Goal: Task Accomplishment & Management: Manage account settings

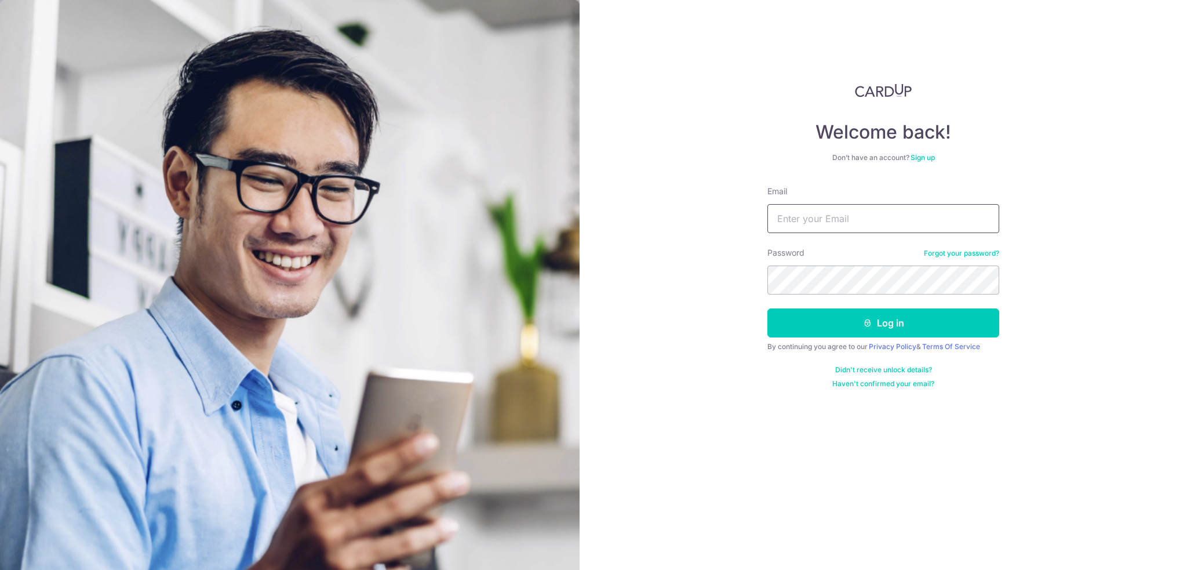
click at [870, 209] on input "Email" at bounding box center [884, 218] width 232 height 29
type input "[EMAIL_ADDRESS][DOMAIN_NAME]"
click at [853, 320] on button "Log in" at bounding box center [884, 322] width 232 height 29
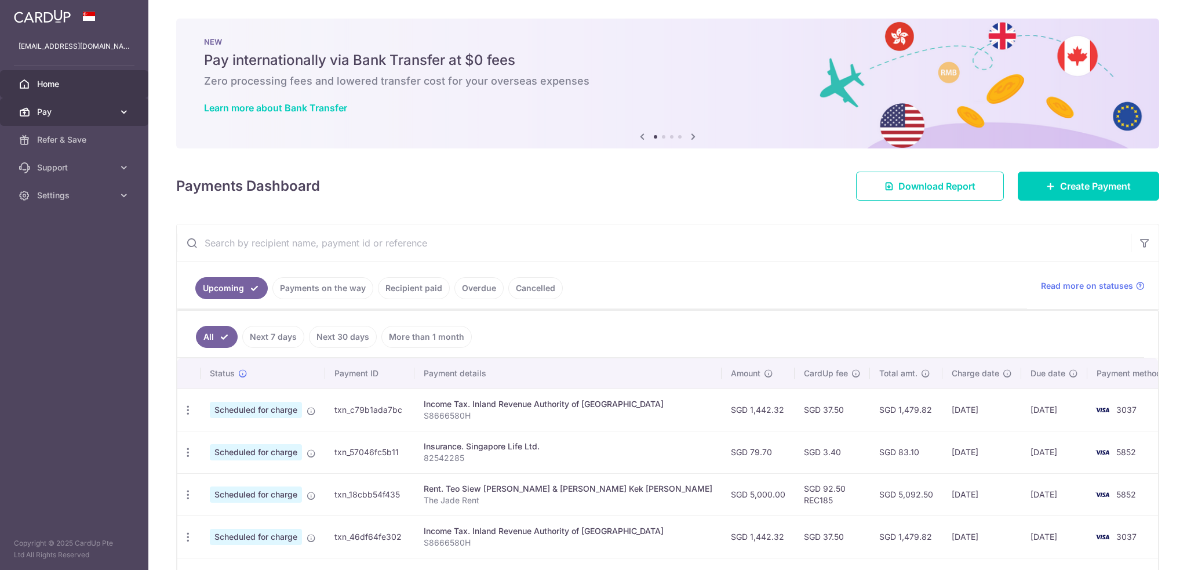
scroll to position [4811, 0]
click at [93, 114] on span "Pay" at bounding box center [75, 112] width 77 height 12
click at [319, 198] on body "fransiska.darjanto@outlook.com Home Pay Payments Recipients Cards Refer & Save …" at bounding box center [593, 285] width 1187 height 570
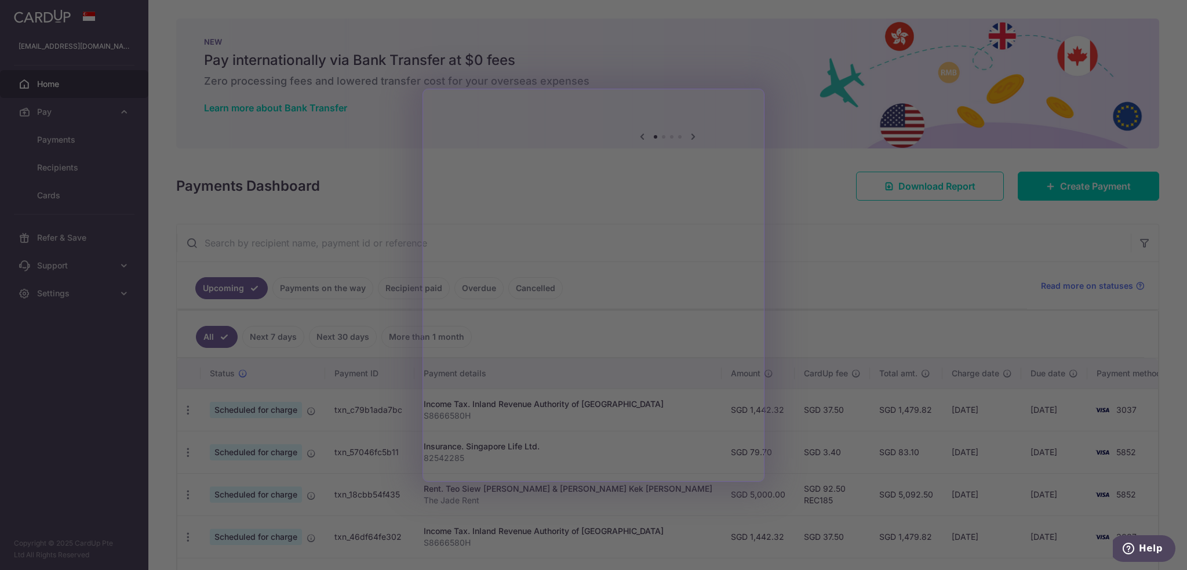
click at [812, 228] on div at bounding box center [599, 288] width 1199 height 576
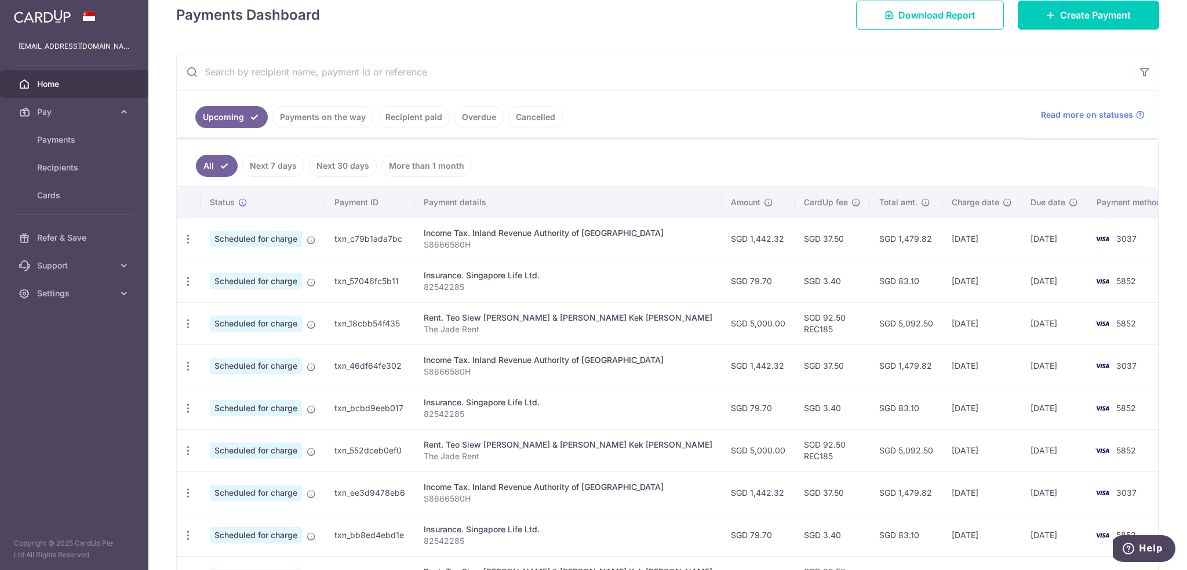
scroll to position [174, 0]
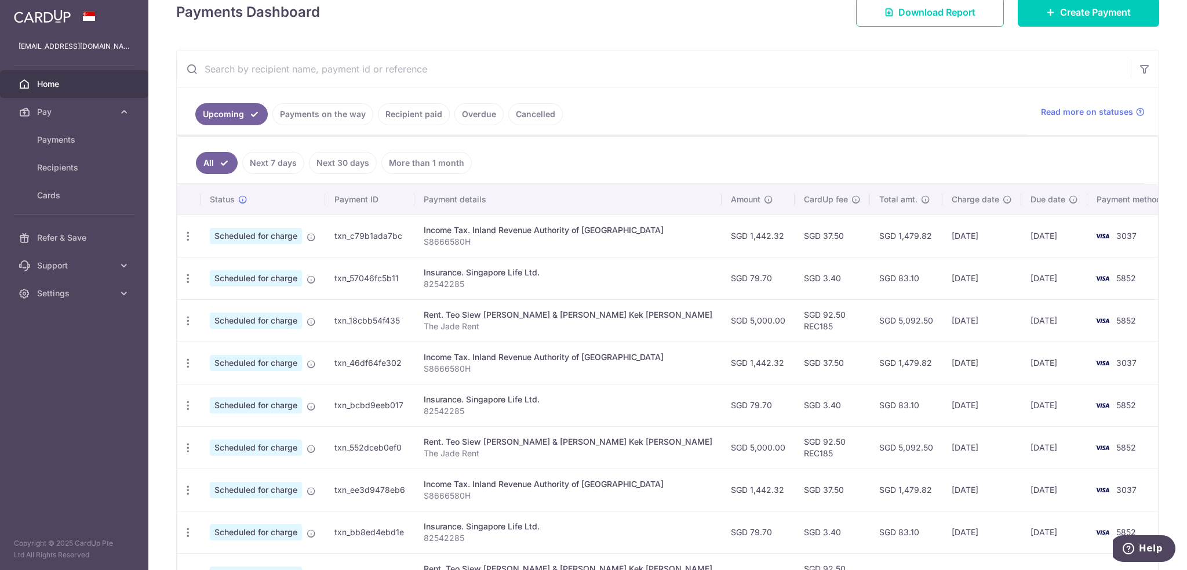
click at [1117, 234] on span "3037" at bounding box center [1127, 236] width 20 height 10
click at [185, 232] on icon "button" at bounding box center [188, 236] width 12 height 12
click at [216, 261] on span "Update payment" at bounding box center [249, 268] width 79 height 14
radio input "true"
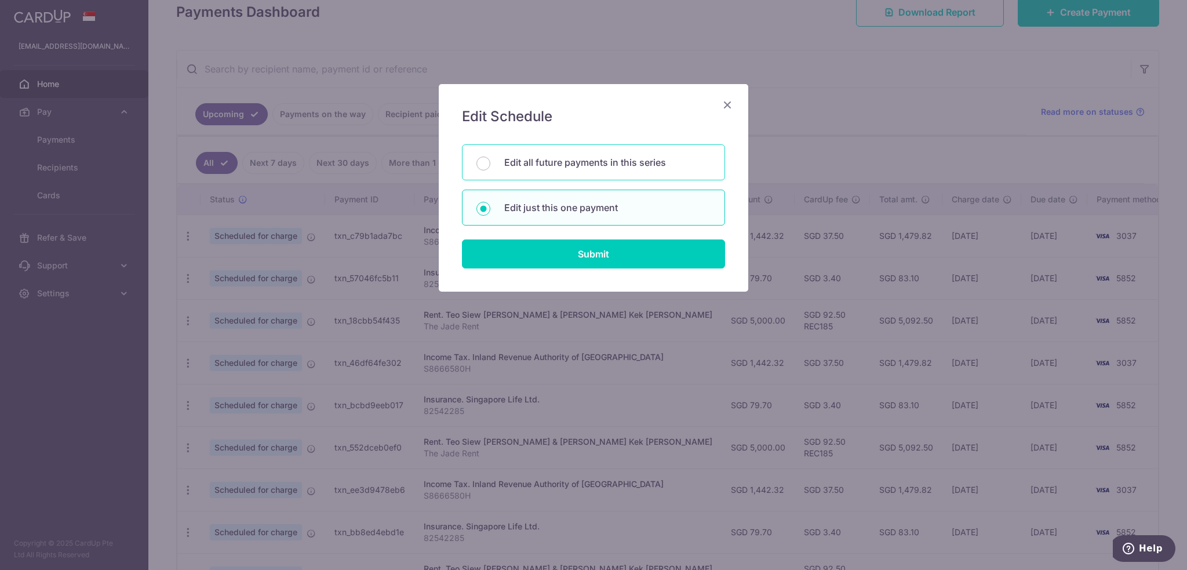
click at [559, 167] on p "Edit all future payments in this series" at bounding box center [607, 162] width 206 height 14
click at [490, 167] on input "Edit all future payments in this series" at bounding box center [484, 164] width 14 height 14
radio input "true"
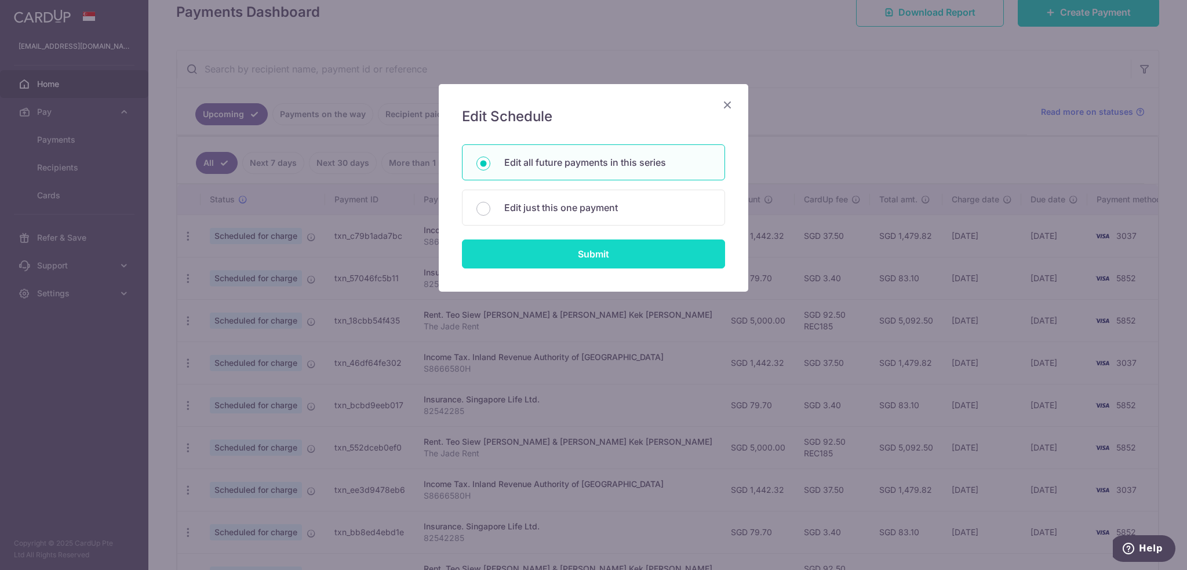
click at [564, 261] on input "Submit" at bounding box center [593, 253] width 263 height 29
radio input "true"
type input "1,442.32"
type input "S8666580H"
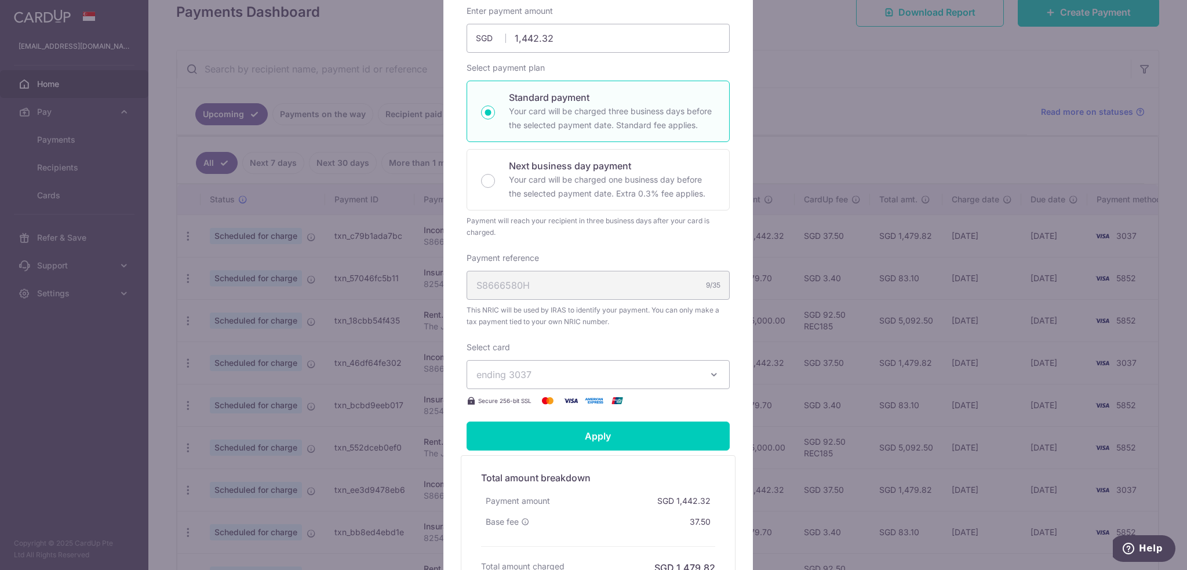
click at [569, 376] on span "ending 3037" at bounding box center [588, 375] width 223 height 14
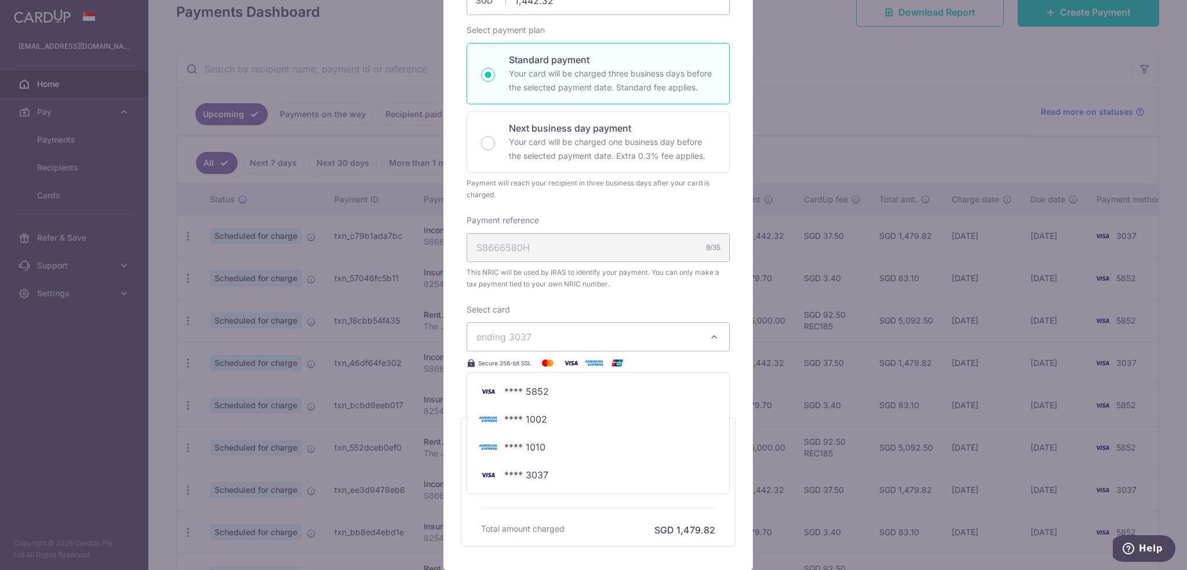
scroll to position [232, 0]
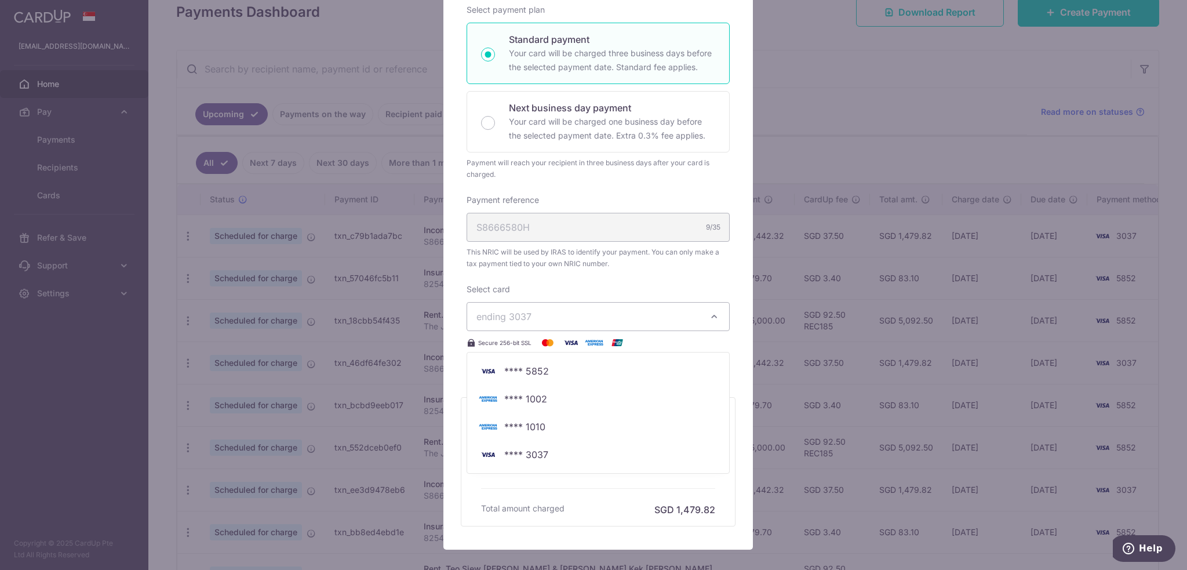
click at [97, 399] on div "Edit payment By clicking apply, you will make changes to all 7 payments to Inla…" at bounding box center [593, 285] width 1187 height 570
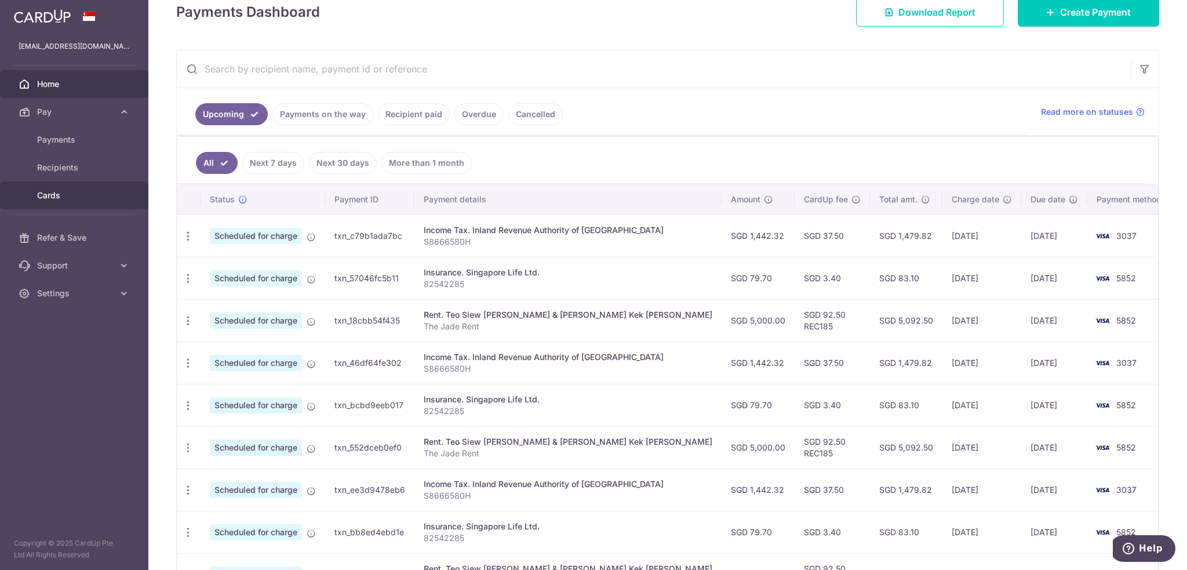
click at [54, 199] on span "Cards" at bounding box center [75, 196] width 77 height 12
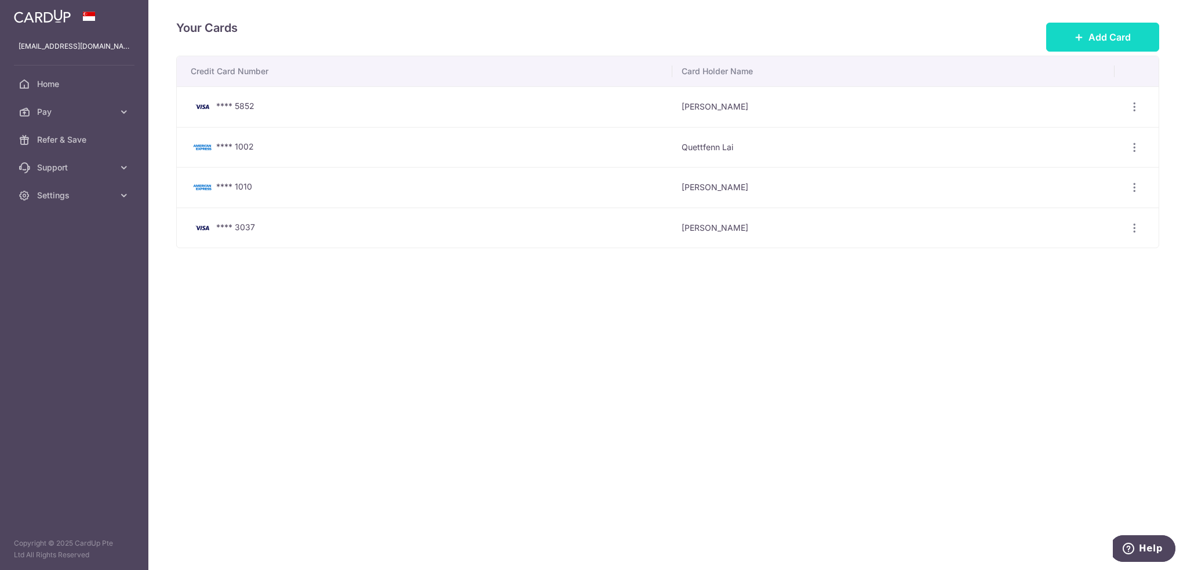
click at [1110, 36] on span "Add Card" at bounding box center [1110, 37] width 42 height 14
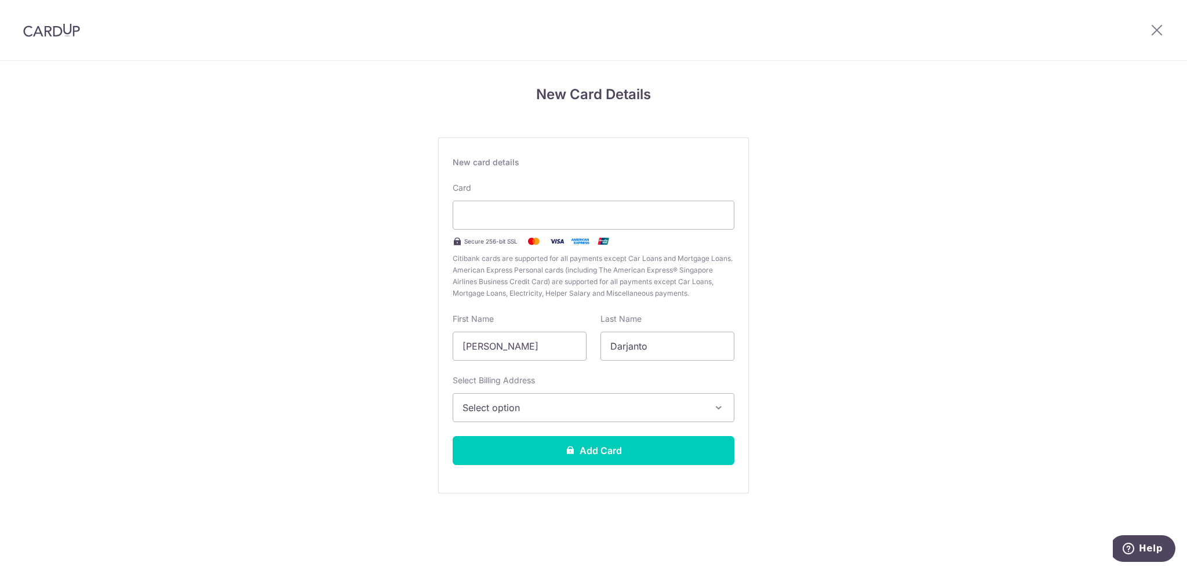
scroll to position [4811, 0]
click at [515, 205] on div at bounding box center [594, 215] width 282 height 29
click at [527, 406] on span "Select option" at bounding box center [583, 408] width 241 height 14
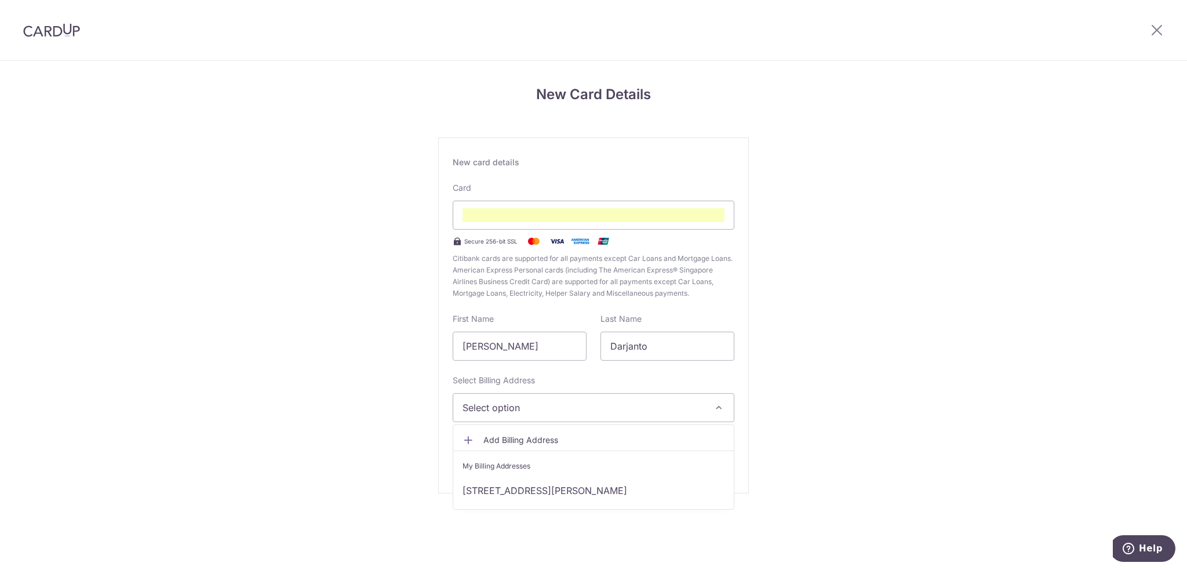
click at [510, 441] on span "Add Billing Address" at bounding box center [604, 440] width 241 height 12
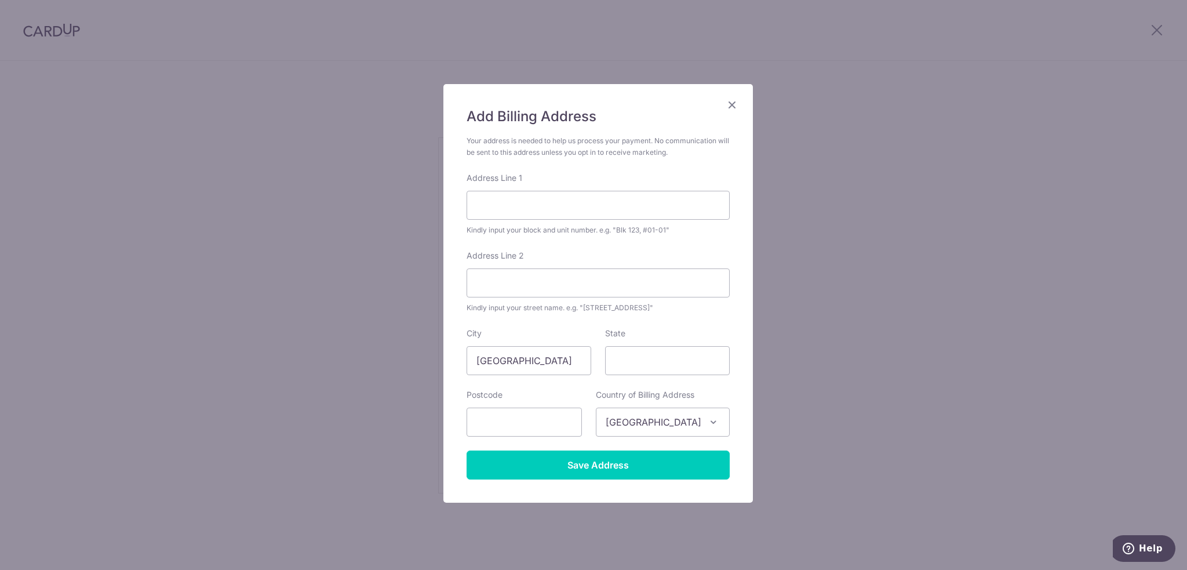
click at [548, 186] on div "Address Line 1 Kindly input your block and unit number. e.g. "Blk 123, #01-01"" at bounding box center [598, 204] width 263 height 64
click at [549, 201] on input "Address Line 1" at bounding box center [598, 205] width 263 height 29
type input "9 Bukit Batok Central Link 24-07"
type input "658074"
click at [507, 287] on input "Address Line 2" at bounding box center [598, 282] width 263 height 29
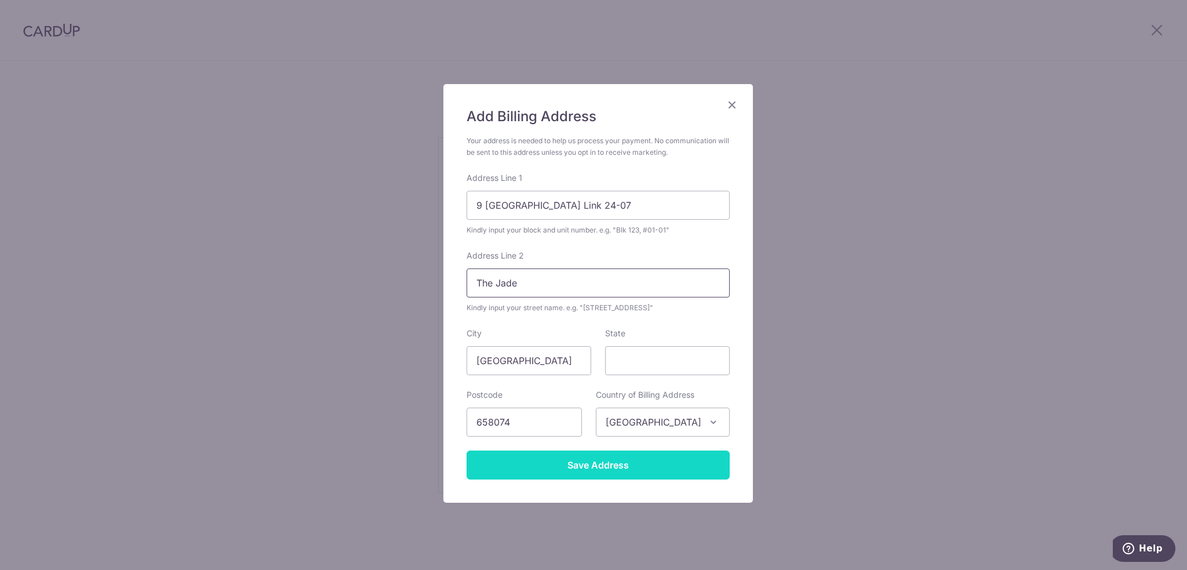
type input "The Jade"
click at [552, 475] on input "Save Address" at bounding box center [598, 464] width 263 height 29
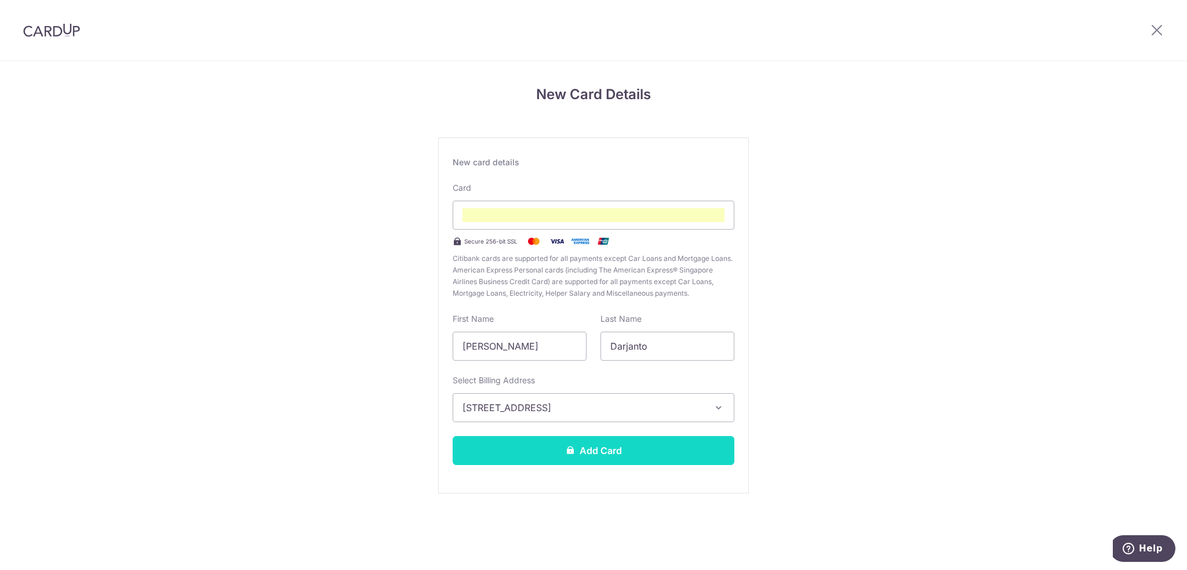
click at [537, 449] on button "Add Card" at bounding box center [594, 450] width 282 height 29
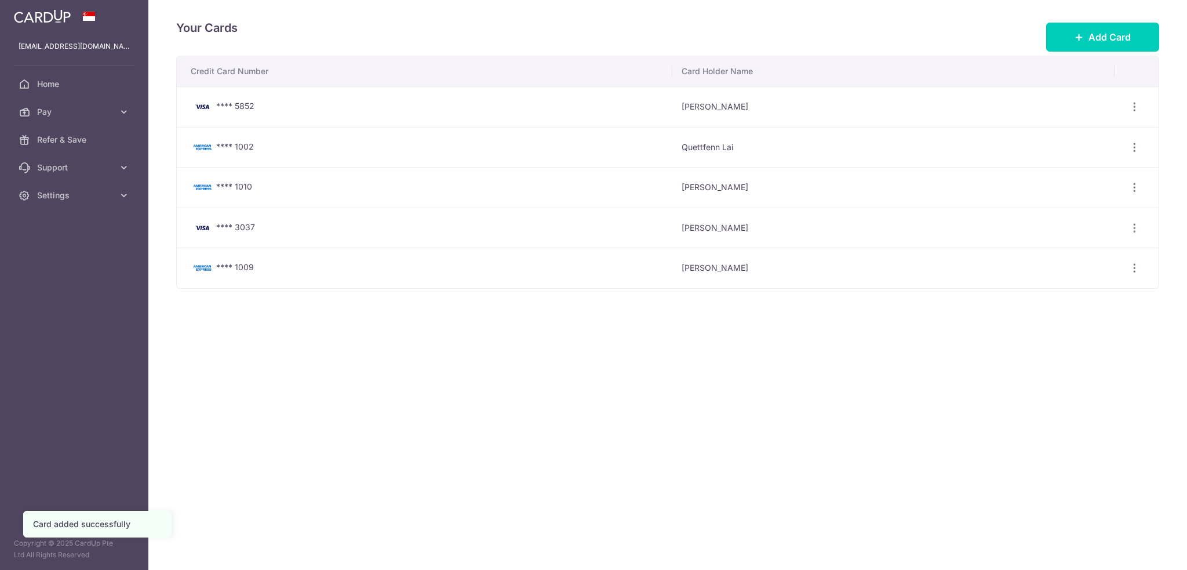
scroll to position [4811, 0]
click at [58, 82] on span "Home" at bounding box center [75, 84] width 77 height 12
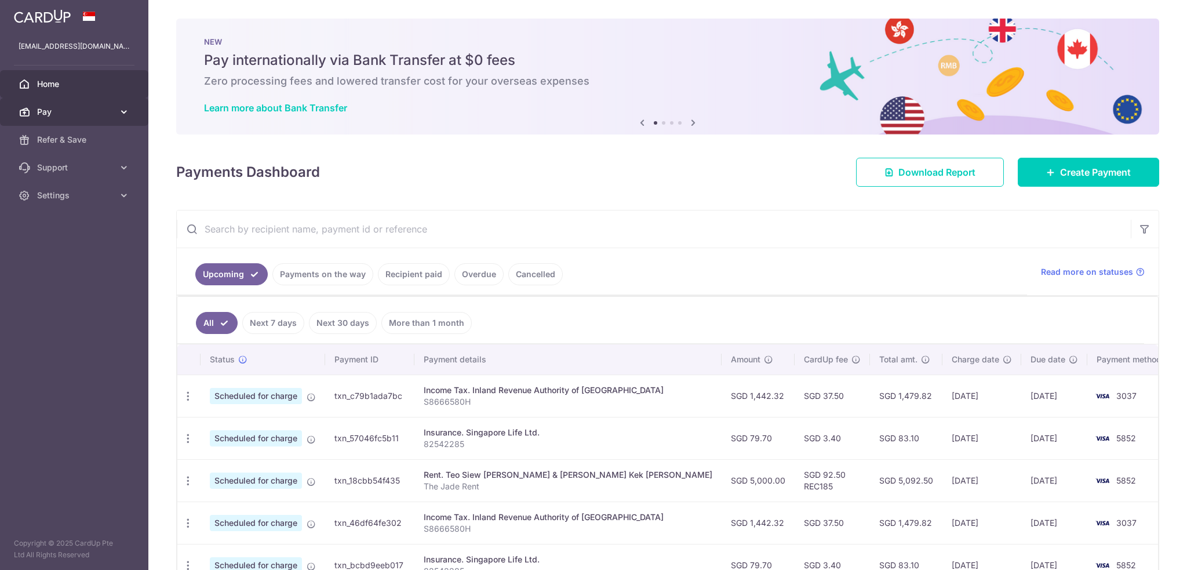
click at [113, 114] on span "Pay" at bounding box center [75, 112] width 77 height 12
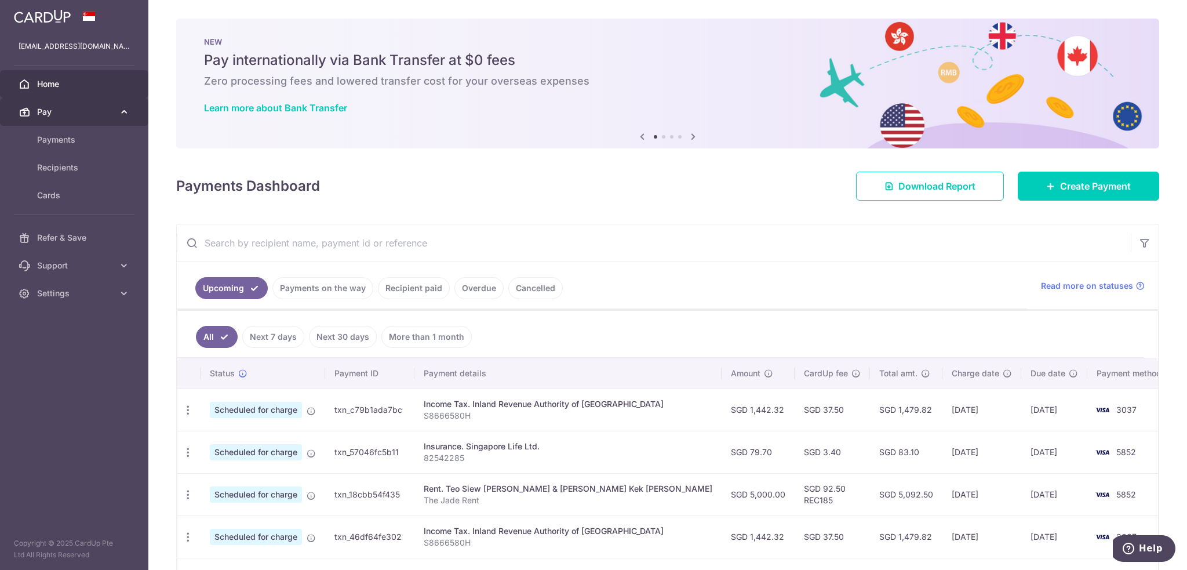
scroll to position [4811, 0]
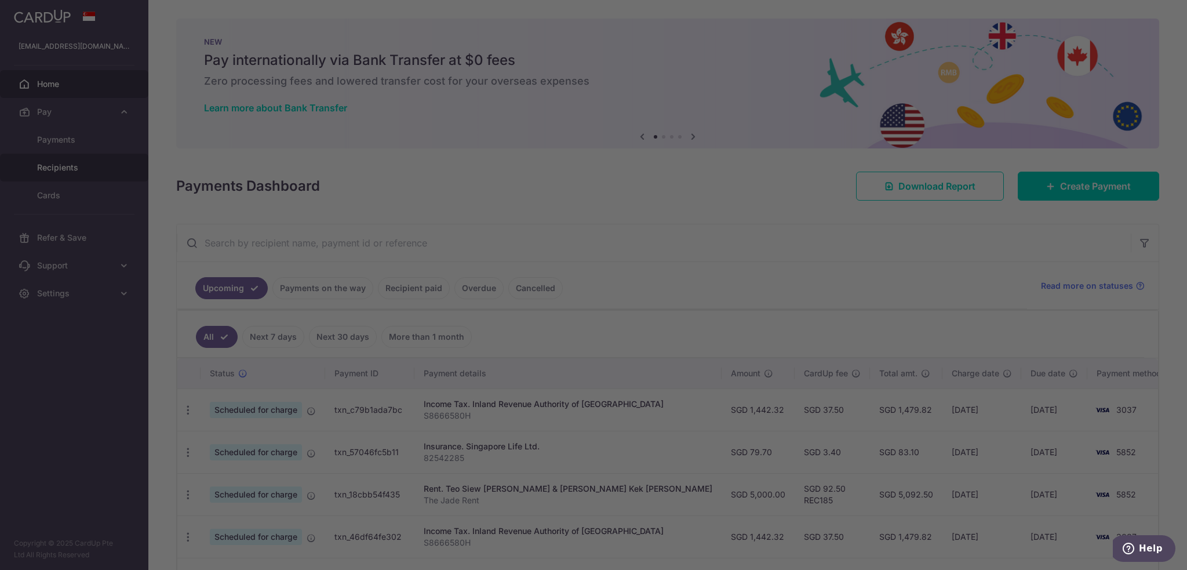
click at [63, 164] on div at bounding box center [599, 288] width 1199 height 576
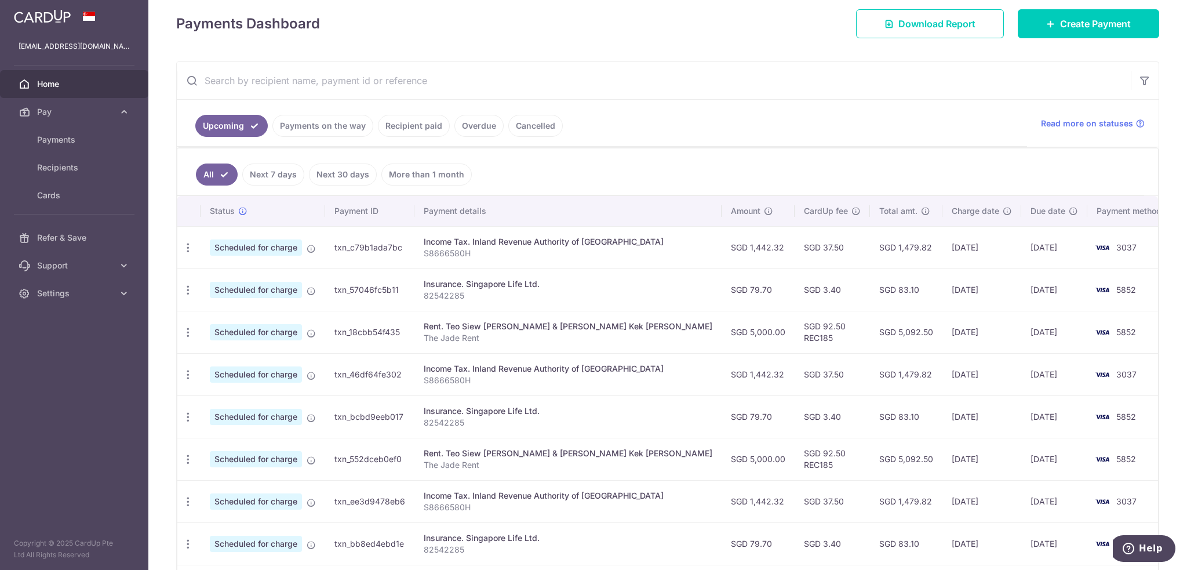
scroll to position [91, 0]
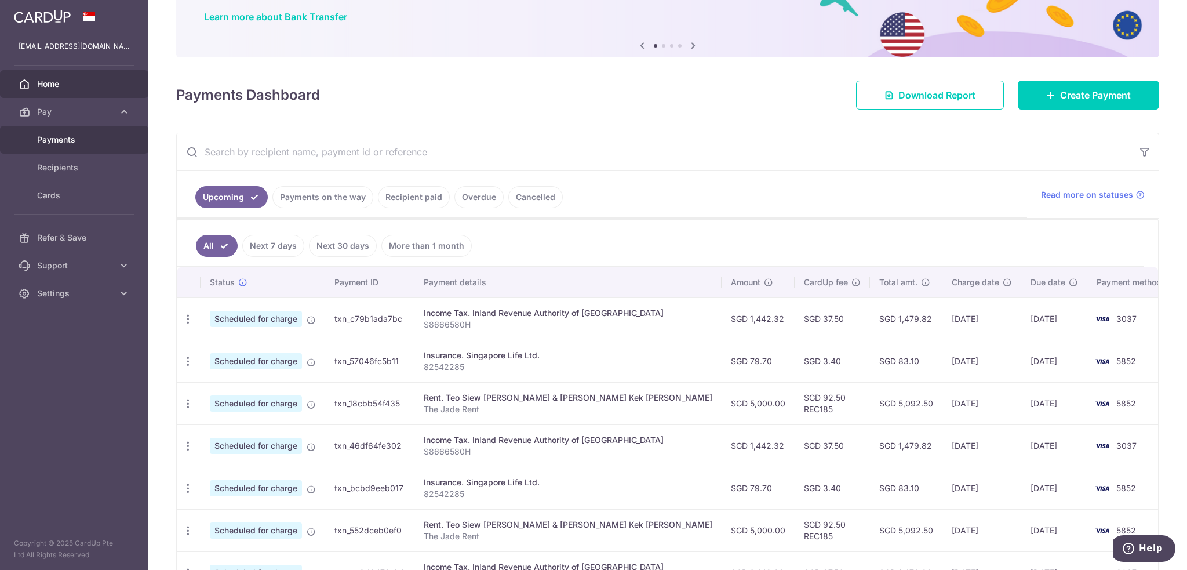
click at [74, 144] on span "Payments" at bounding box center [75, 140] width 77 height 12
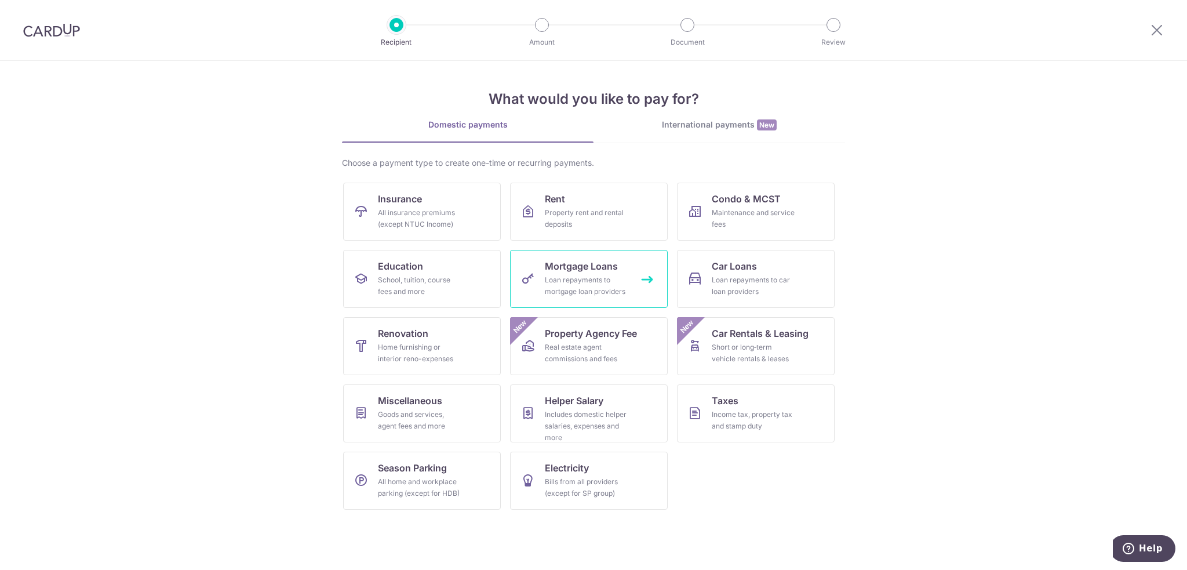
scroll to position [4811, 0]
click at [722, 119] on div "International payments New" at bounding box center [720, 125] width 252 height 12
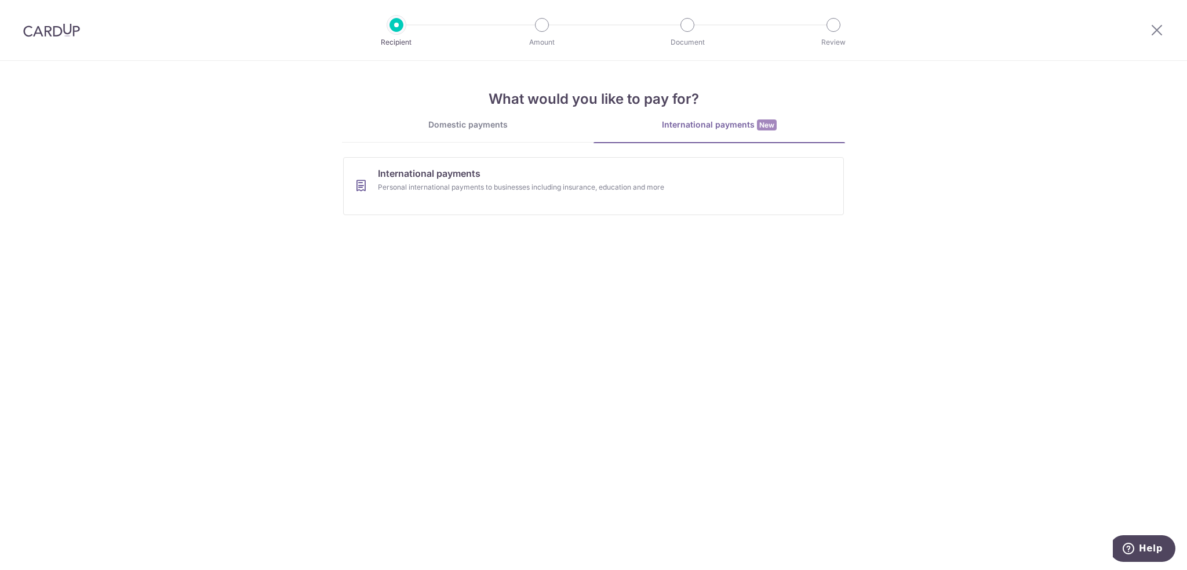
click at [489, 125] on div "Domestic payments" at bounding box center [468, 125] width 252 height 12
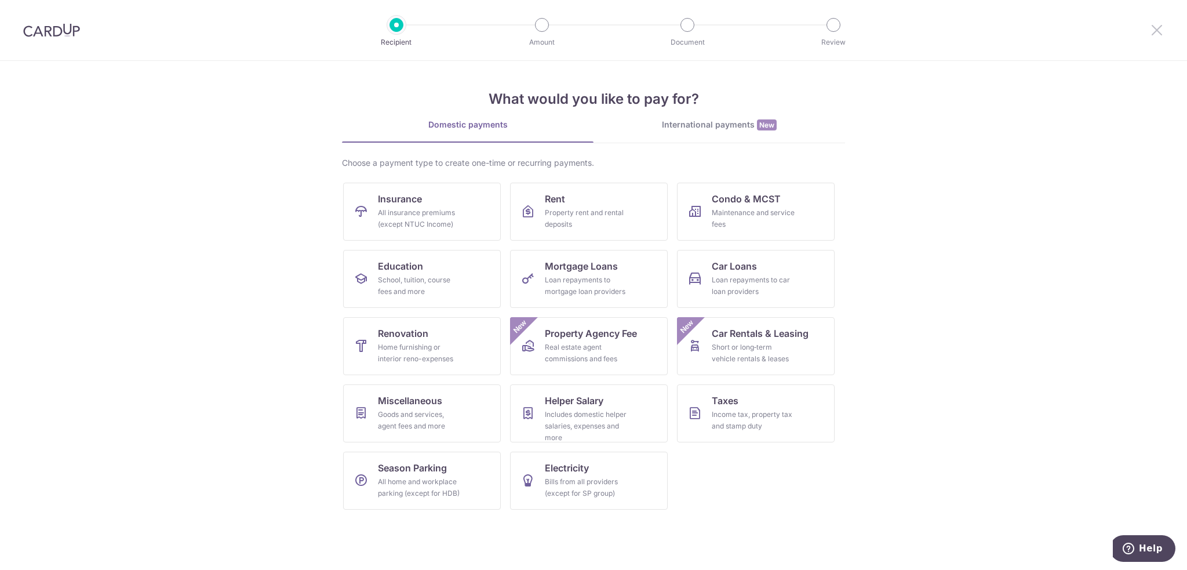
click at [1158, 35] on icon at bounding box center [1157, 30] width 14 height 14
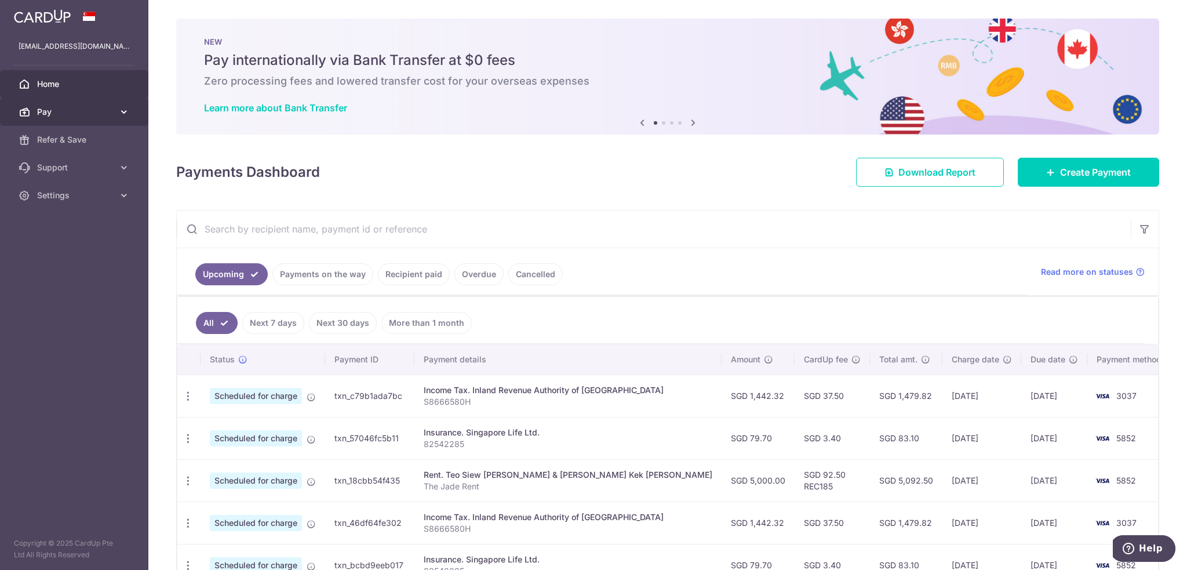
click at [123, 110] on icon at bounding box center [124, 112] width 12 height 12
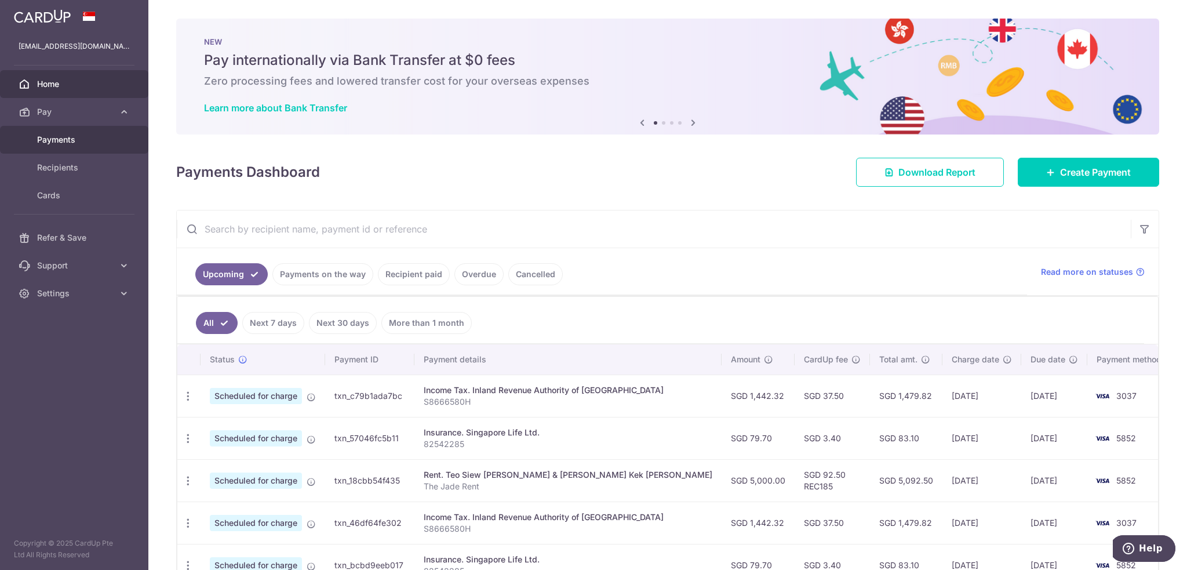
click at [65, 140] on span "Payments" at bounding box center [75, 140] width 77 height 12
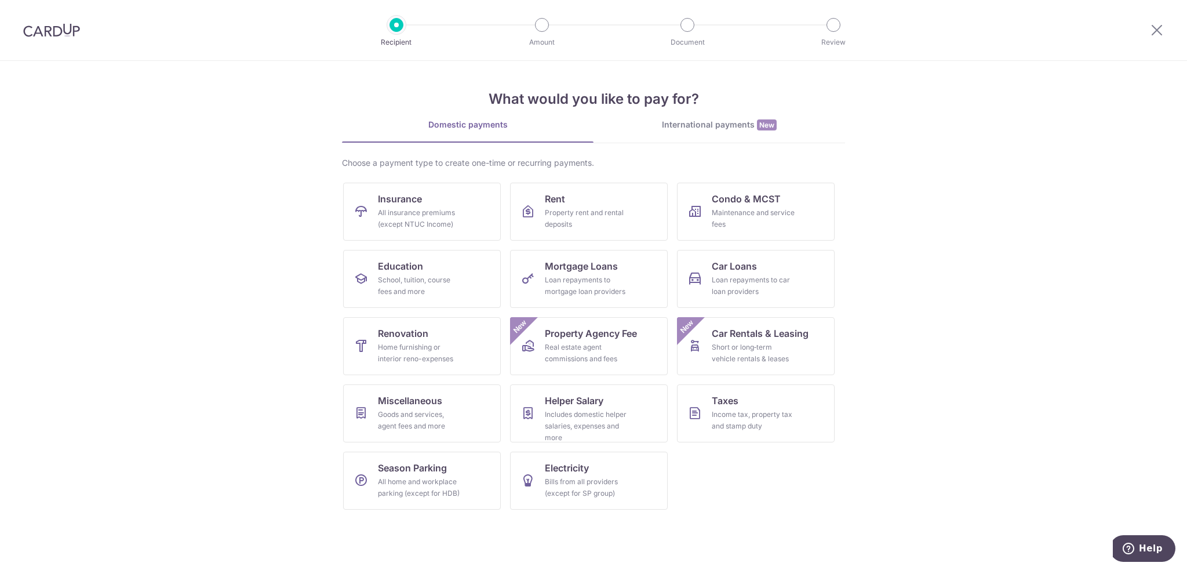
scroll to position [4811, 0]
click at [1155, 32] on icon at bounding box center [1157, 30] width 14 height 14
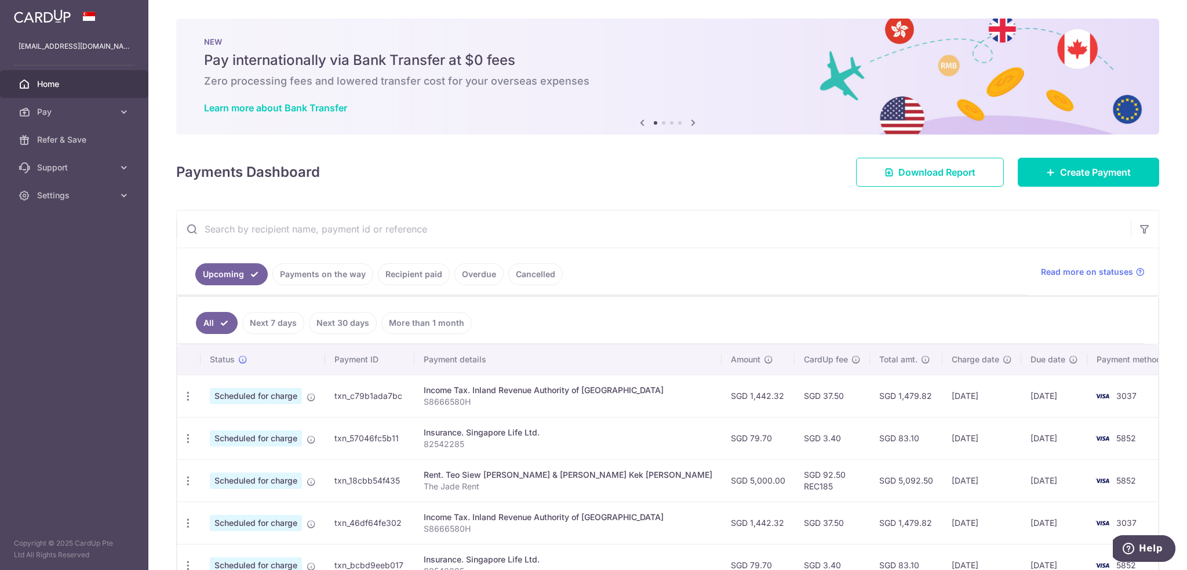
click at [97, 336] on aside "fransiska.darjanto@outlook.com Home Pay Payments Recipients Cards Refer & Save …" at bounding box center [74, 285] width 148 height 570
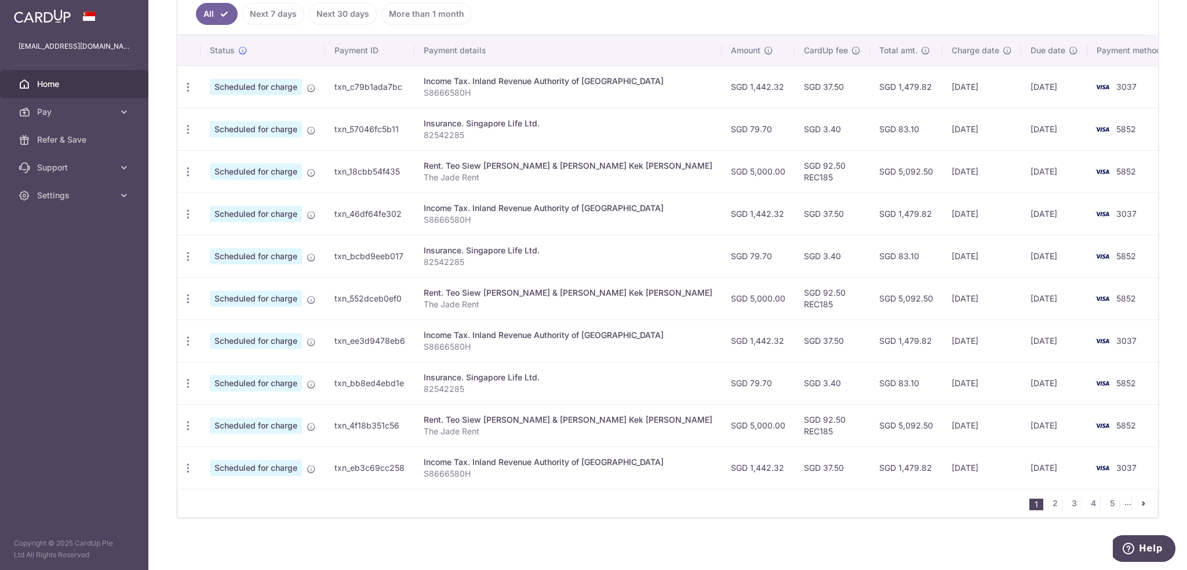
scroll to position [251, 0]
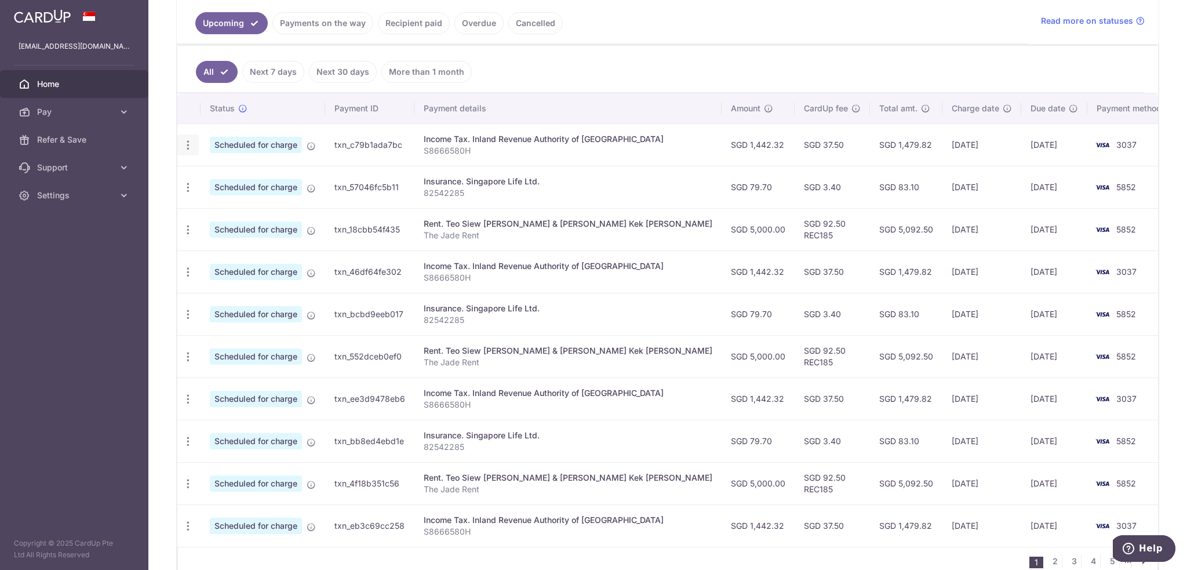
click at [188, 141] on icon "button" at bounding box center [188, 145] width 12 height 12
click at [257, 173] on span "Update payment" at bounding box center [249, 177] width 79 height 14
radio input "true"
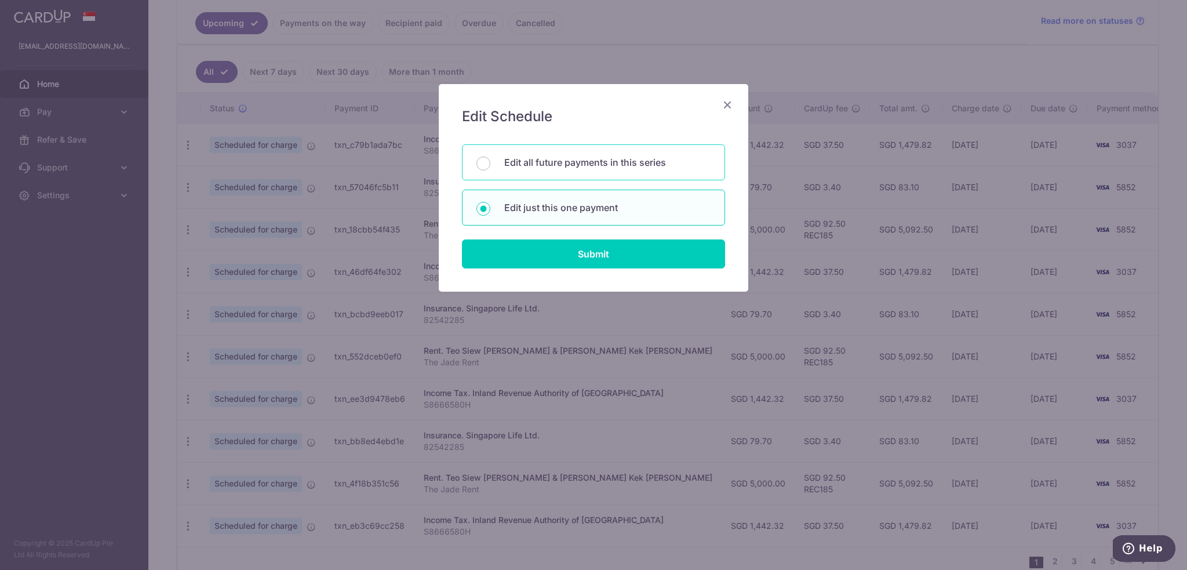
click at [492, 162] on div "Edit all future payments in this series" at bounding box center [593, 162] width 263 height 36
radio input "true"
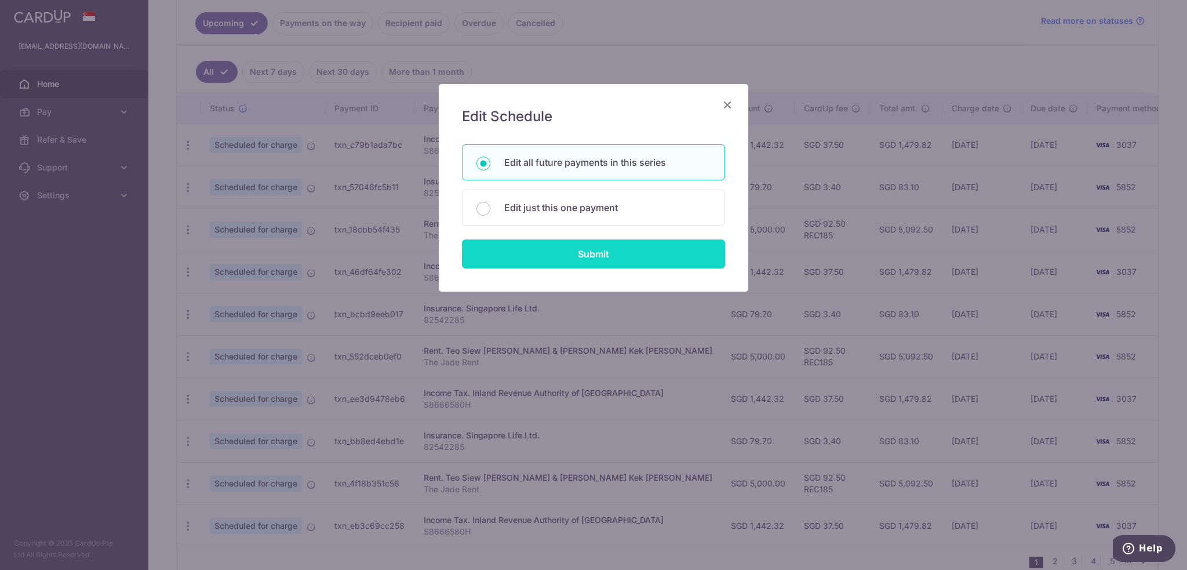
click at [530, 262] on input "Submit" at bounding box center [593, 253] width 263 height 29
radio input "true"
type input "1,442.32"
type input "S8666580H"
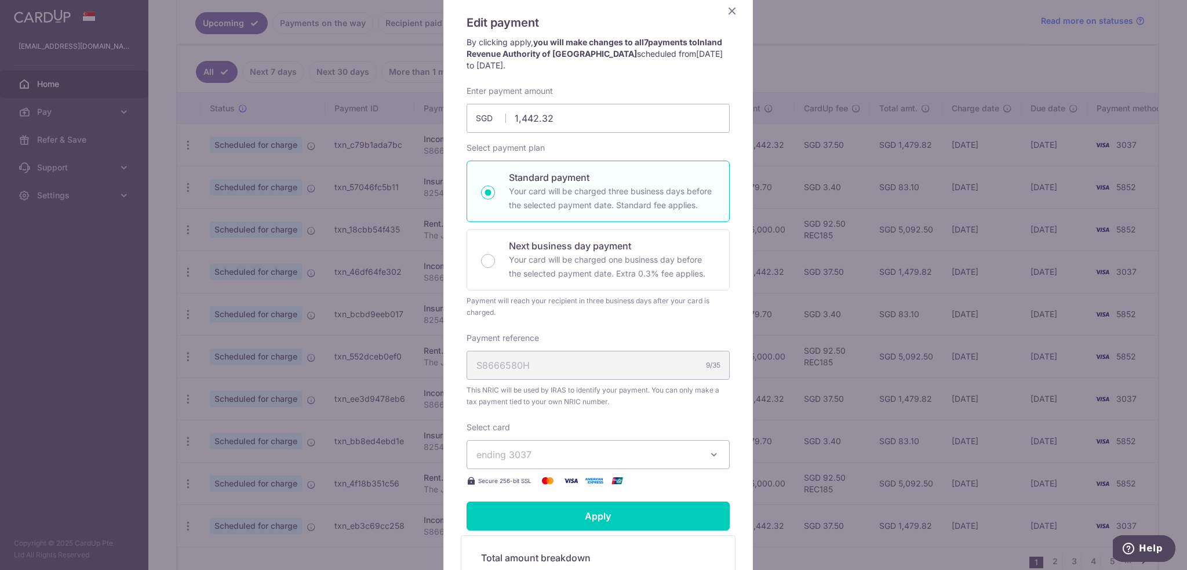
scroll to position [174, 0]
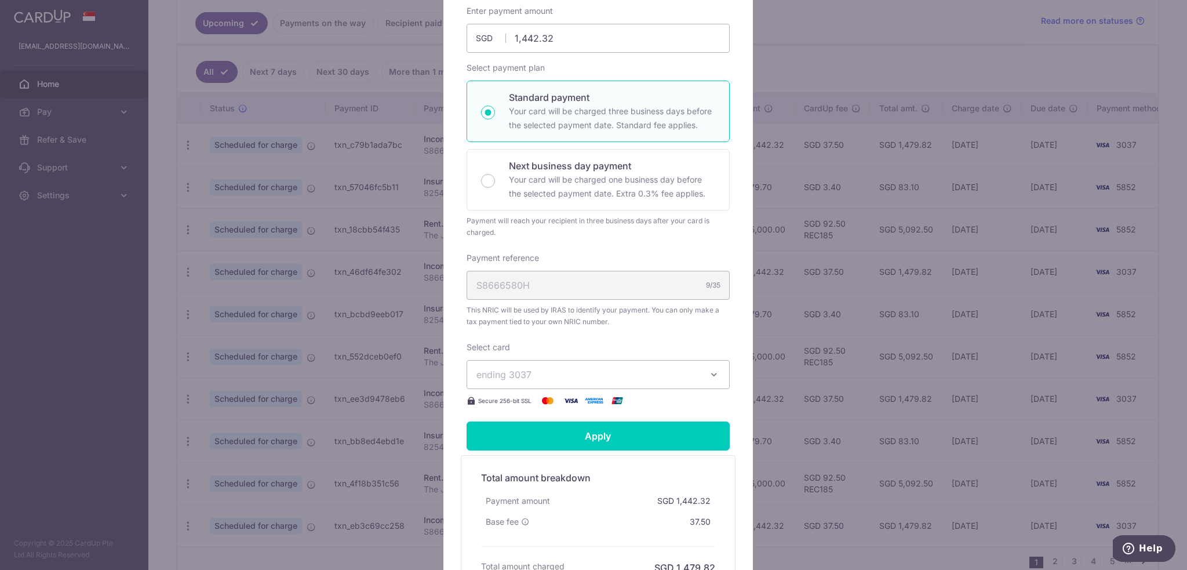
click at [549, 369] on span "ending 3037" at bounding box center [588, 375] width 223 height 14
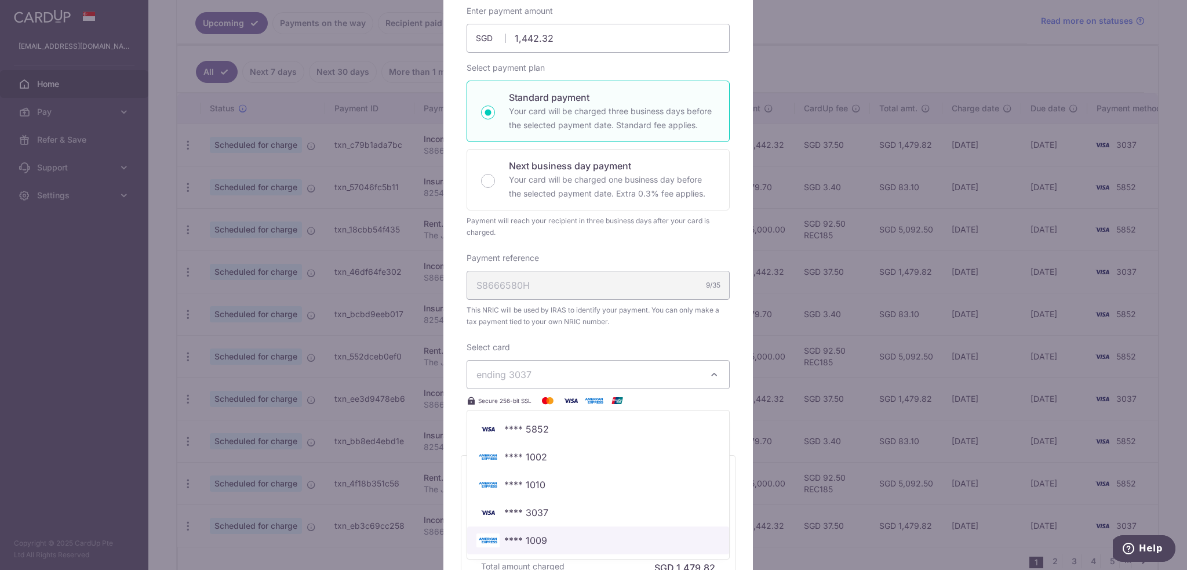
click at [535, 538] on span "**** 1009" at bounding box center [525, 540] width 43 height 14
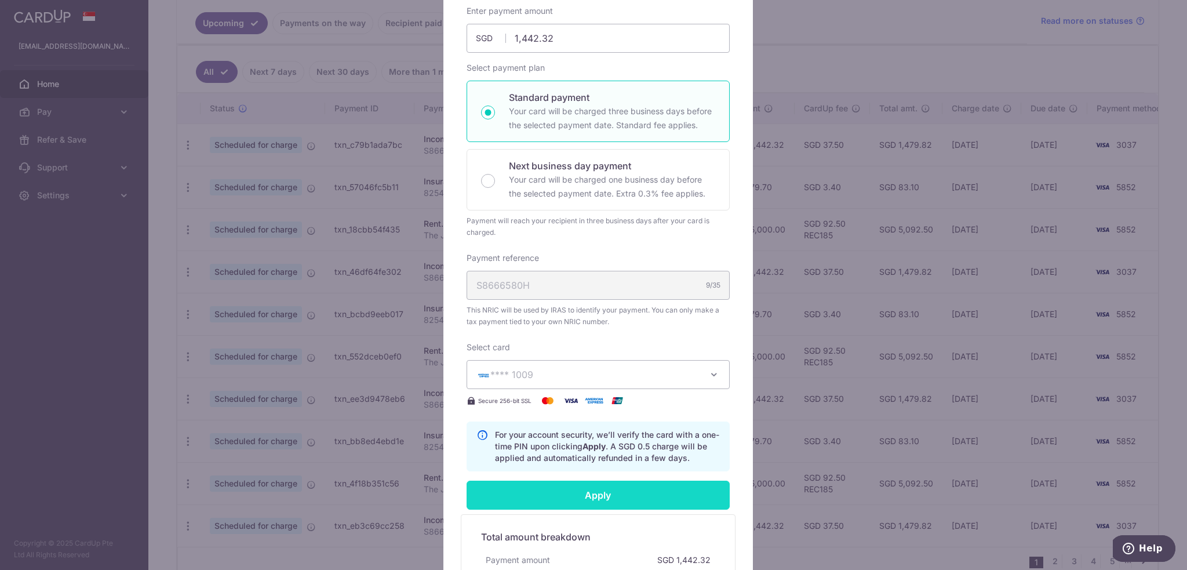
click at [536, 498] on input "Apply" at bounding box center [598, 495] width 263 height 29
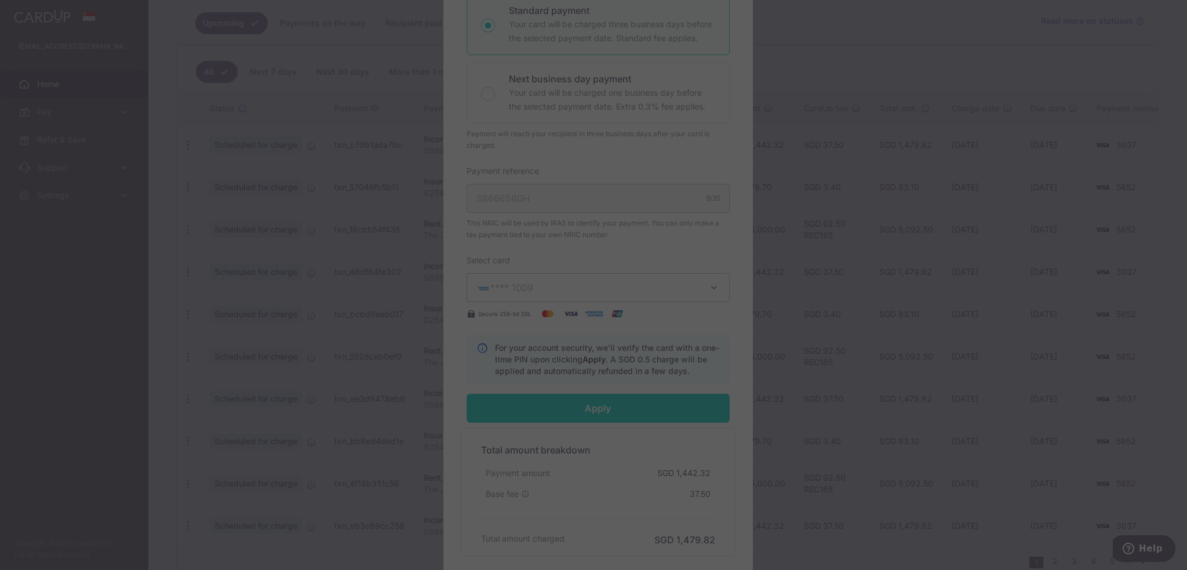
scroll to position [290, 0]
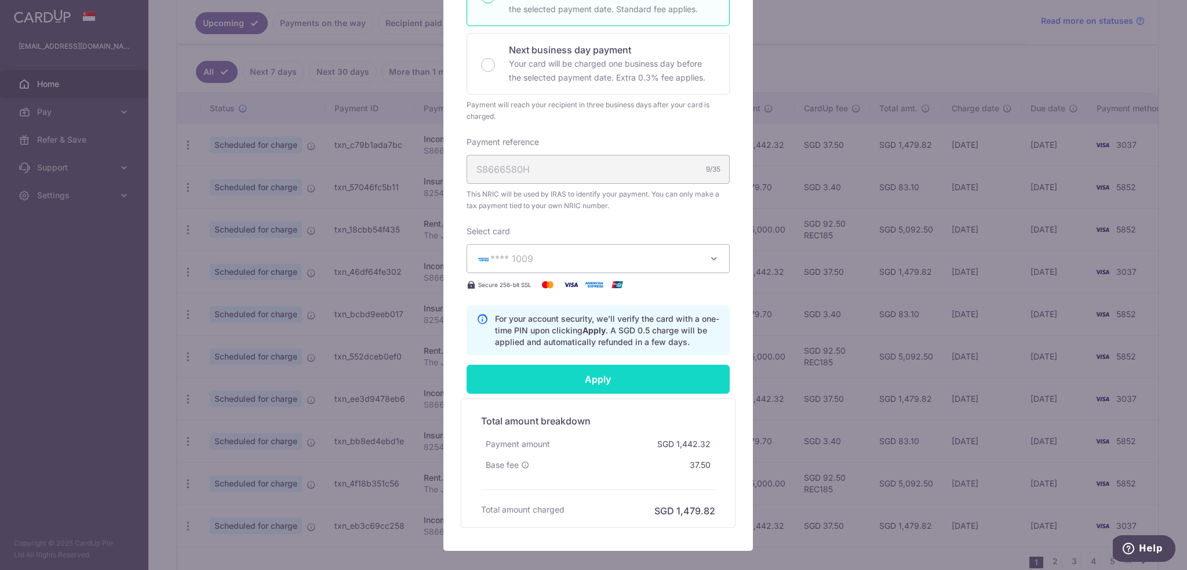
click at [624, 375] on input "Apply" at bounding box center [598, 379] width 263 height 29
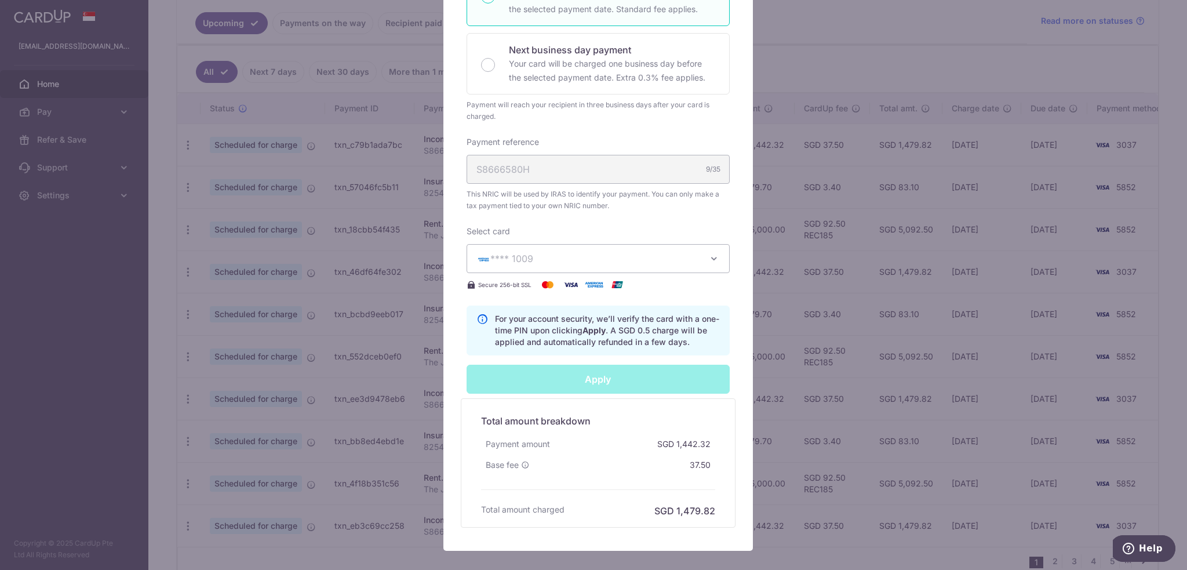
type input "Successfully Applied"
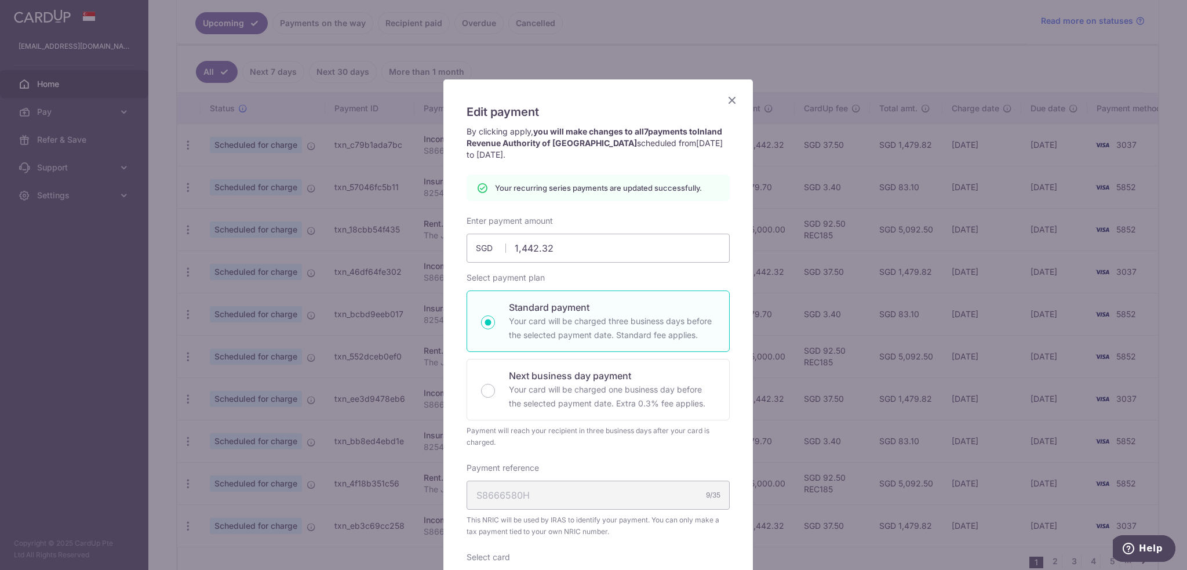
scroll to position [0, 0]
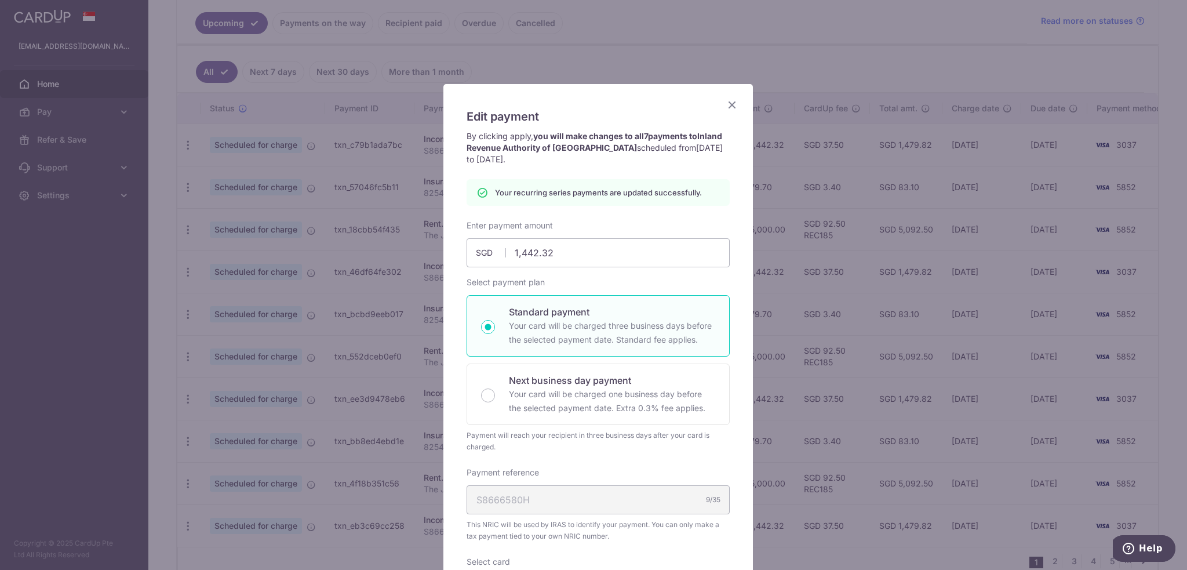
click at [728, 106] on icon "Close" at bounding box center [732, 104] width 14 height 14
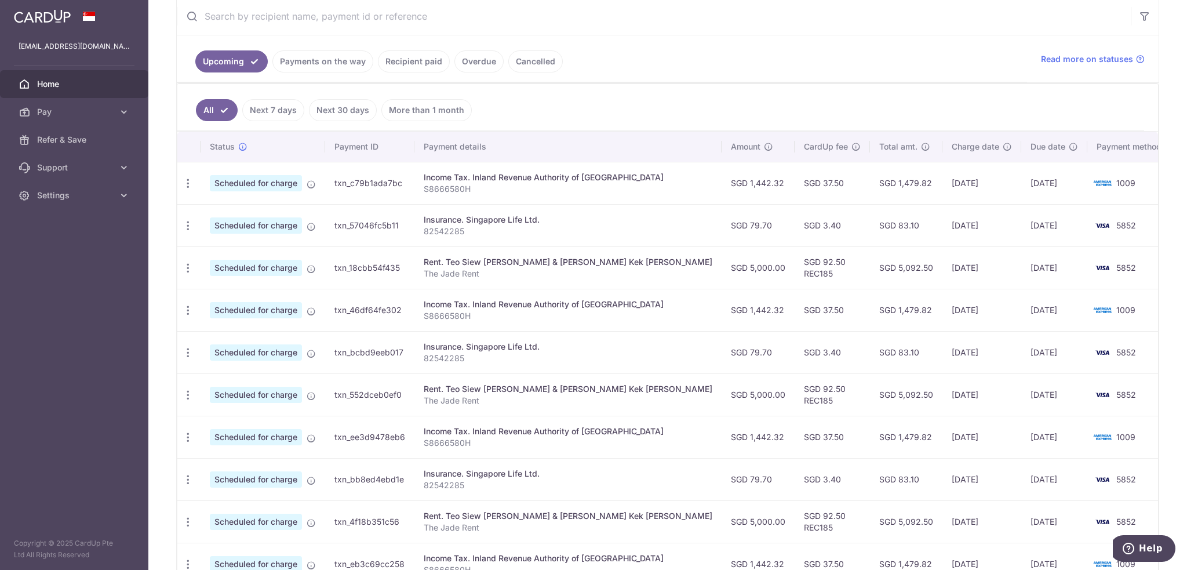
scroll to position [232, 0]
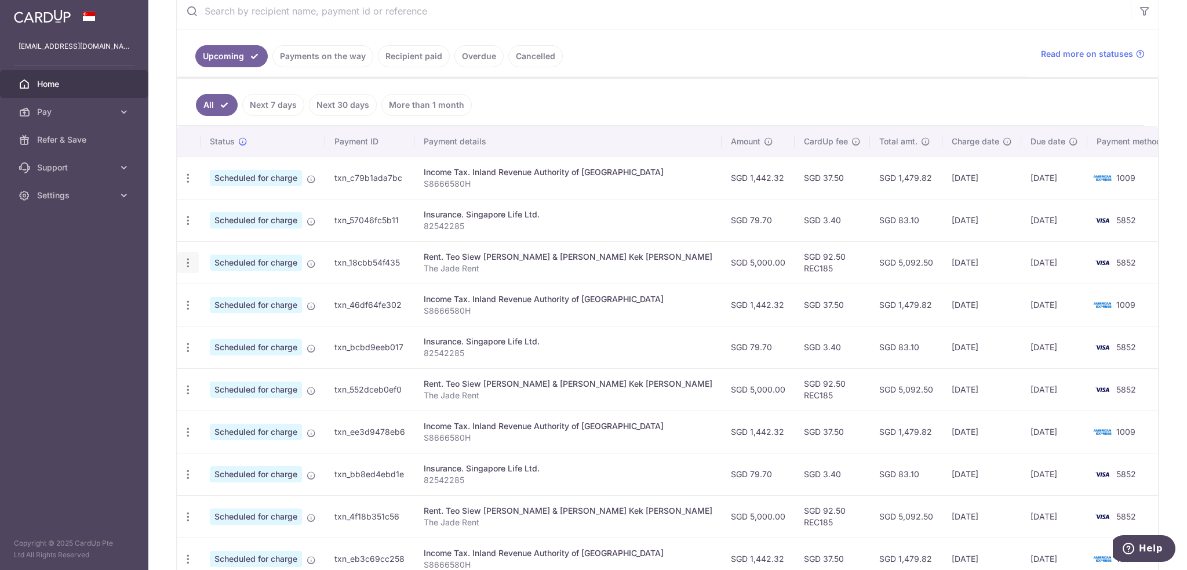
click at [181, 266] on div "Update payment Cancel payment" at bounding box center [187, 262] width 21 height 21
click at [188, 261] on icon "button" at bounding box center [188, 263] width 12 height 12
click at [221, 289] on span "Update payment" at bounding box center [249, 295] width 79 height 14
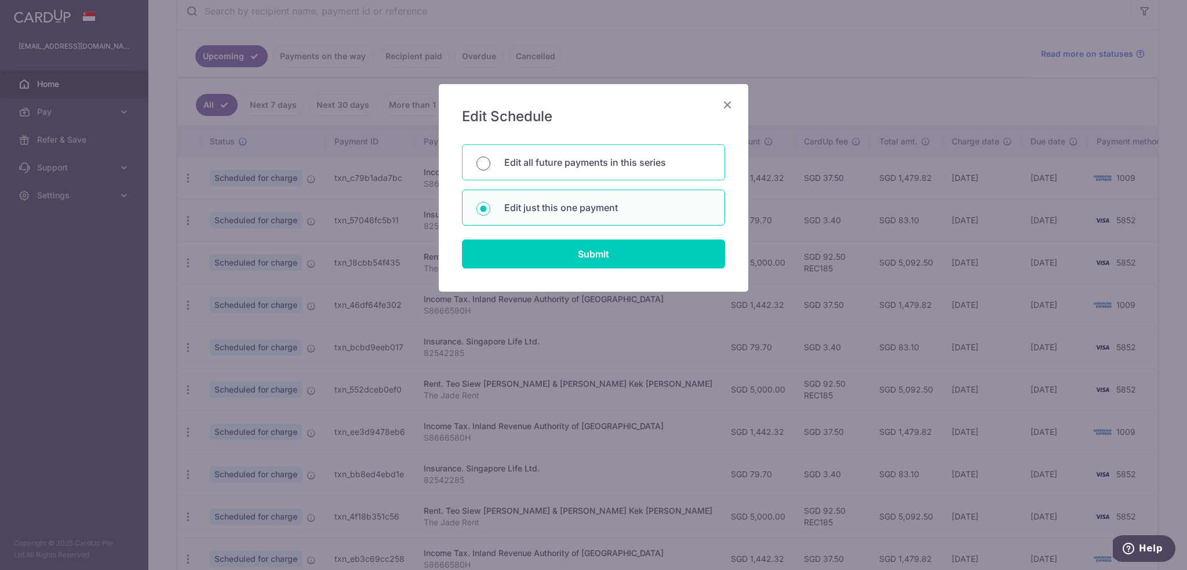
click at [486, 162] on input "Edit all future payments in this series" at bounding box center [484, 164] width 14 height 14
radio input "true"
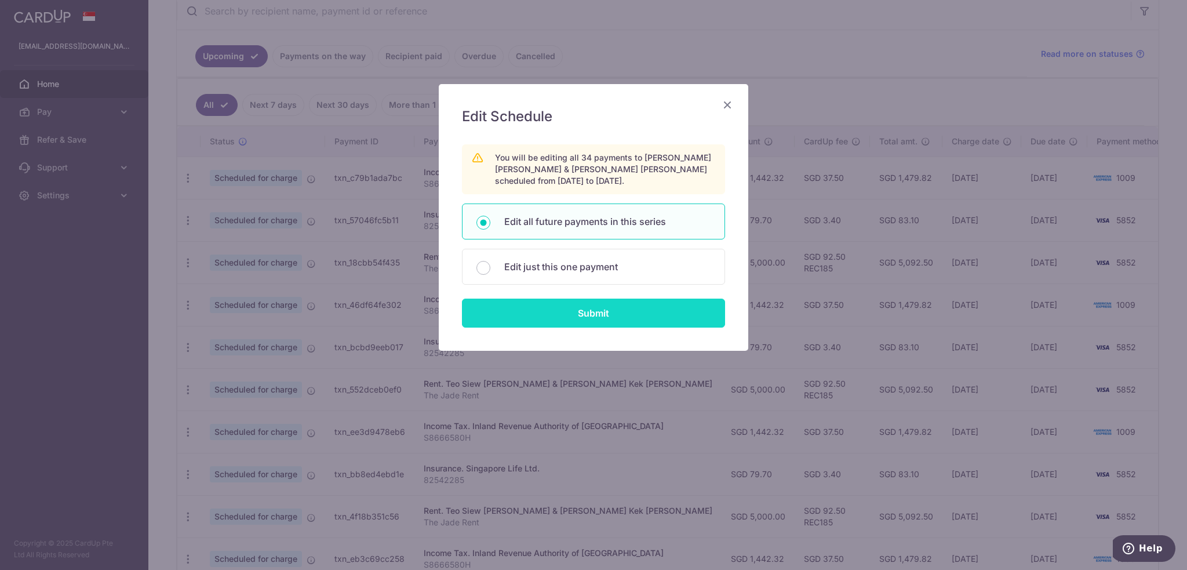
click at [555, 306] on input "Submit" at bounding box center [593, 313] width 263 height 29
radio input "true"
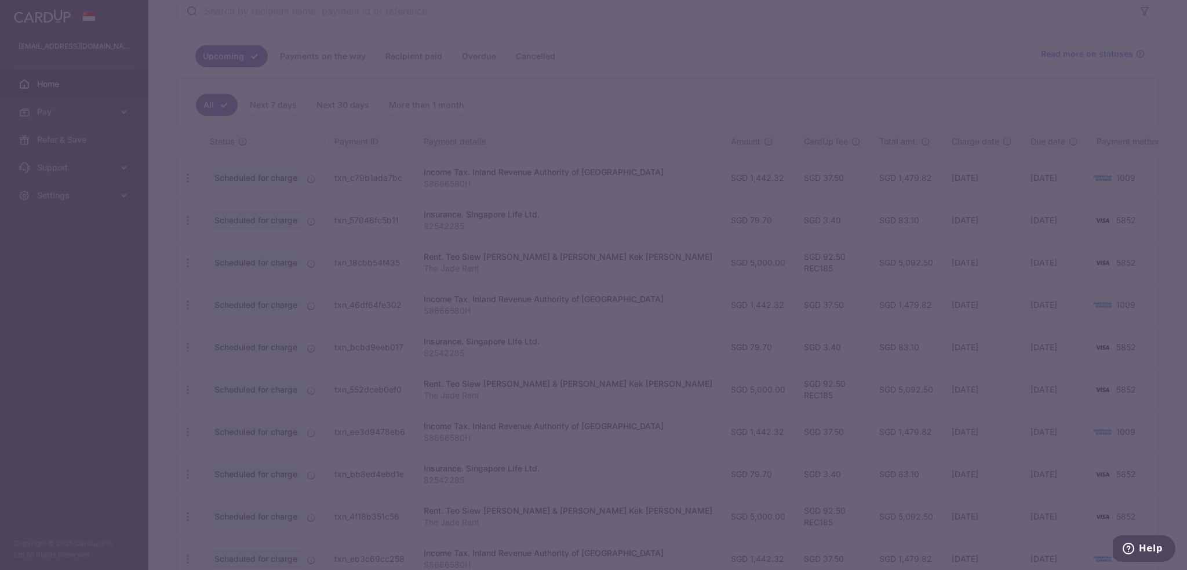
type input "5,000.00"
type input "The Jade Rent"
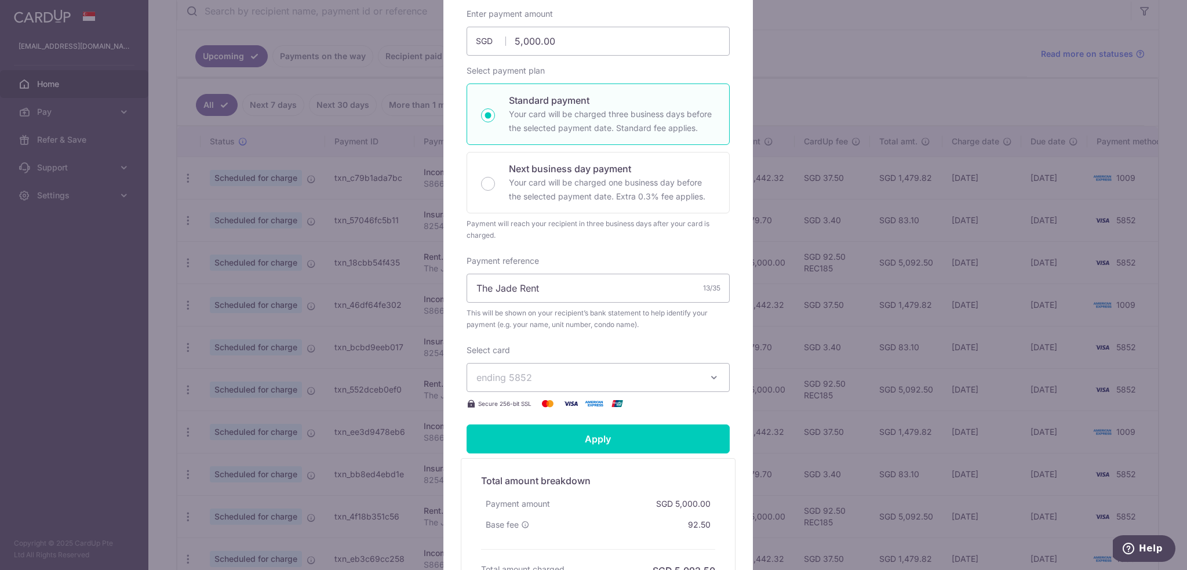
scroll to position [174, 0]
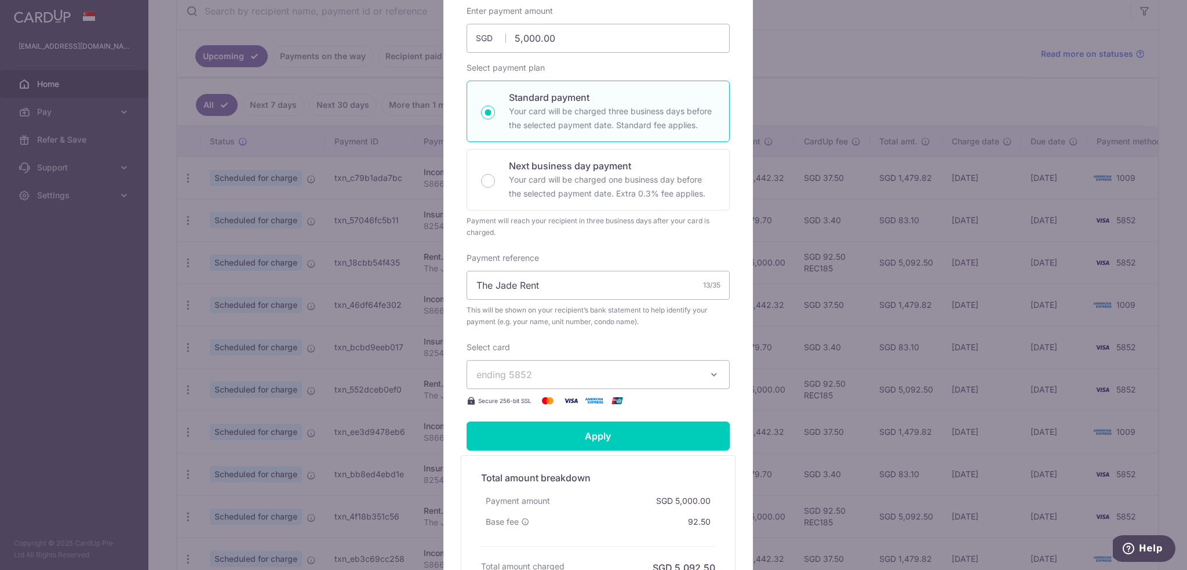
click at [567, 361] on button "ending 5852" at bounding box center [598, 374] width 263 height 29
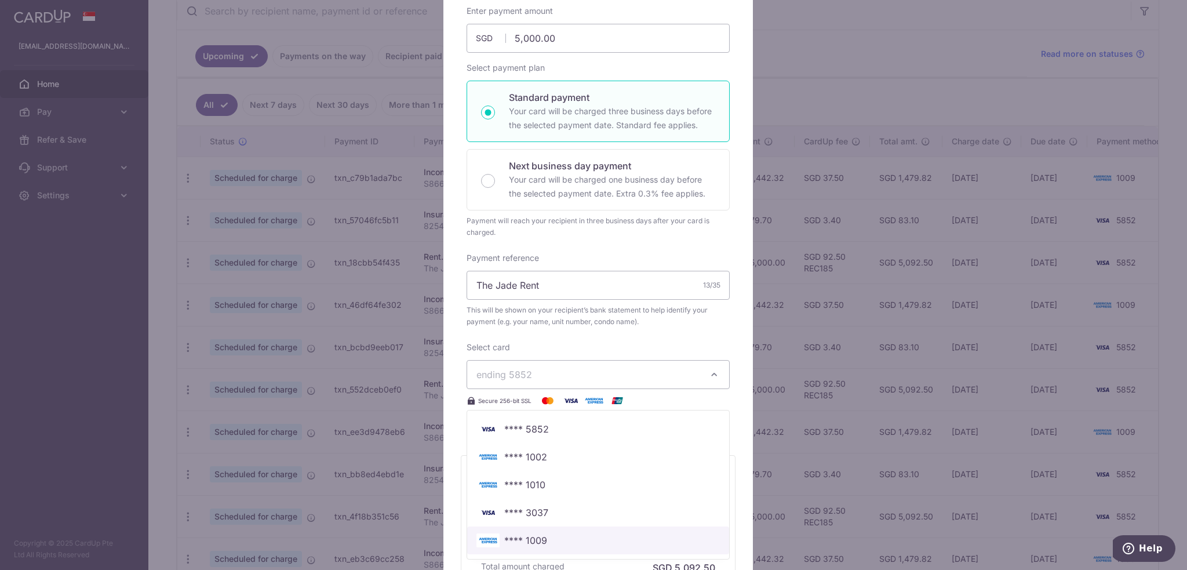
click at [565, 535] on span "**** 1009" at bounding box center [599, 540] width 244 height 14
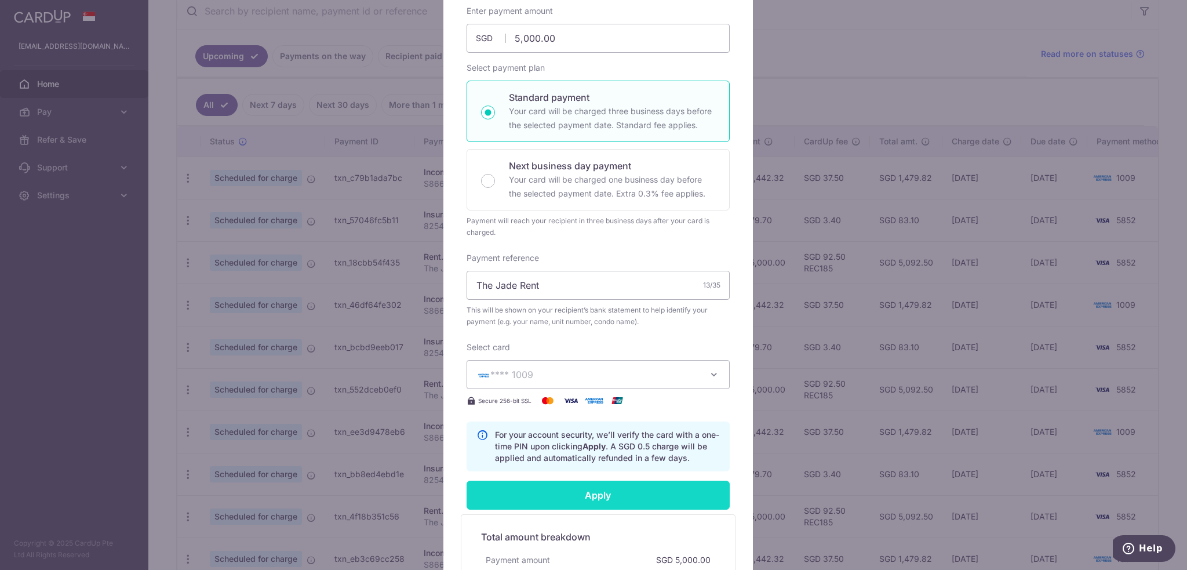
click at [564, 493] on input "Apply" at bounding box center [598, 495] width 263 height 29
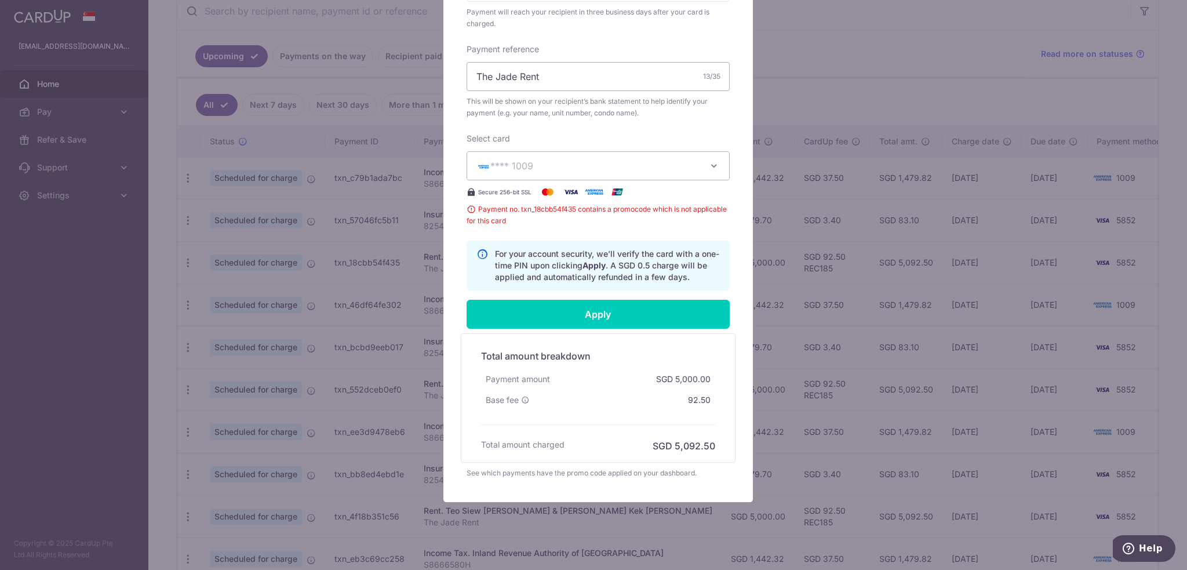
scroll to position [397, 0]
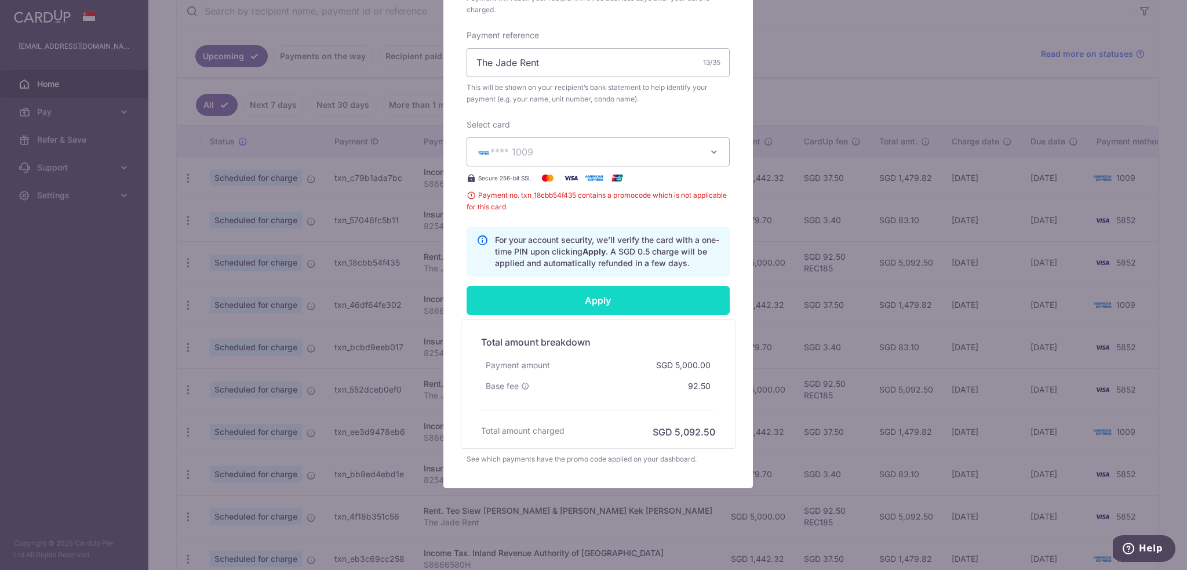
click at [596, 300] on input "Apply" at bounding box center [598, 300] width 263 height 29
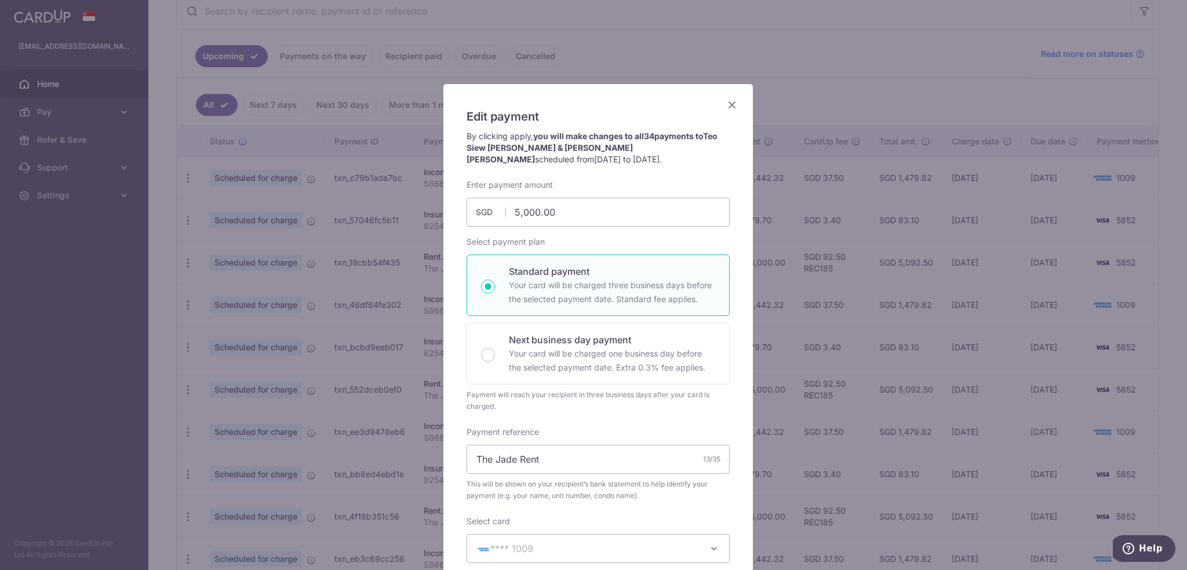
scroll to position [174, 0]
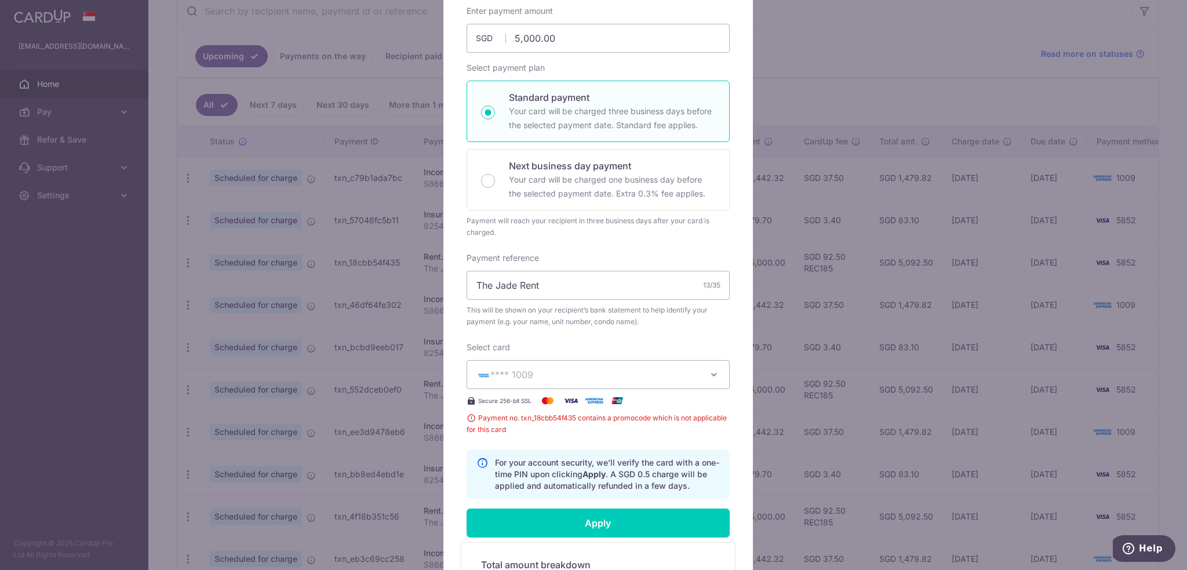
click at [497, 372] on span "**** 1009" at bounding box center [511, 375] width 43 height 12
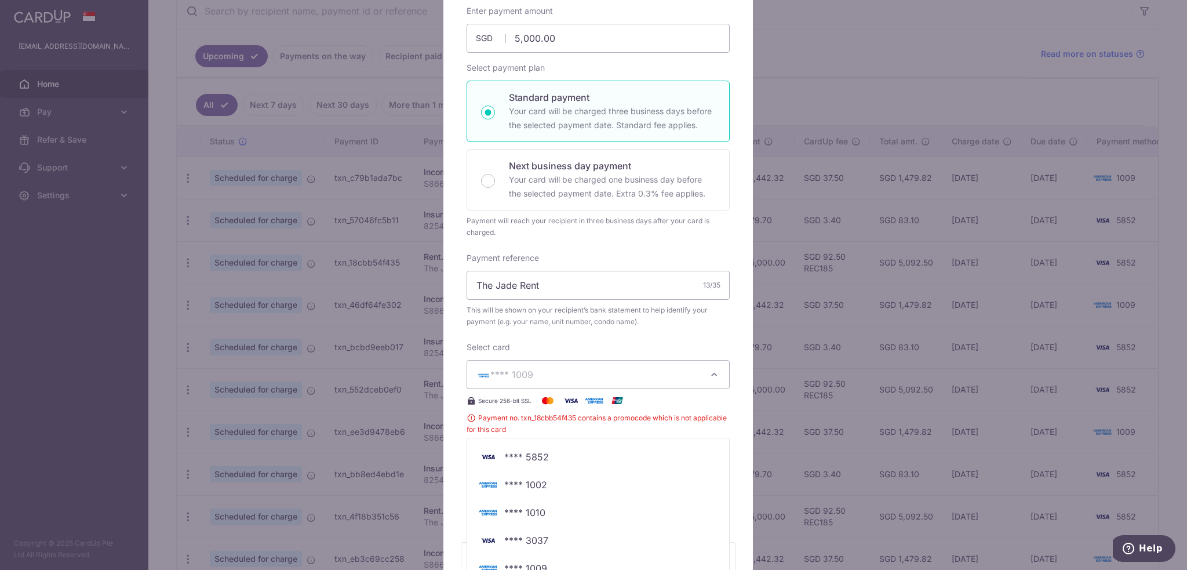
click at [497, 372] on span "**** 1009" at bounding box center [511, 375] width 43 height 12
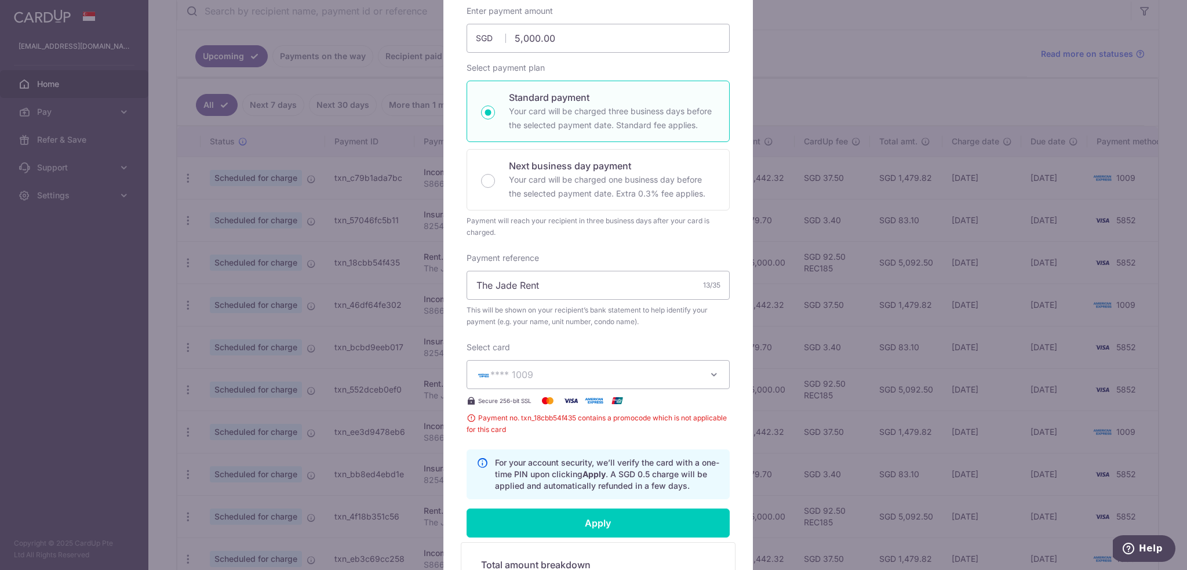
click at [493, 419] on span "Payment no. txn_18cbb54f435 contains a promocode which is not applicable for th…" at bounding box center [598, 423] width 263 height 23
type textarea "Payment"
click at [493, 419] on span "Payment no. txn_18cbb54f435 contains a promocode which is not applicable for th…" at bounding box center [598, 423] width 263 height 23
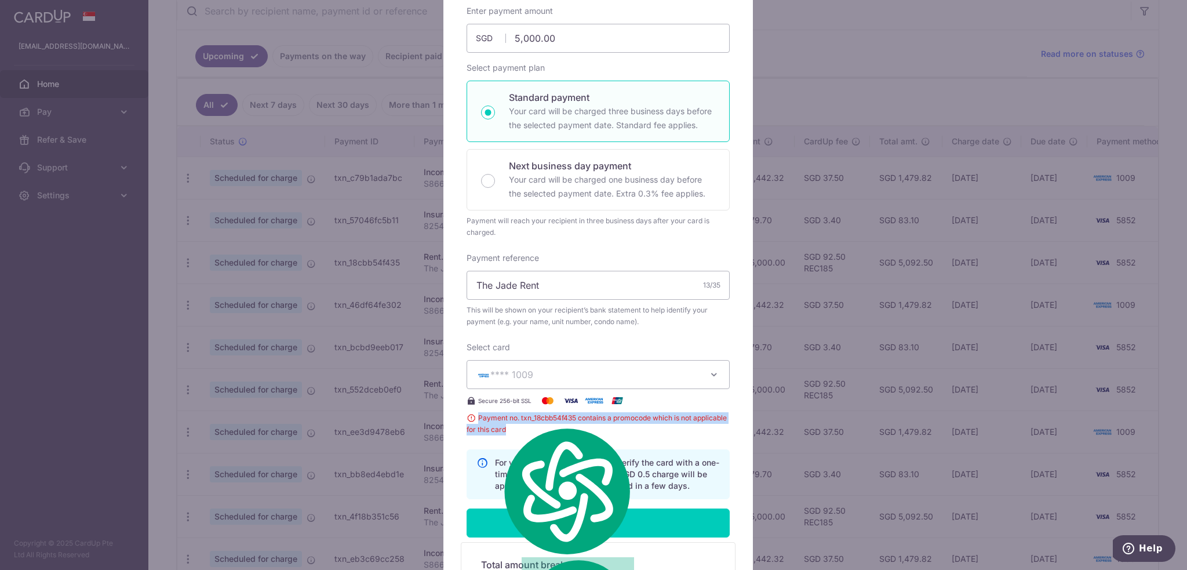
click at [493, 419] on span "Payment no. txn_18cbb54f435 contains a promocode which is not applicable for th…" at bounding box center [598, 423] width 263 height 23
click at [603, 377] on span "**** 1009" at bounding box center [588, 375] width 223 height 14
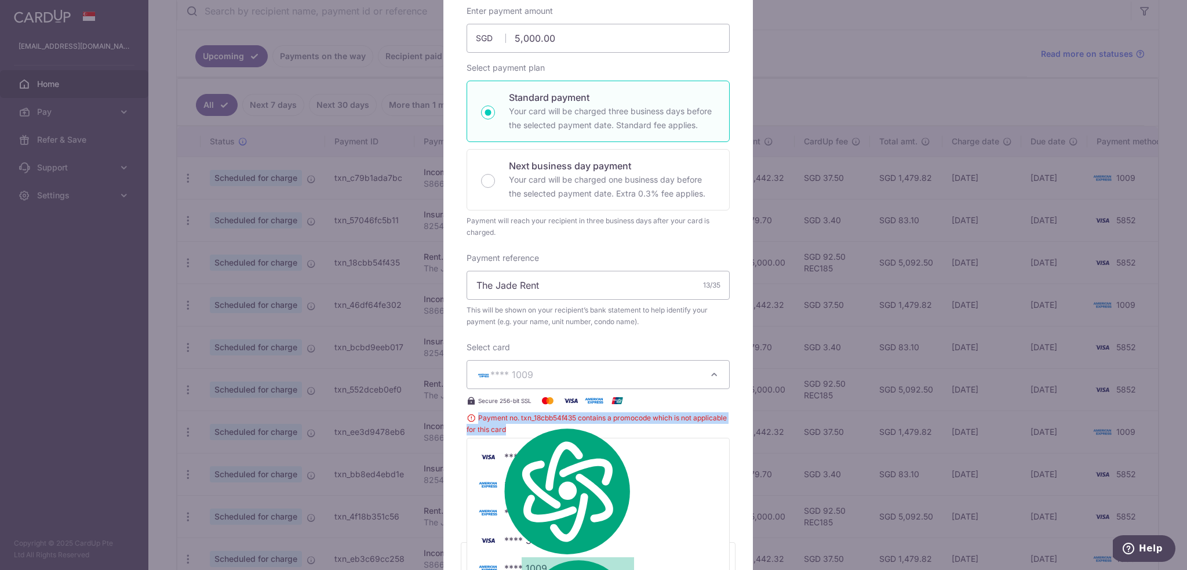
click at [603, 377] on span "**** 1009" at bounding box center [588, 375] width 223 height 14
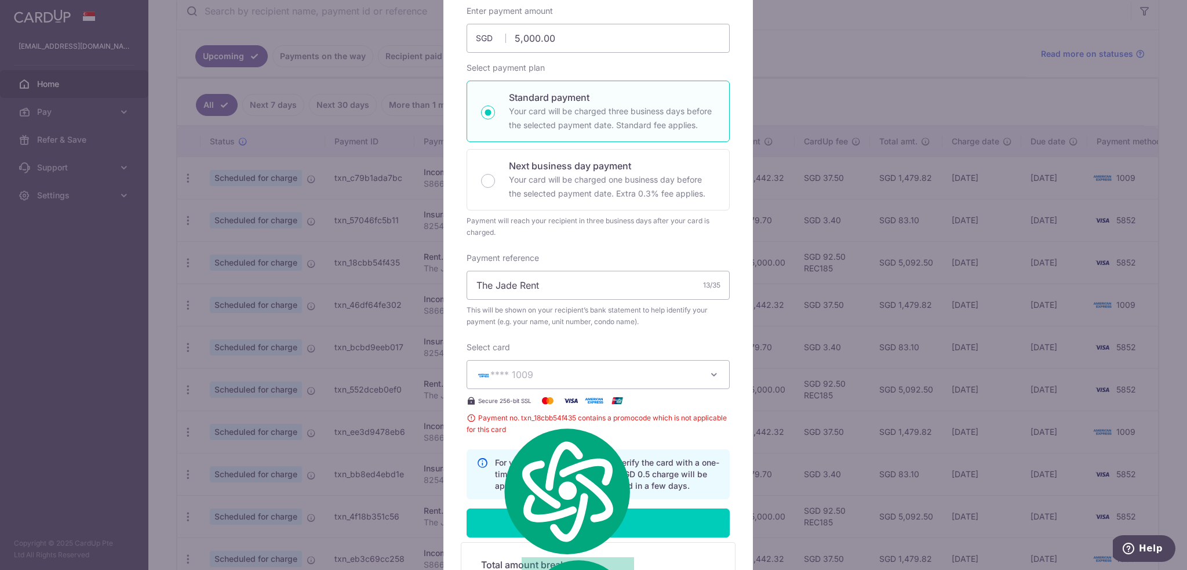
click at [631, 333] on div "Enter payment amount 5,000.00 5000.00 SGD To change the payment amount, please …" at bounding box center [598, 252] width 263 height 494
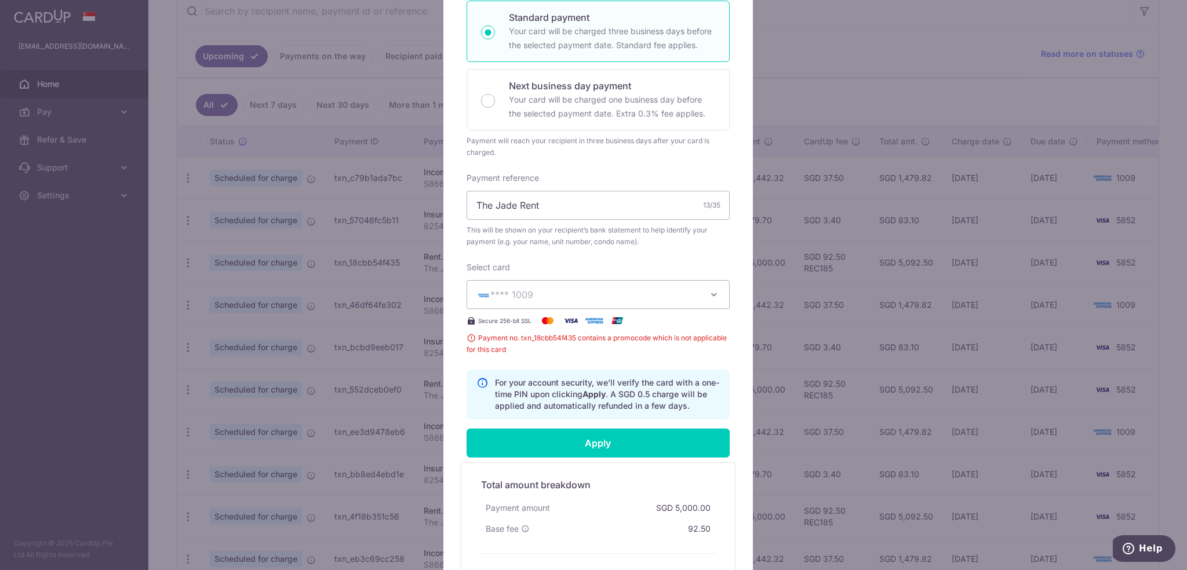
scroll to position [348, 0]
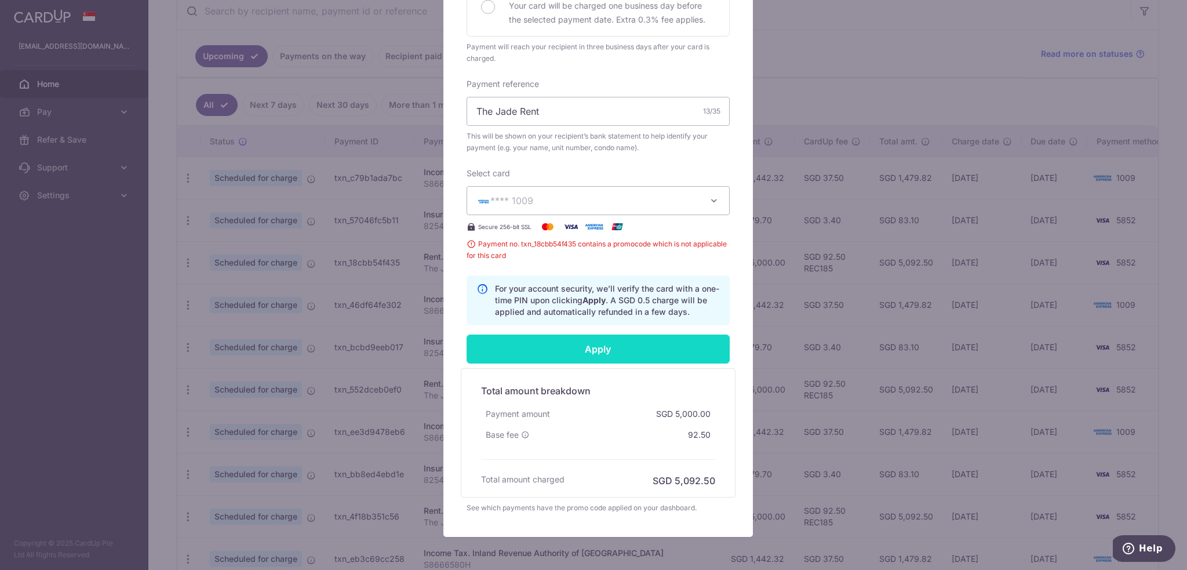
click at [602, 350] on input "Apply" at bounding box center [598, 349] width 263 height 29
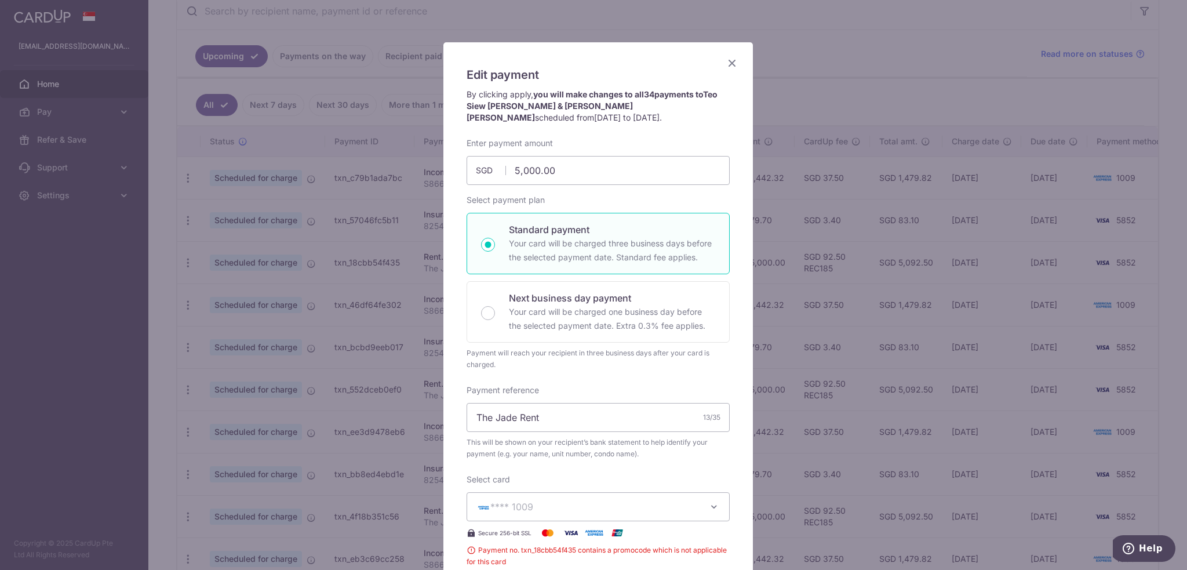
scroll to position [0, 0]
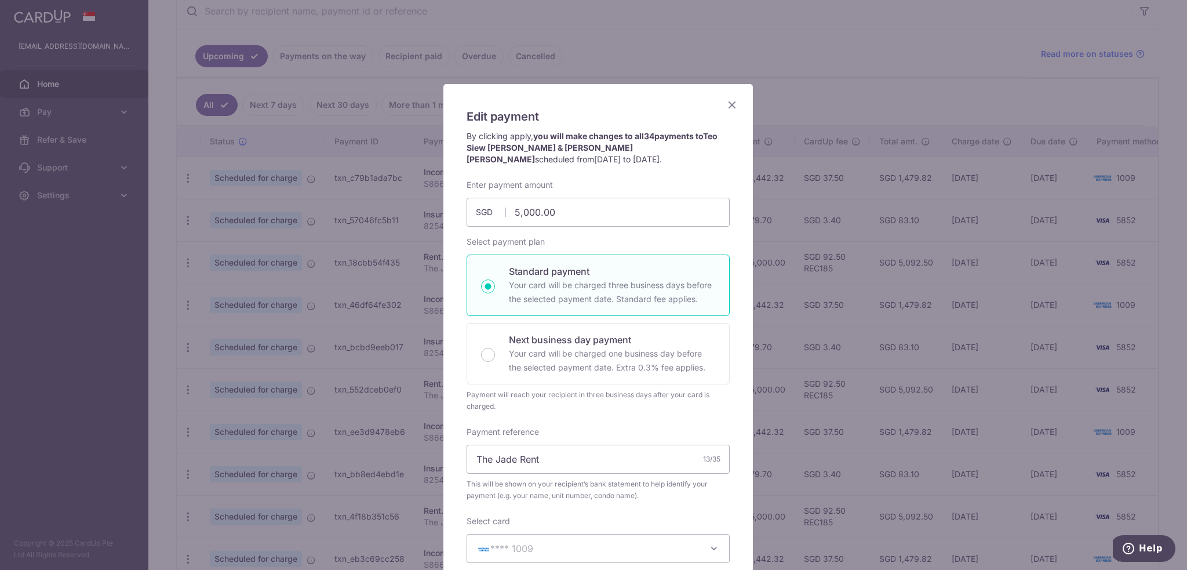
click at [733, 103] on icon "Close" at bounding box center [732, 104] width 14 height 14
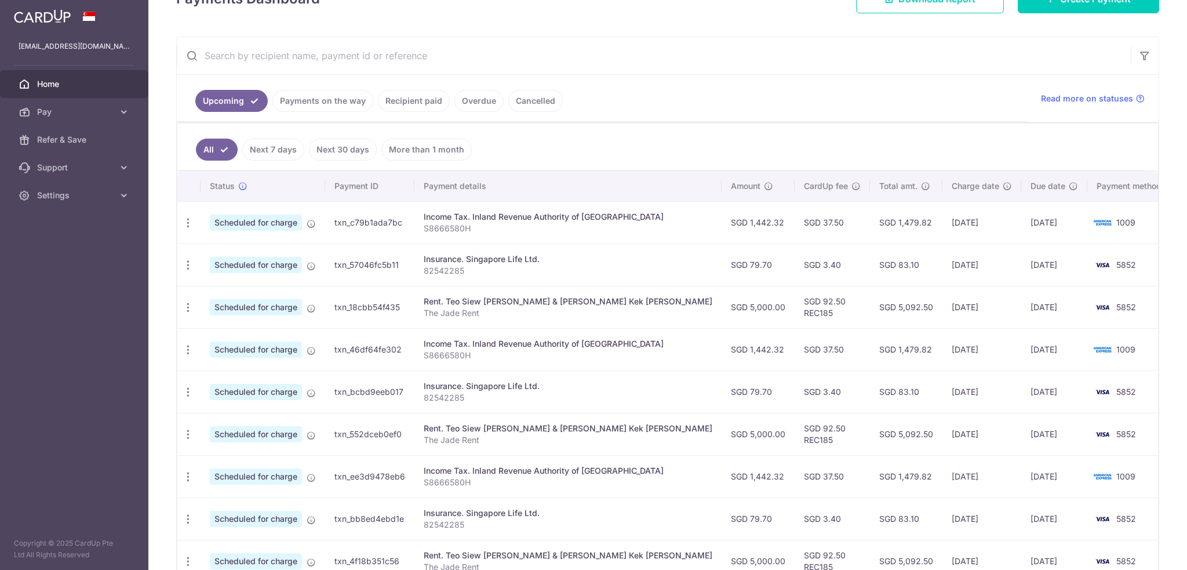
scroll to position [4811, 0]
click at [184, 264] on icon "button" at bounding box center [188, 265] width 12 height 12
click at [227, 296] on span "Update payment" at bounding box center [249, 296] width 79 height 14
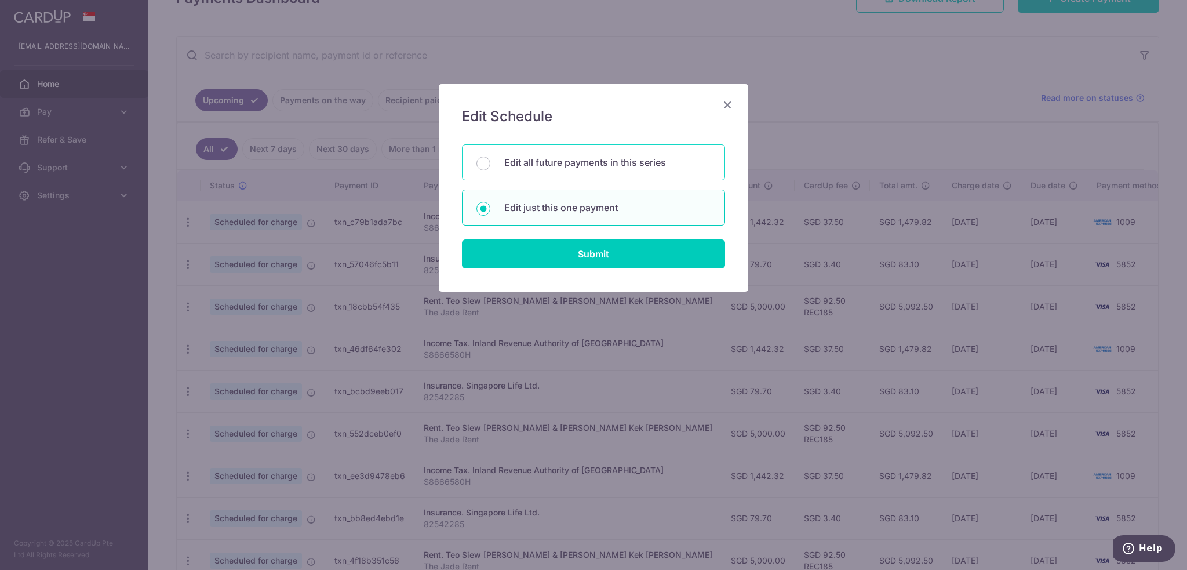
click at [593, 162] on p "Edit all future payments in this series" at bounding box center [607, 162] width 206 height 14
click at [490, 162] on input "Edit all future payments in this series" at bounding box center [484, 164] width 14 height 14
radio input "true"
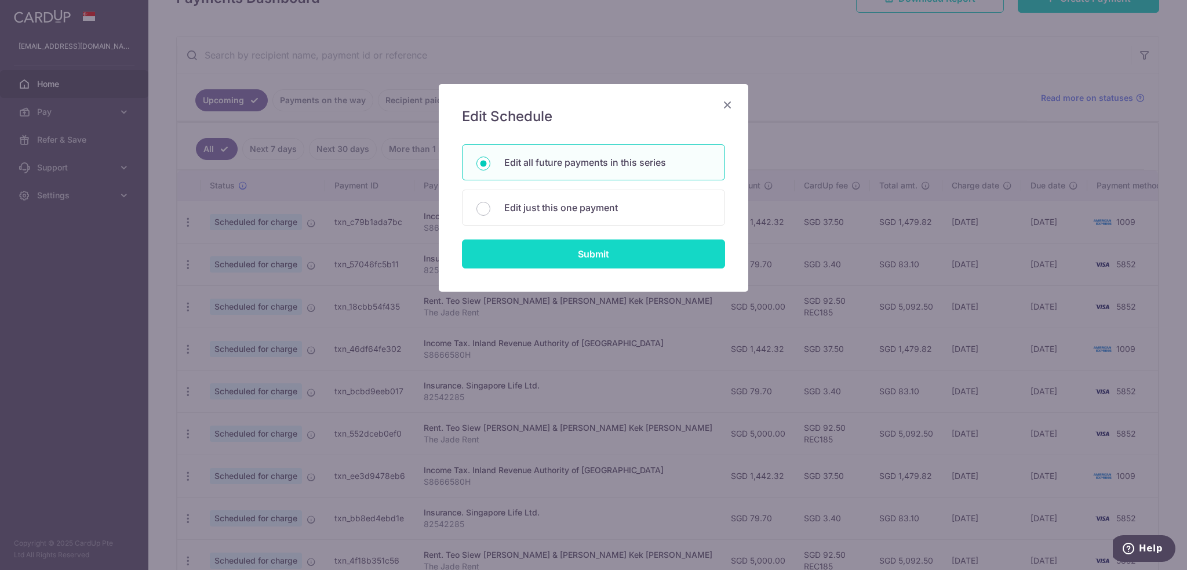
click at [590, 261] on input "Submit" at bounding box center [593, 253] width 263 height 29
radio input "true"
type input "79.70"
type input "82542285"
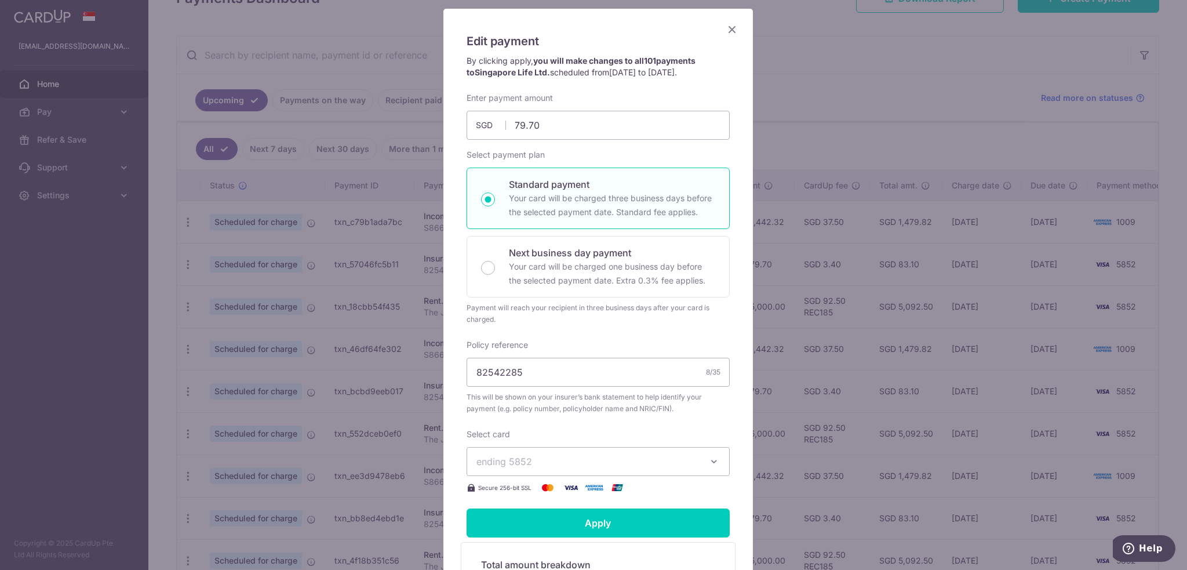
scroll to position [174, 0]
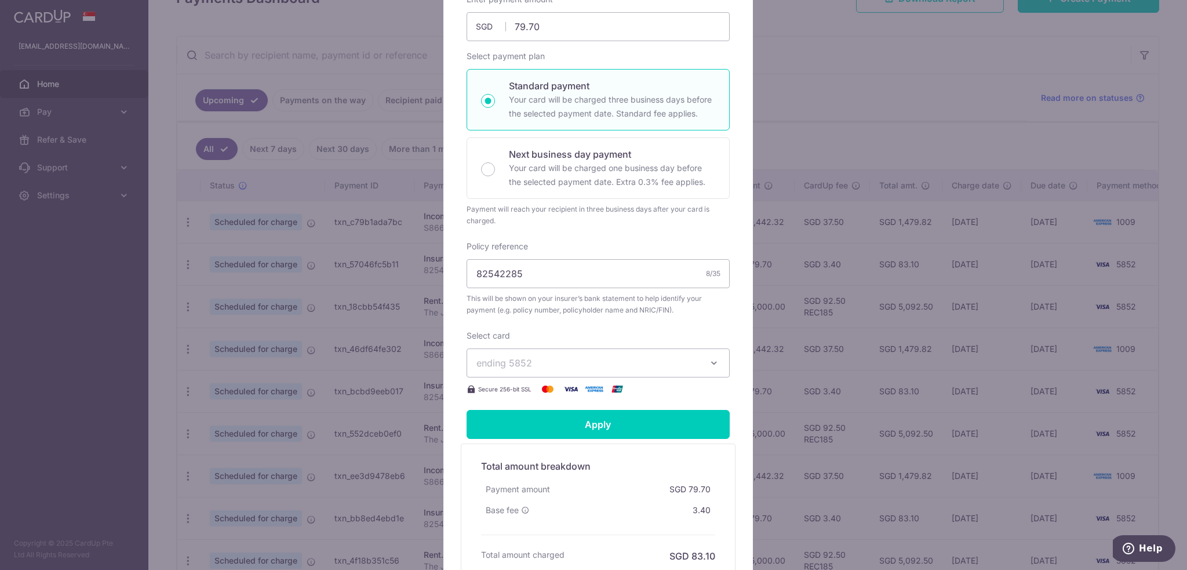
click at [572, 361] on span "ending 5852" at bounding box center [588, 363] width 223 height 14
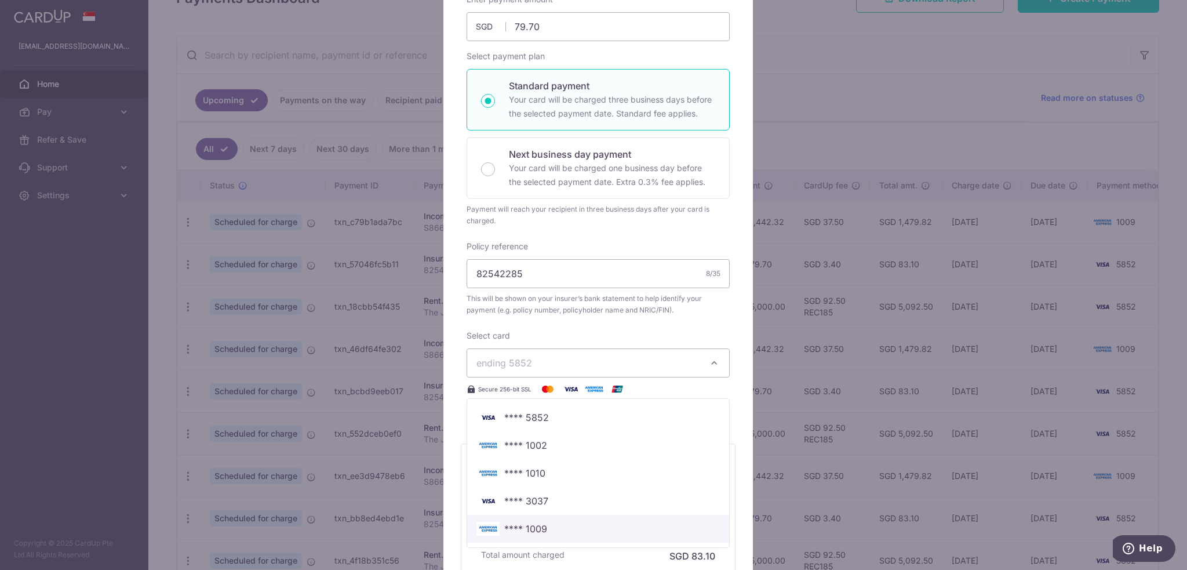
click at [544, 525] on span "**** 1009" at bounding box center [599, 529] width 244 height 14
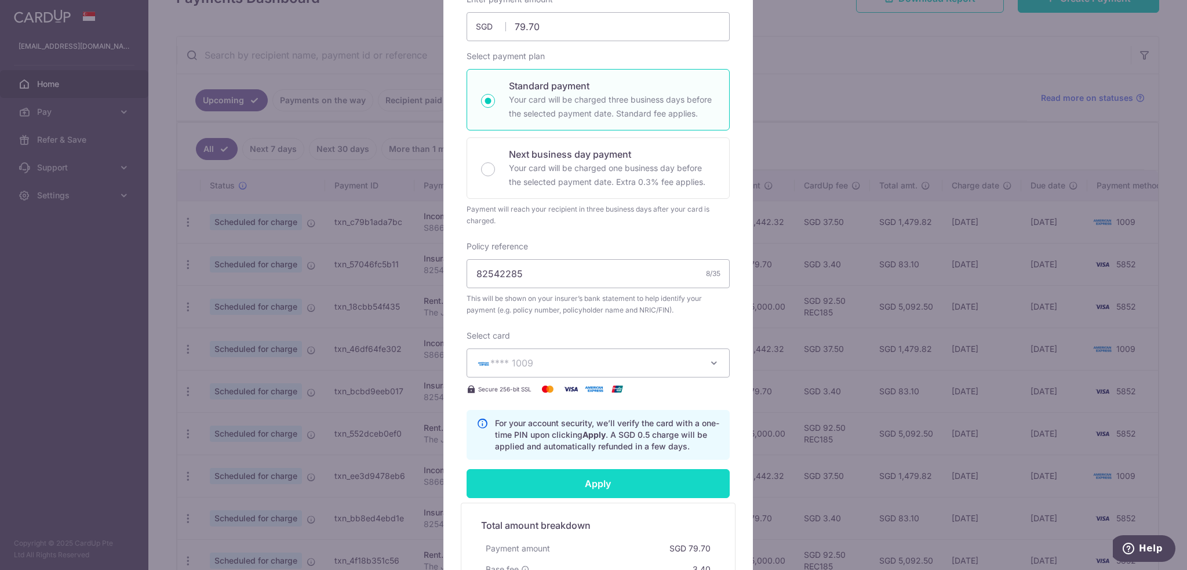
click at [558, 482] on input "Apply" at bounding box center [598, 483] width 263 height 29
type input "Successfully Applied"
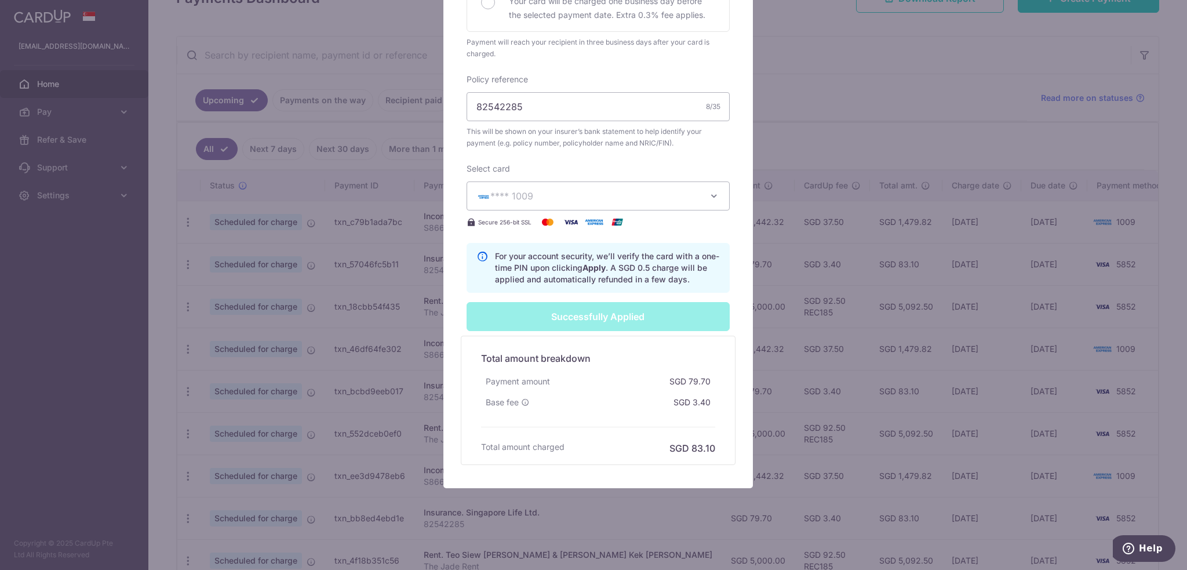
scroll to position [92, 0]
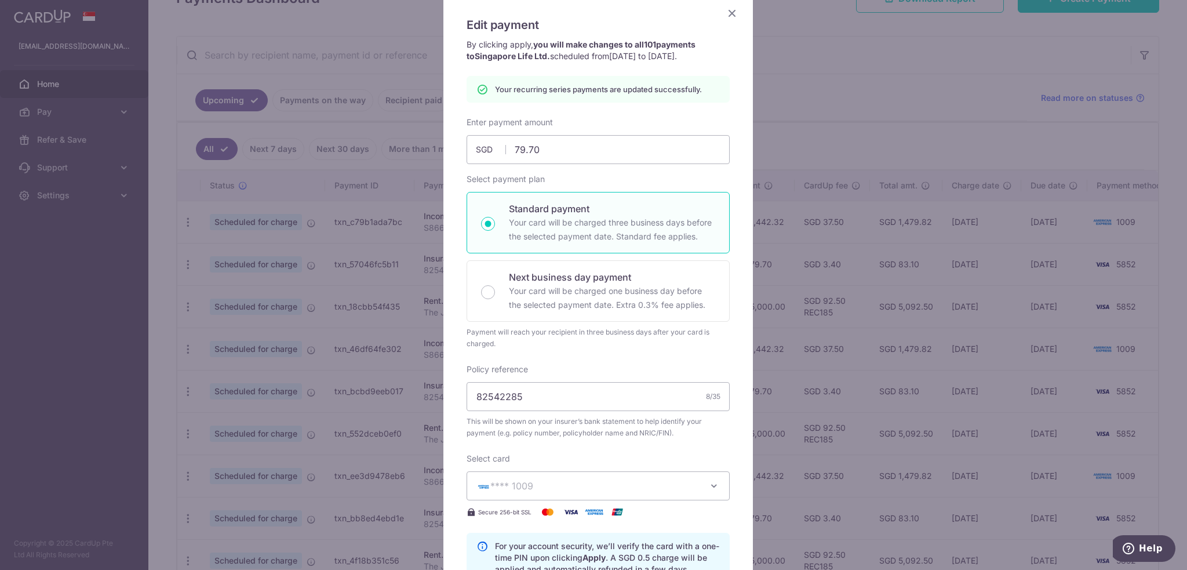
click at [732, 12] on icon "Close" at bounding box center [732, 13] width 14 height 14
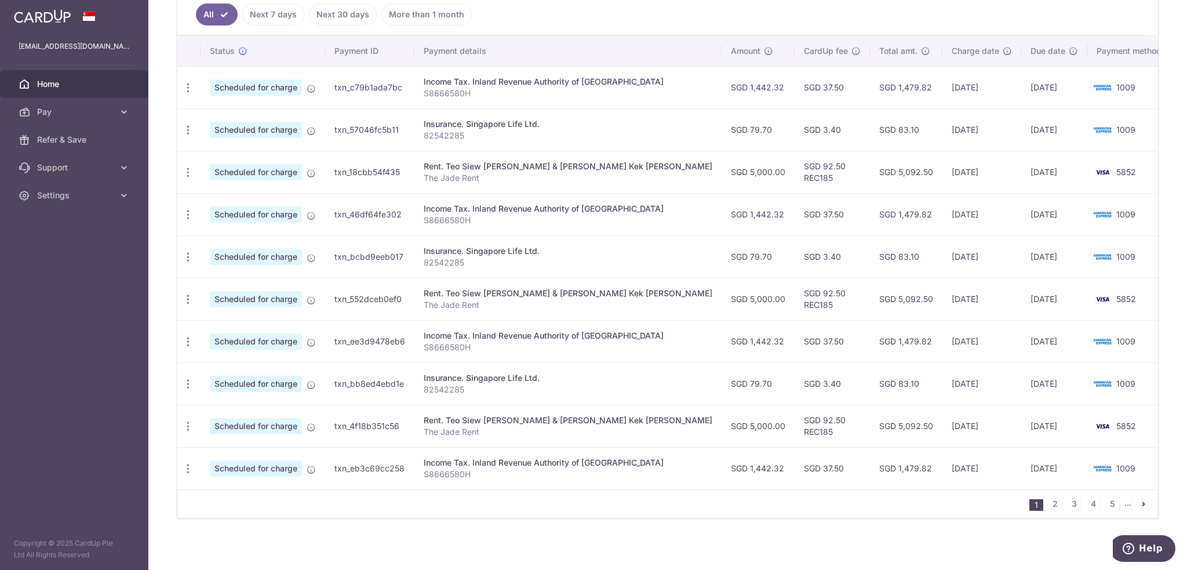
scroll to position [323, 0]
click at [1050, 497] on link "2" at bounding box center [1055, 503] width 14 height 14
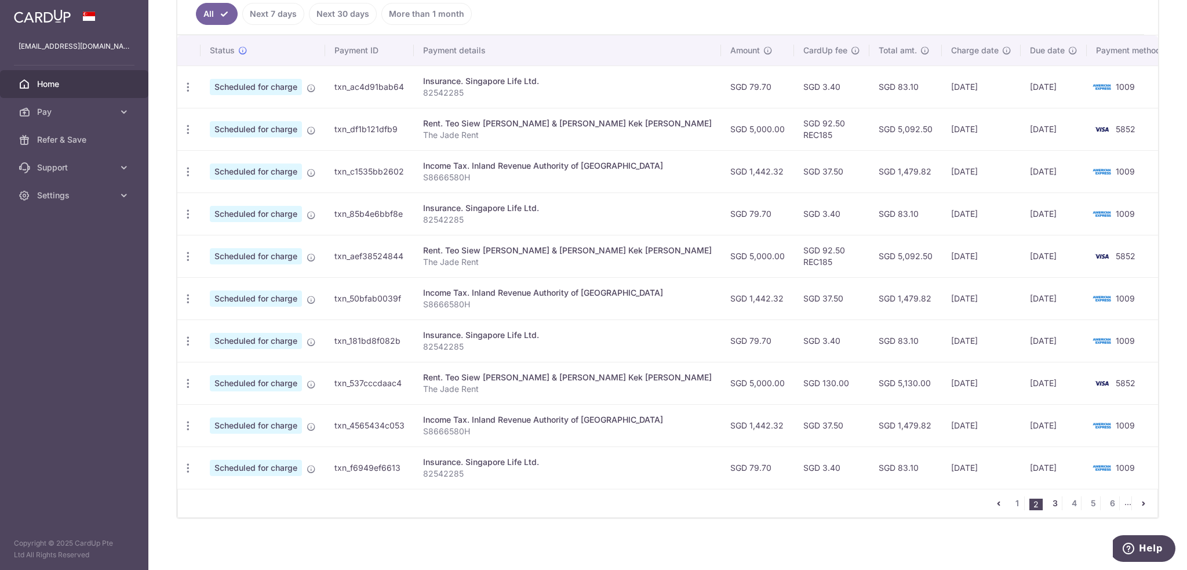
click at [1049, 498] on link "3" at bounding box center [1055, 503] width 14 height 14
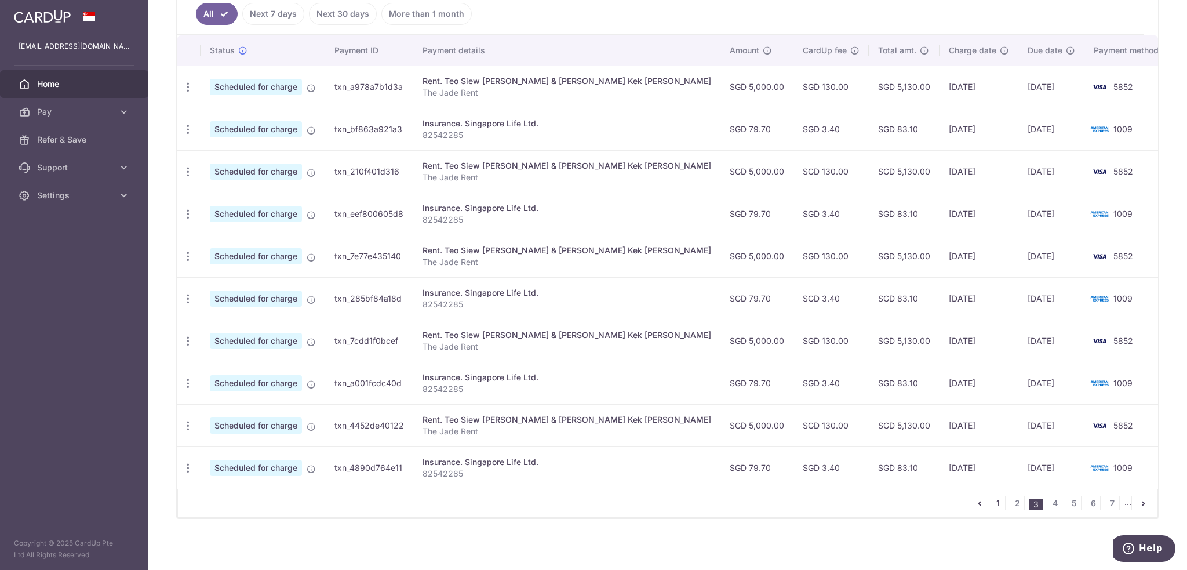
click at [993, 498] on link "1" at bounding box center [998, 503] width 14 height 14
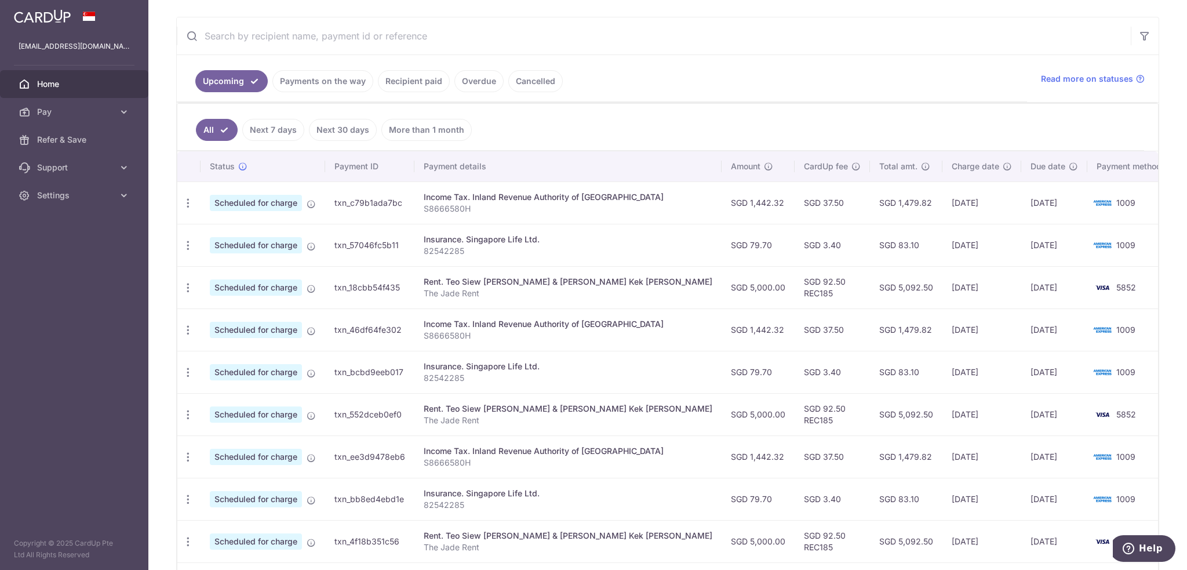
scroll to position [232, 0]
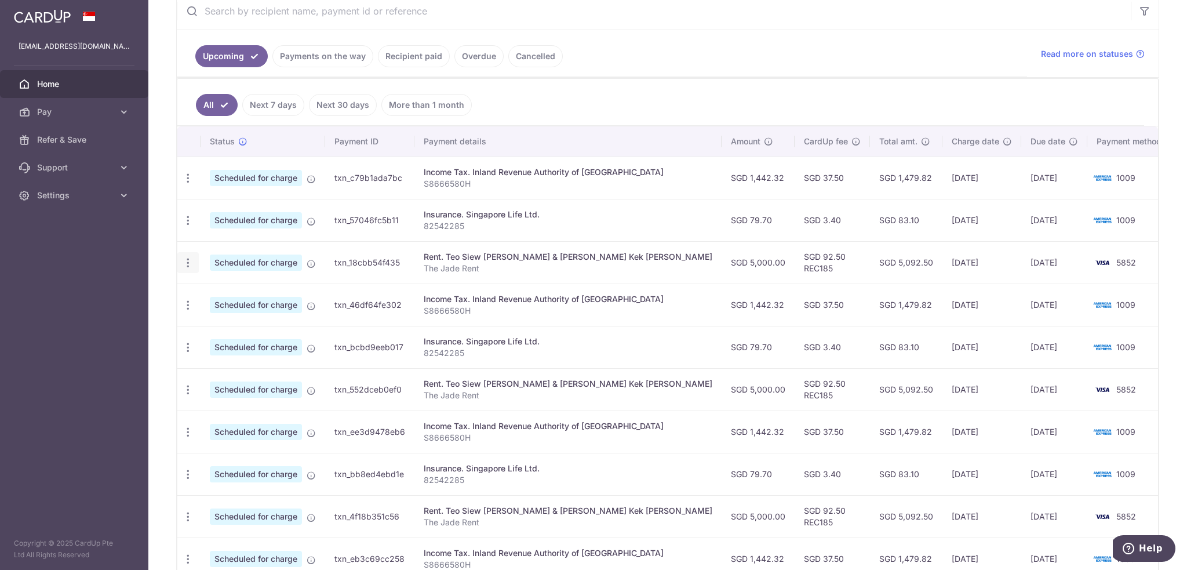
click at [186, 262] on icon "button" at bounding box center [188, 263] width 12 height 12
click at [217, 291] on span "Update payment" at bounding box center [249, 295] width 79 height 14
radio input "true"
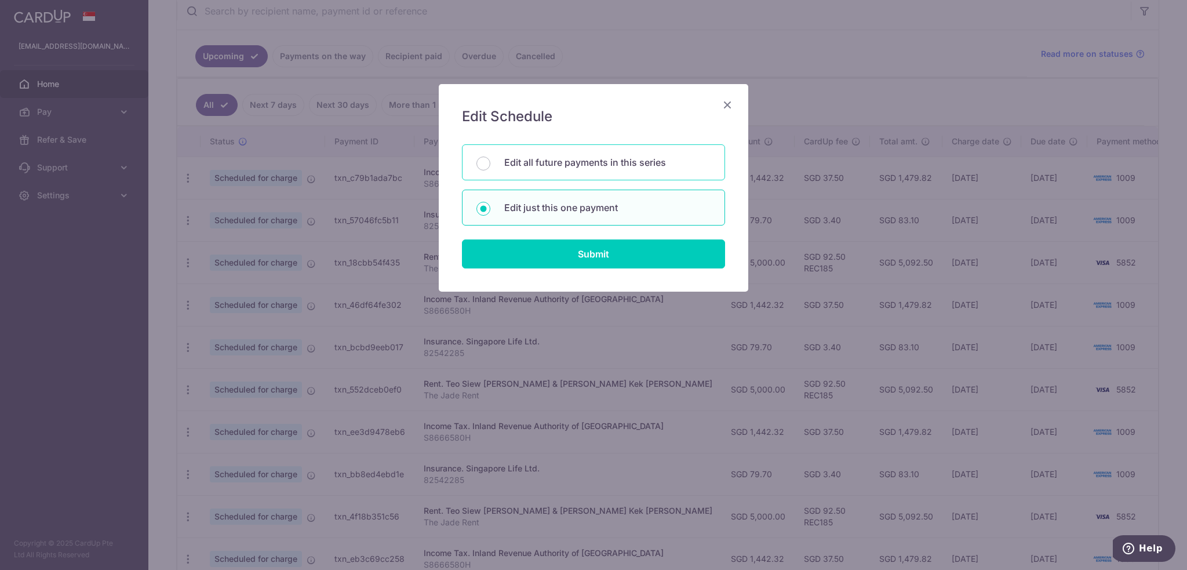
click at [582, 159] on p "Edit all future payments in this series" at bounding box center [607, 162] width 206 height 14
click at [490, 159] on input "Edit all future payments in this series" at bounding box center [484, 164] width 14 height 14
radio input "true"
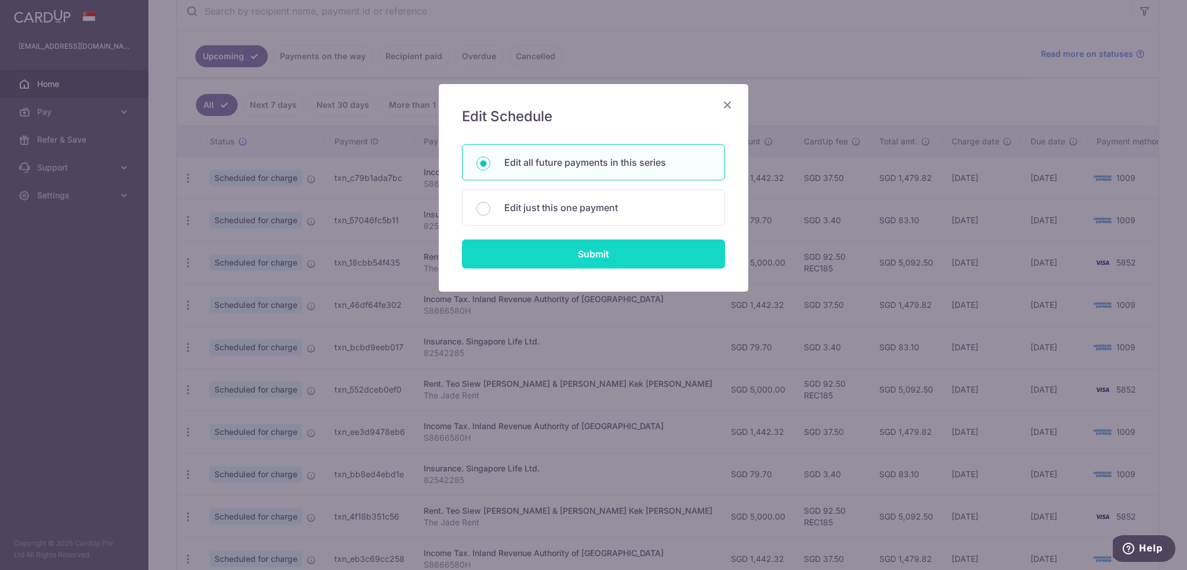
click at [582, 256] on input "Submit" at bounding box center [593, 253] width 263 height 29
radio input "true"
type input "5,000.00"
type input "The Jade Rent"
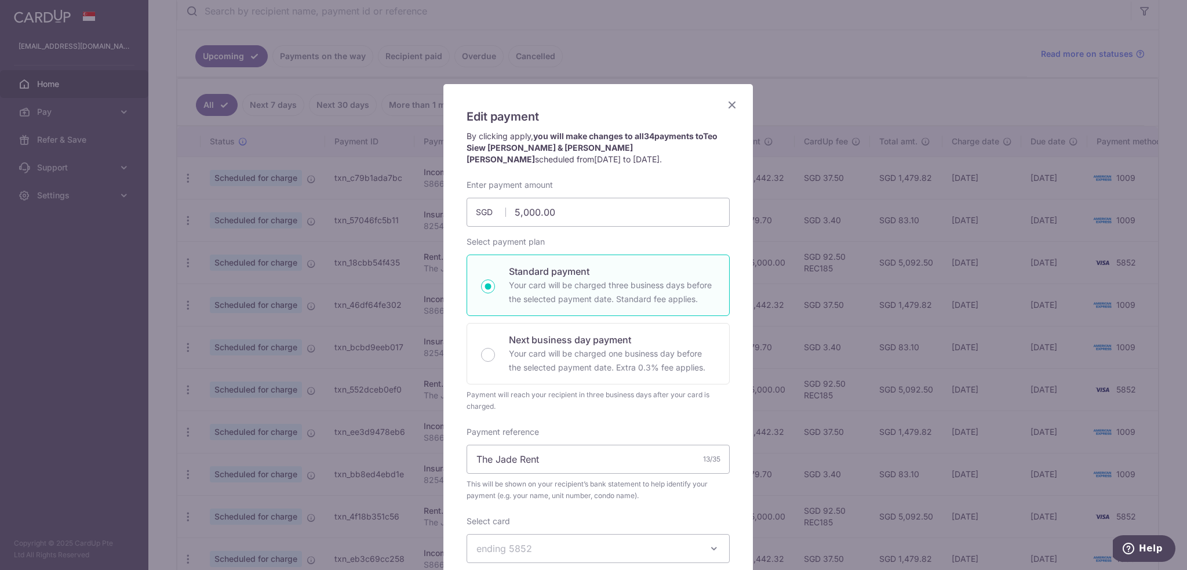
scroll to position [116, 0]
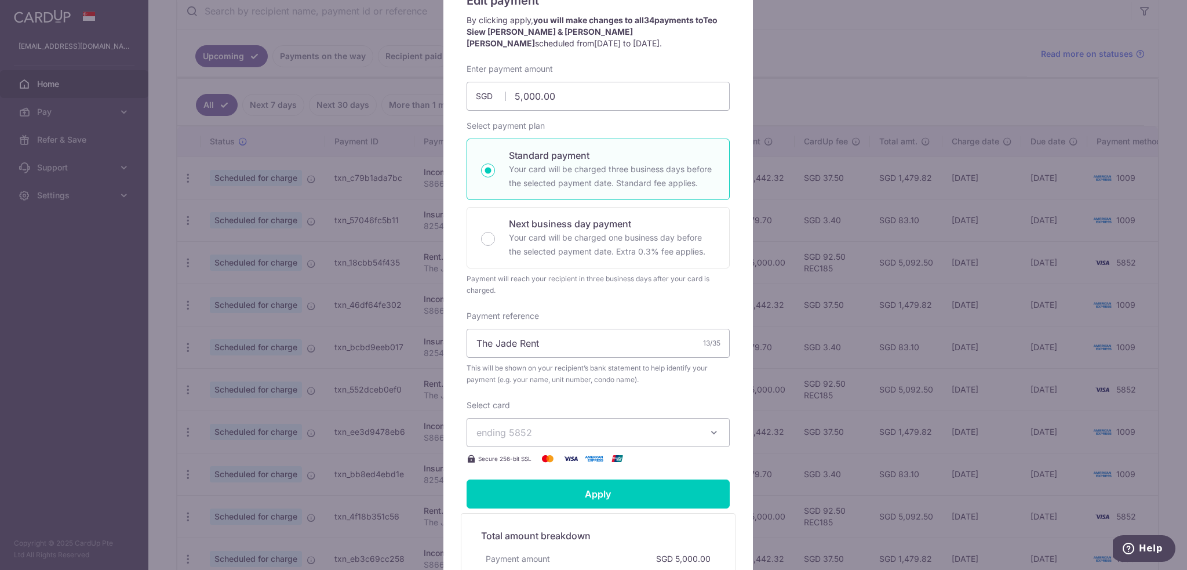
click at [540, 437] on span "ending 5852" at bounding box center [588, 433] width 223 height 14
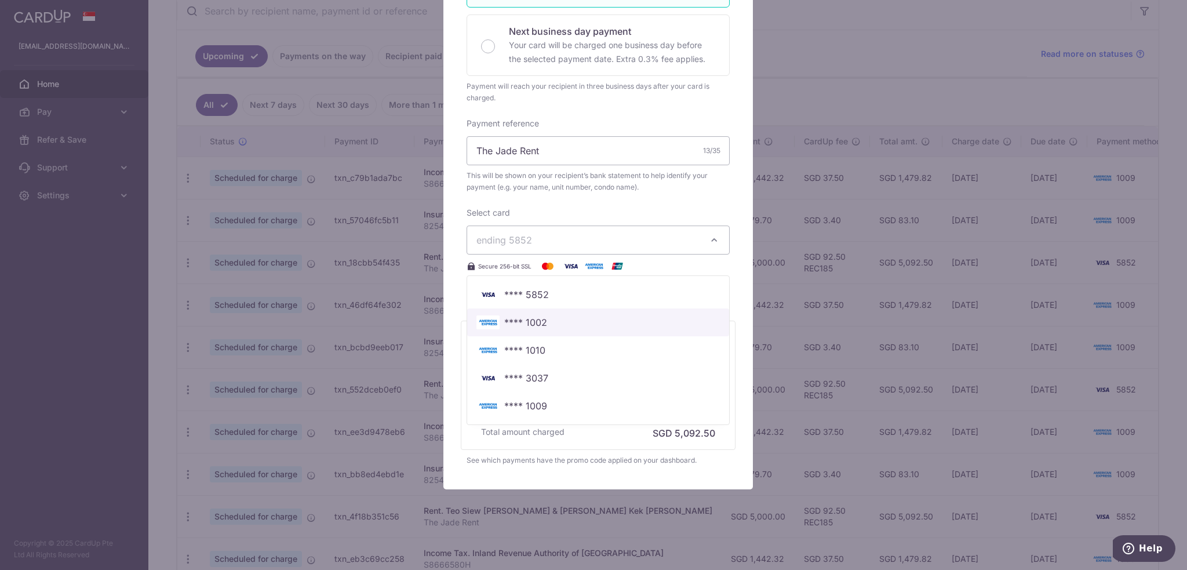
scroll to position [310, 0]
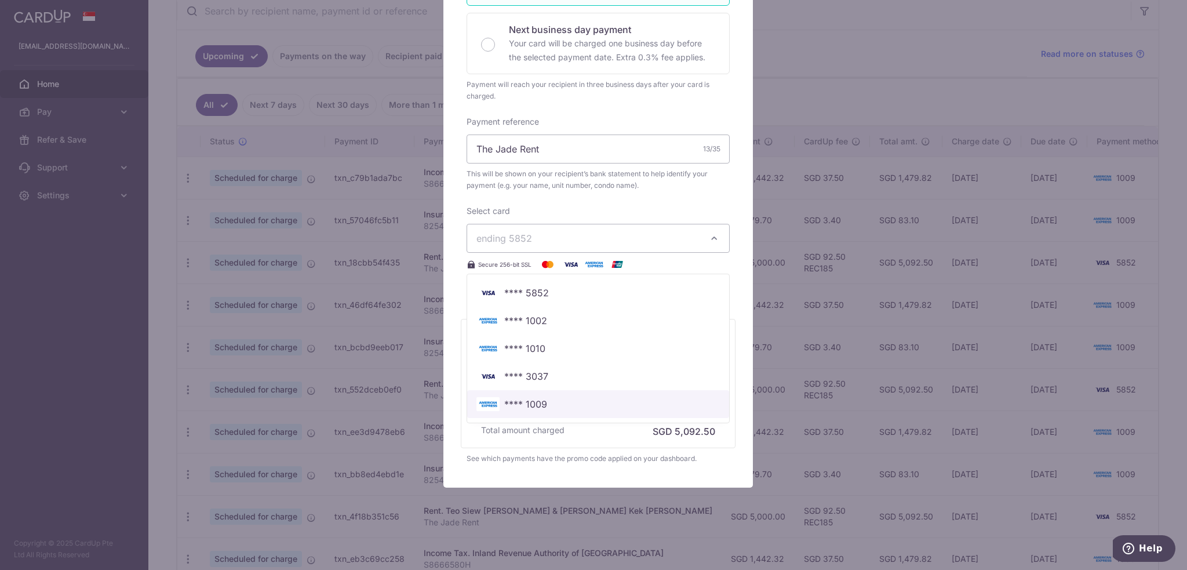
click at [536, 403] on span "**** 1009" at bounding box center [525, 404] width 43 height 14
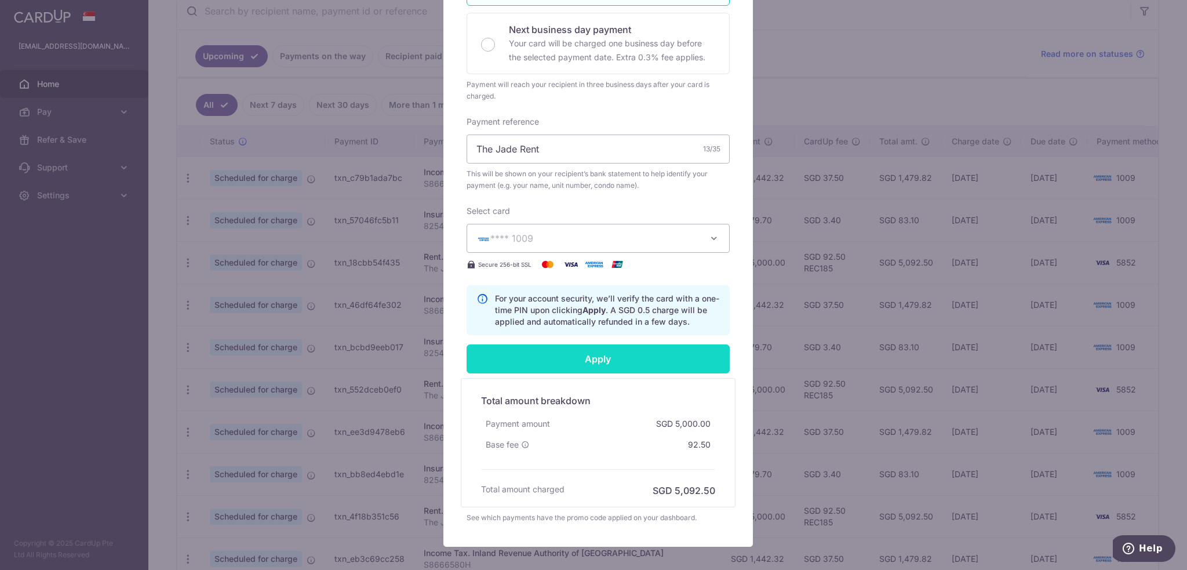
click at [554, 358] on input "Apply" at bounding box center [598, 358] width 263 height 29
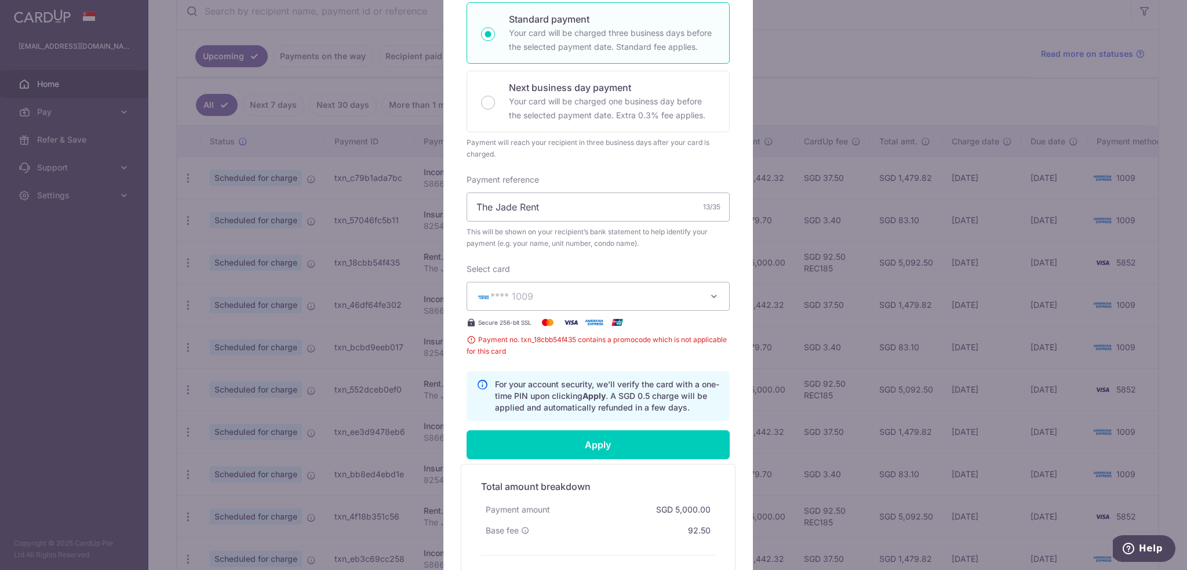
scroll to position [0, 0]
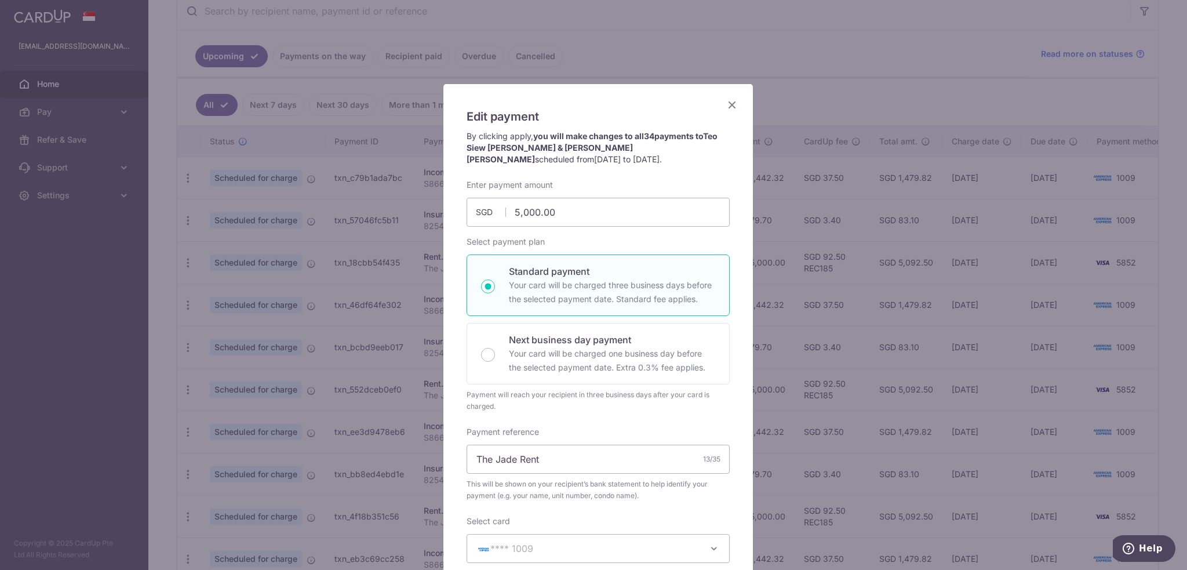
click at [725, 102] on icon "Close" at bounding box center [732, 104] width 14 height 14
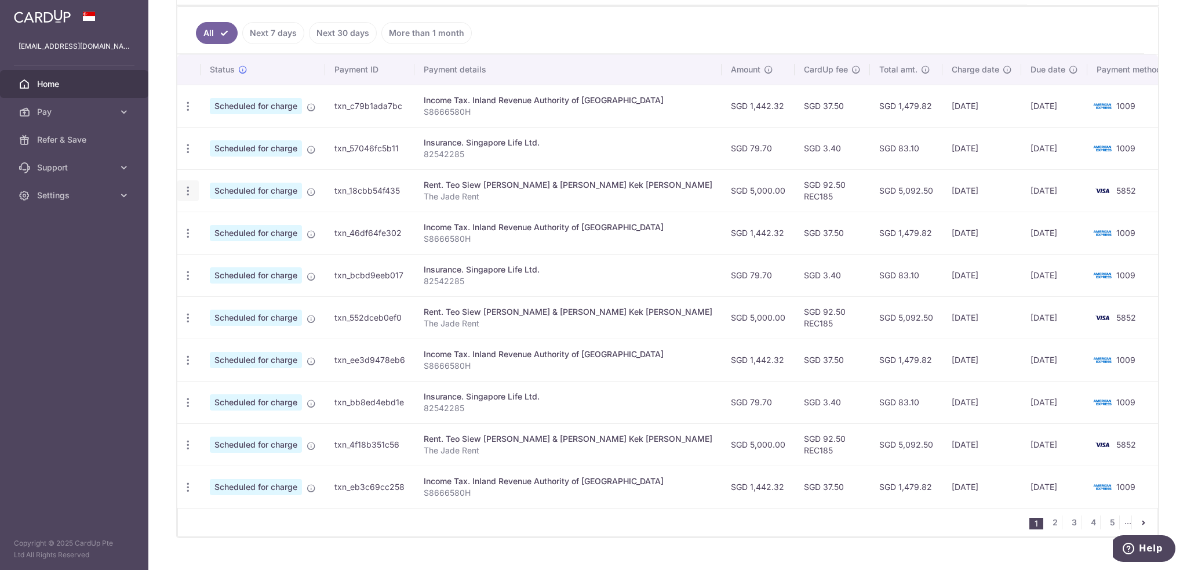
click at [185, 187] on icon "button" at bounding box center [188, 191] width 12 height 12
click at [385, 188] on td "txn_18cbb54f435" at bounding box center [369, 190] width 89 height 42
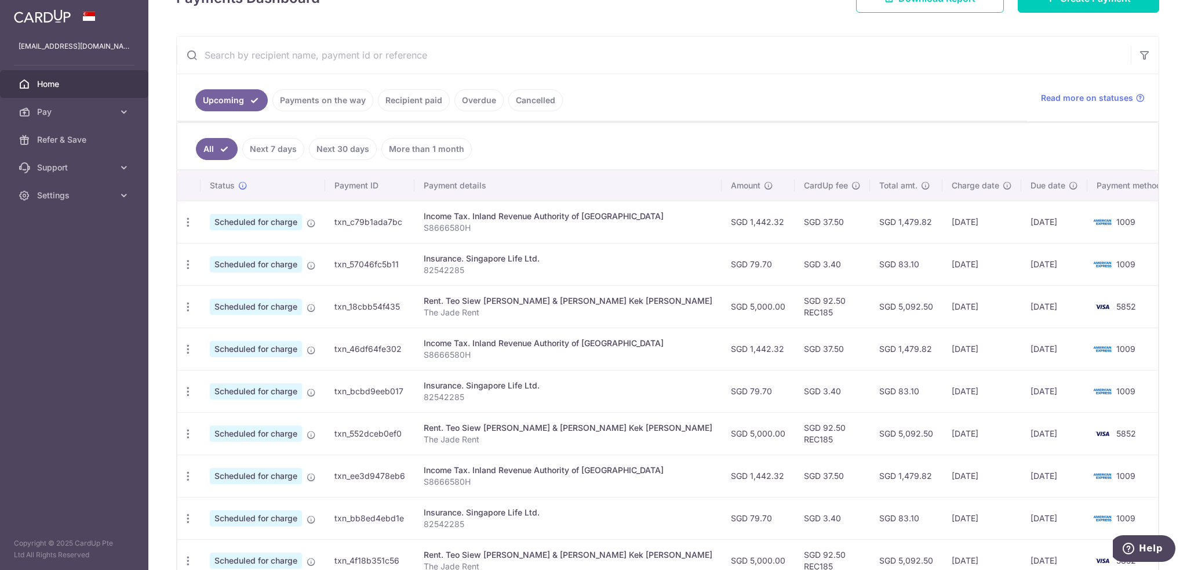
scroll to position [72, 0]
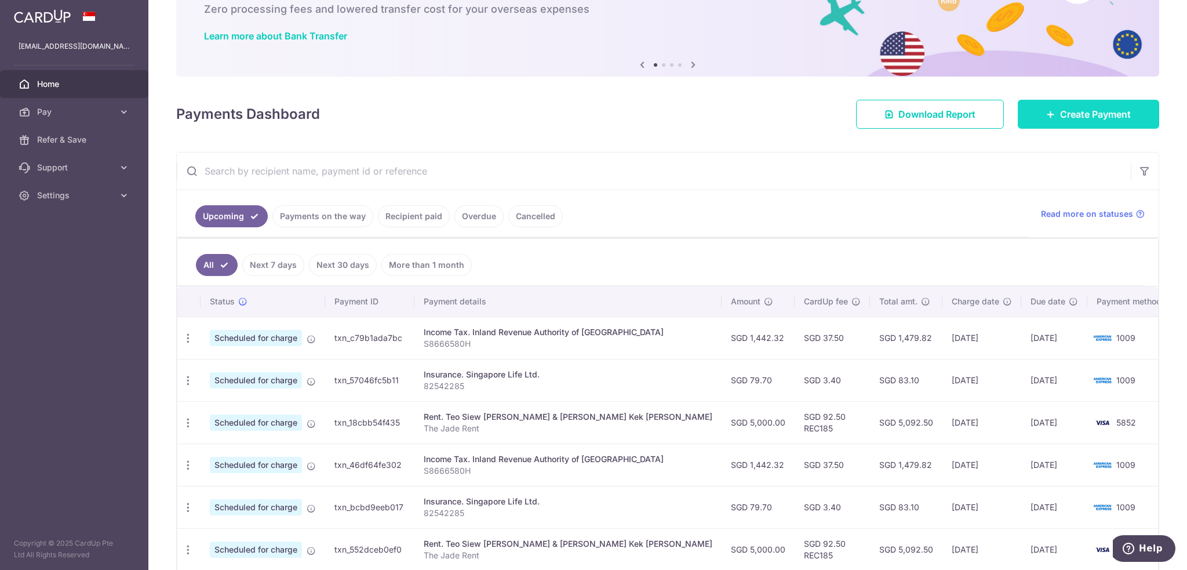
click at [1069, 110] on span "Create Payment" at bounding box center [1095, 114] width 71 height 14
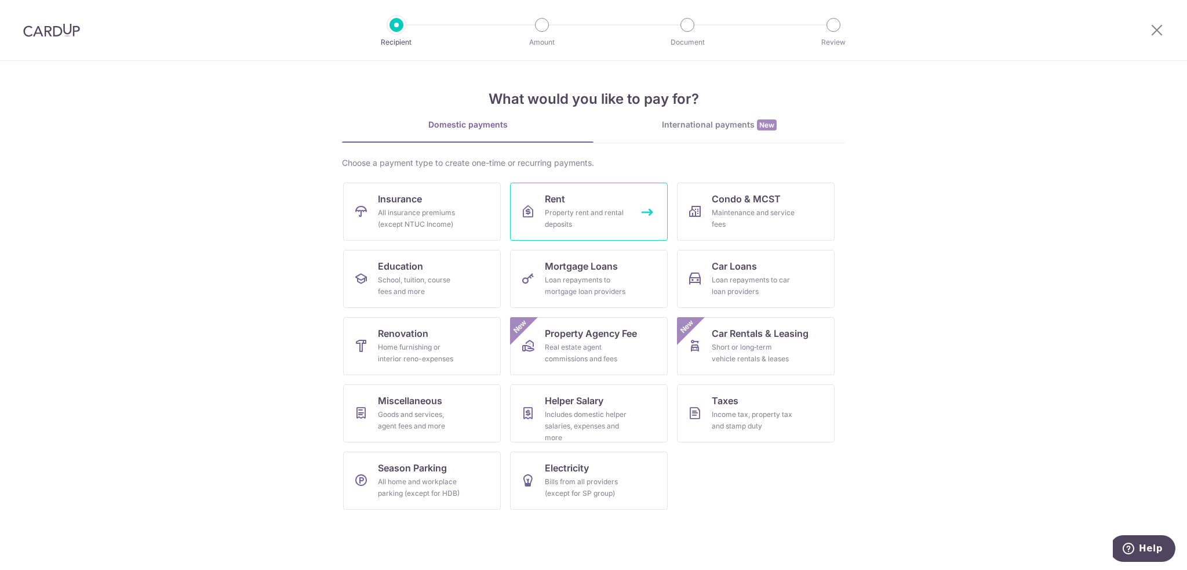
click at [600, 208] on div "Property rent and rental deposits" at bounding box center [586, 218] width 83 height 23
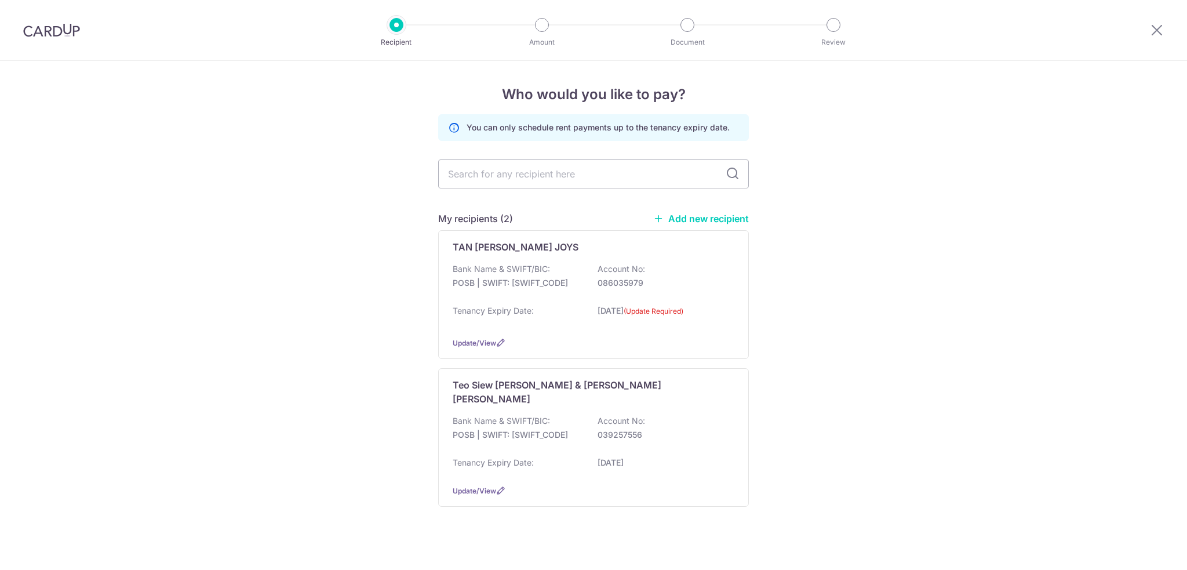
scroll to position [4811, 0]
click at [736, 248] on div "TAN [PERSON_NAME] JOYS Bank Name & SWIFT/BIC: POSB | SWIFT: [SWIFT_CODE] Accoun…" at bounding box center [593, 294] width 311 height 129
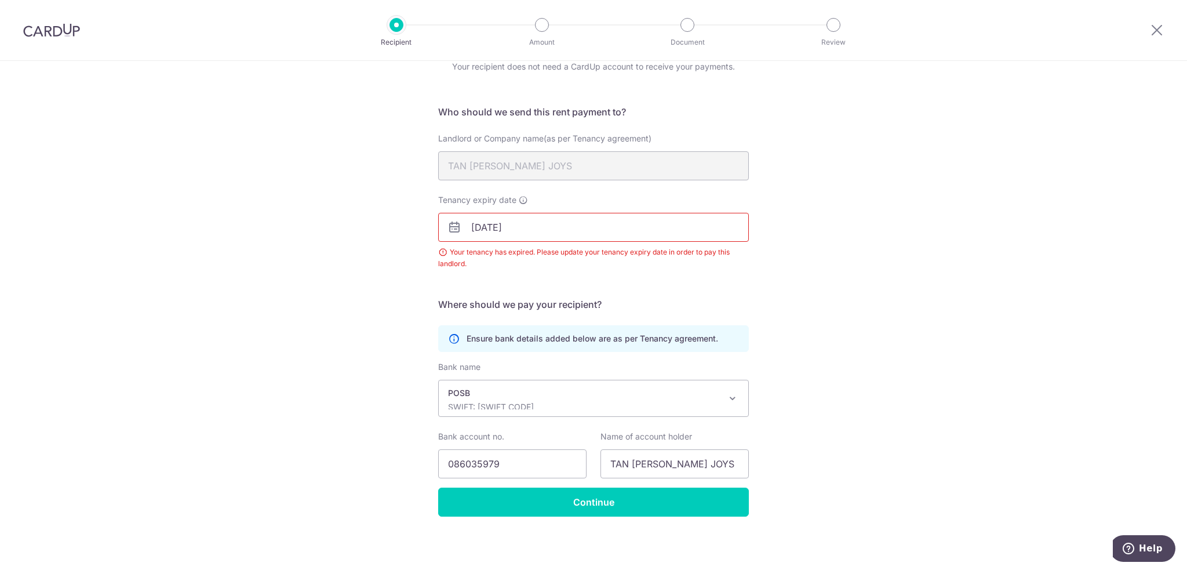
scroll to position [4811, 0]
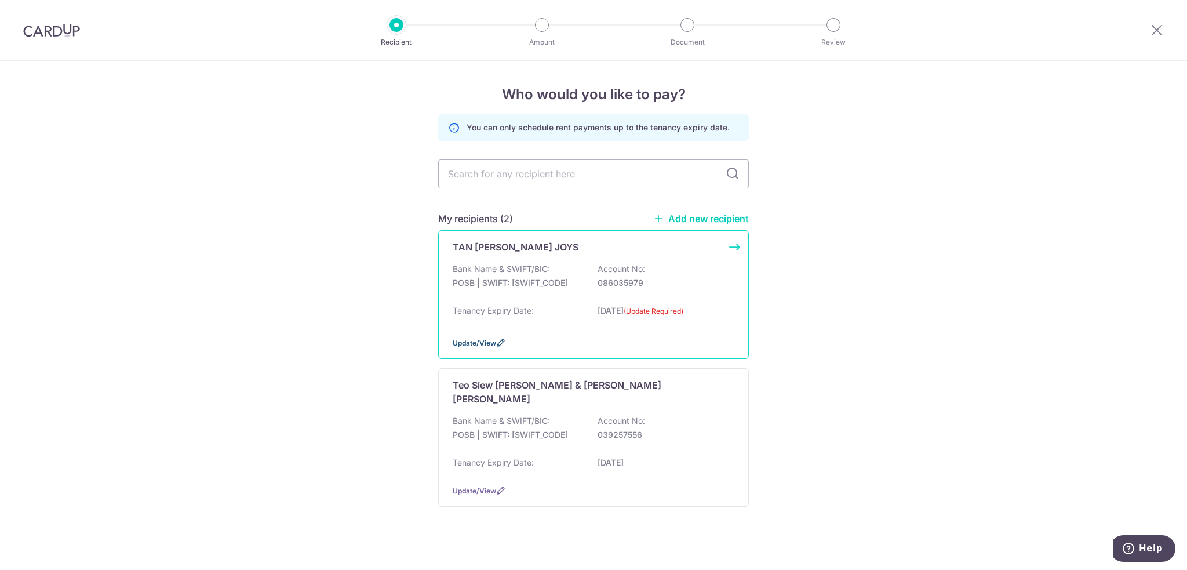
click at [489, 340] on span "Update/View" at bounding box center [474, 343] width 43 height 9
click at [547, 415] on p "Bank Name & SWIFT/BIC:" at bounding box center [501, 421] width 97 height 12
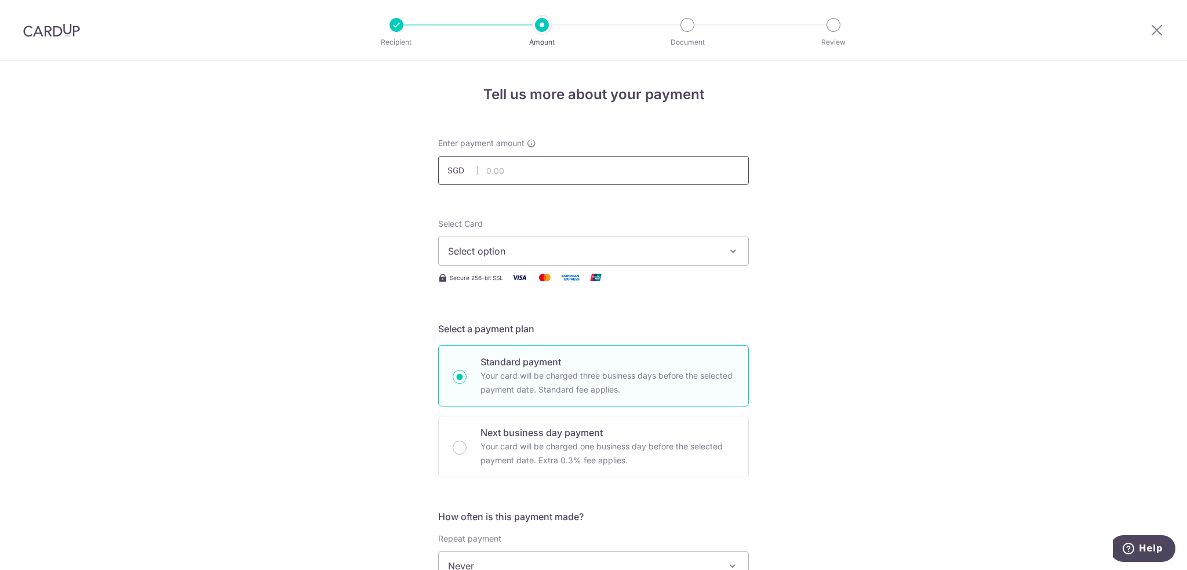
click at [517, 165] on input "text" at bounding box center [593, 170] width 311 height 29
type input "5,000.00"
click at [487, 255] on span "Select option" at bounding box center [583, 251] width 270 height 14
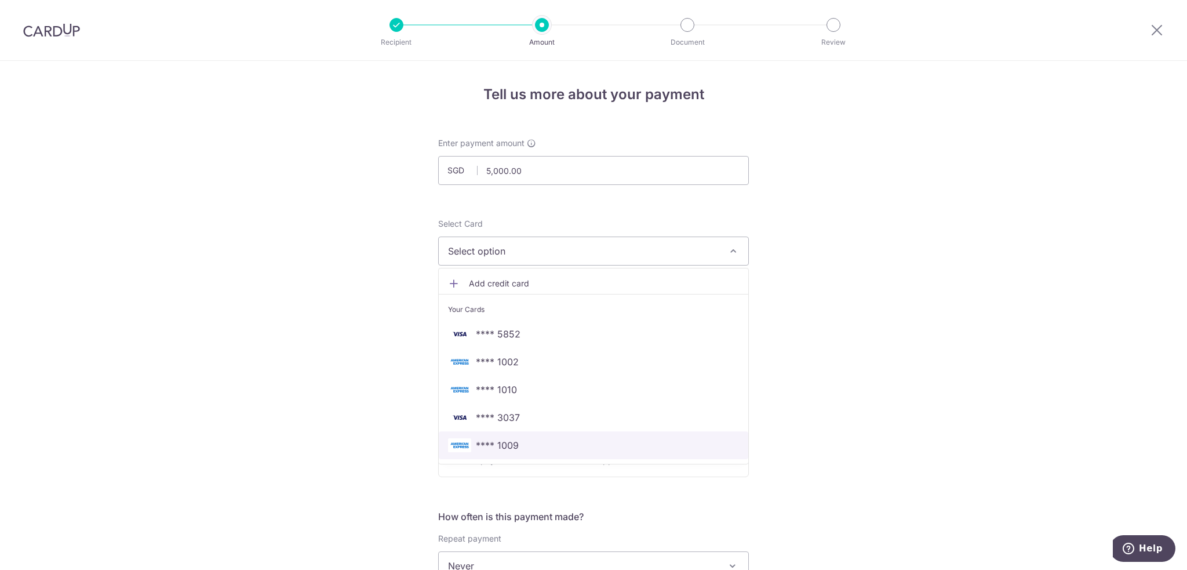
click at [485, 443] on span "**** 1009" at bounding box center [497, 445] width 43 height 14
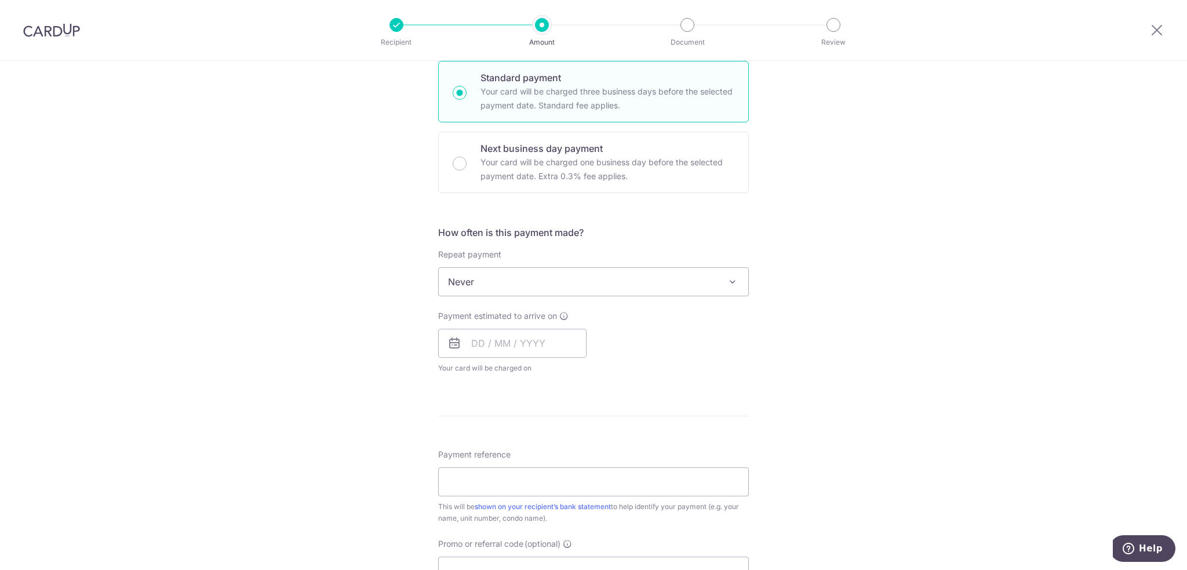
scroll to position [290, 0]
click at [482, 271] on span "Never" at bounding box center [594, 276] width 310 height 28
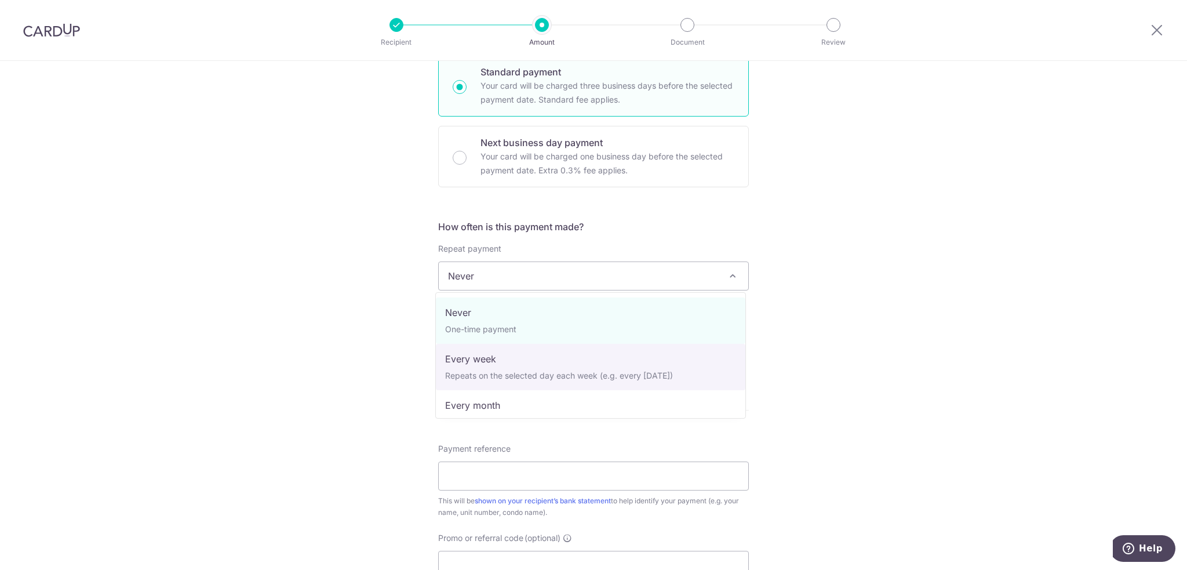
scroll to position [58, 0]
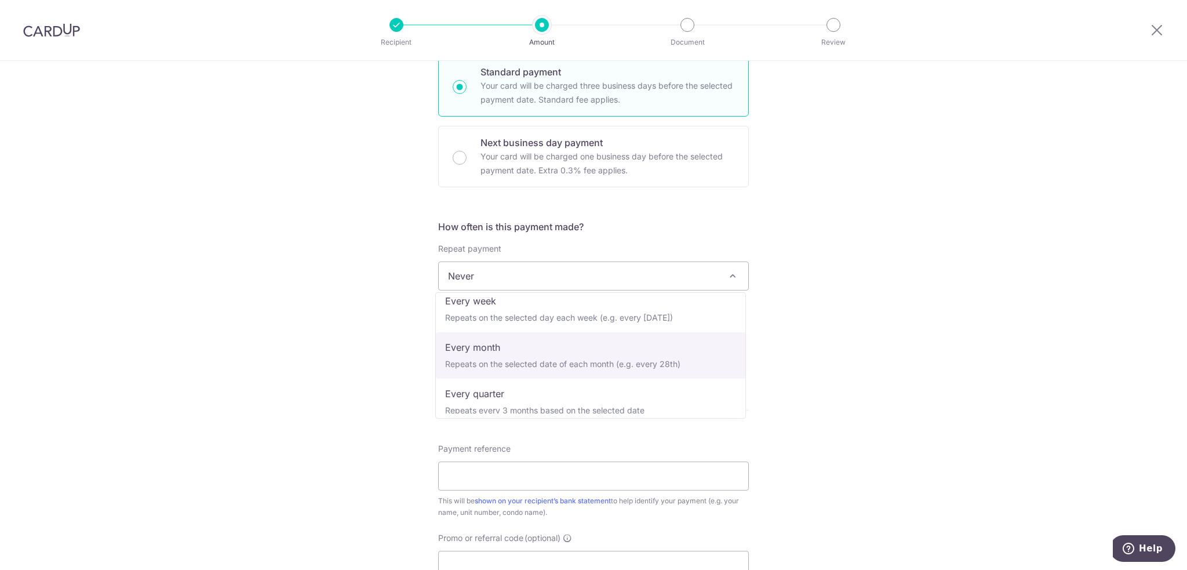
select select "3"
type input "[DATE]"
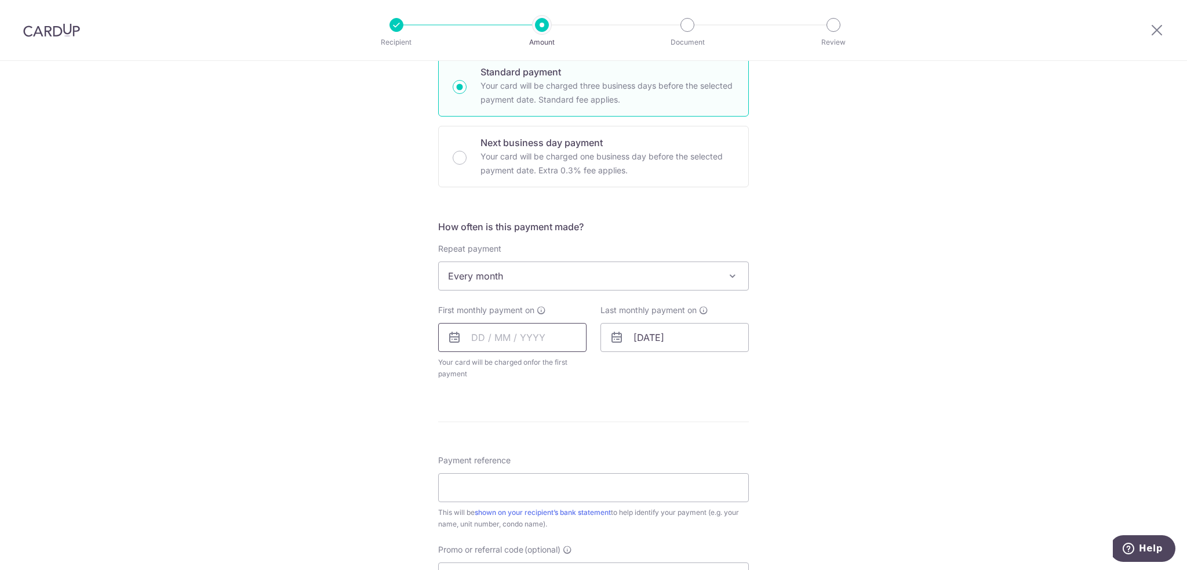
click at [473, 333] on input "text" at bounding box center [512, 337] width 148 height 29
click at [459, 514] on link "28" at bounding box center [462, 512] width 19 height 19
type input "[DATE]"
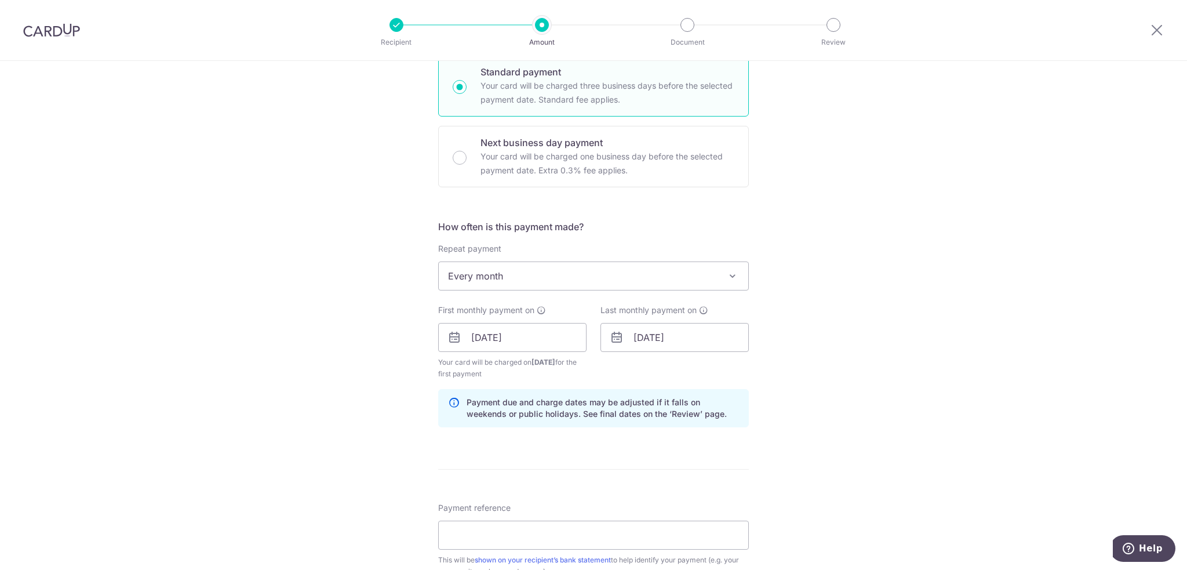
click at [283, 379] on div "Tell us more about your payment Enter payment amount SGD 5,000.00 5000.00 Selec…" at bounding box center [593, 325] width 1187 height 1108
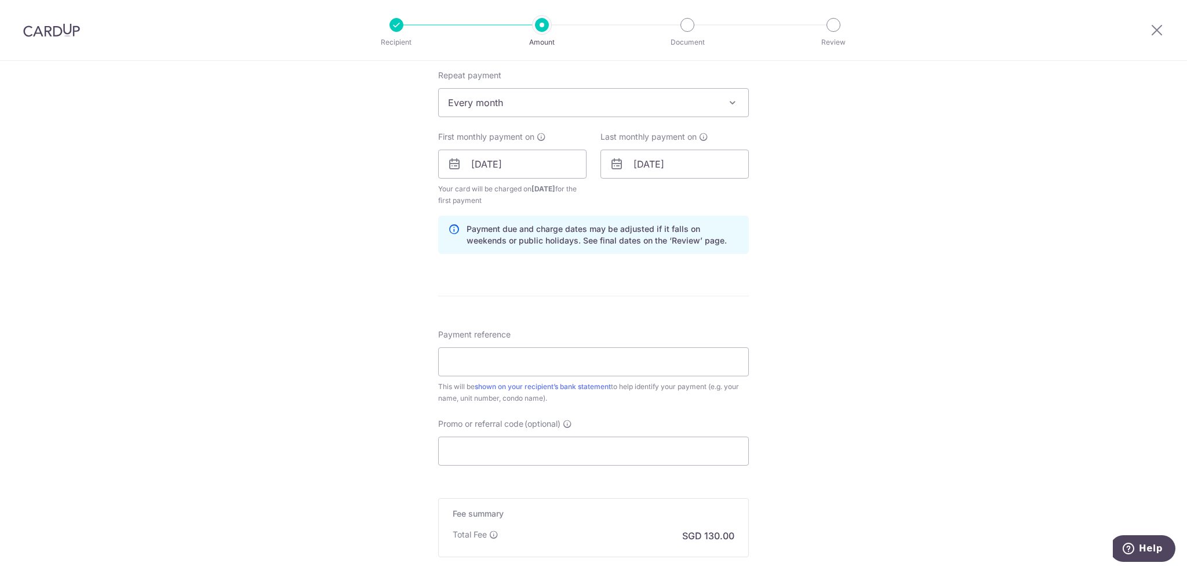
scroll to position [464, 0]
click at [478, 343] on div "Payment reference This will be shown on your recipient’s bank statement to help…" at bounding box center [593, 365] width 311 height 75
click at [473, 369] on input "Payment reference" at bounding box center [593, 361] width 311 height 29
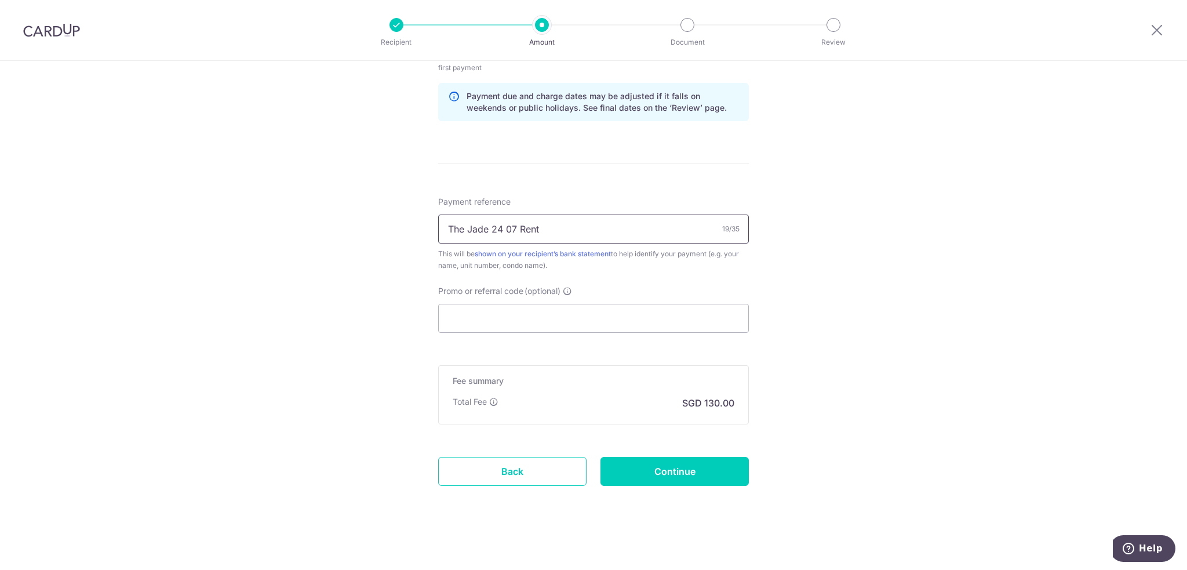
scroll to position [597, 0]
type input "The Jade 24 07 Rent"
click at [495, 306] on input "Promo or referral code (optional)" at bounding box center [593, 317] width 311 height 29
click at [659, 484] on form "Enter payment amount SGD 5,000.00 5000.00 Select Card **** 1009 Add credit card…" at bounding box center [593, 28] width 311 height 977
click at [655, 472] on input "Continue" at bounding box center [675, 470] width 148 height 29
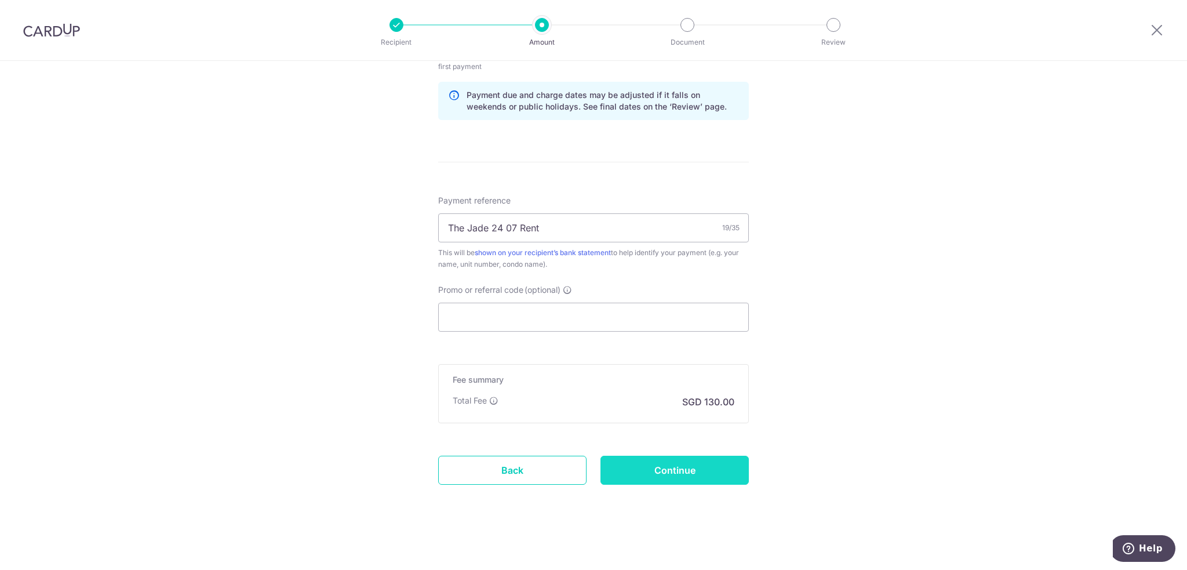
type input "Create Schedule"
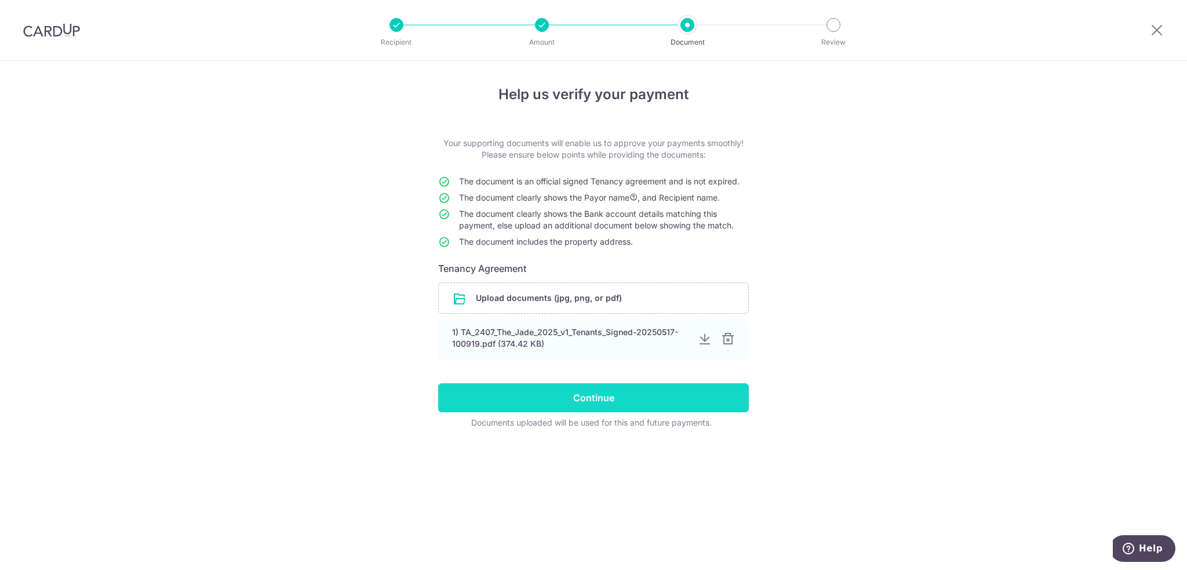
scroll to position [4811, 0]
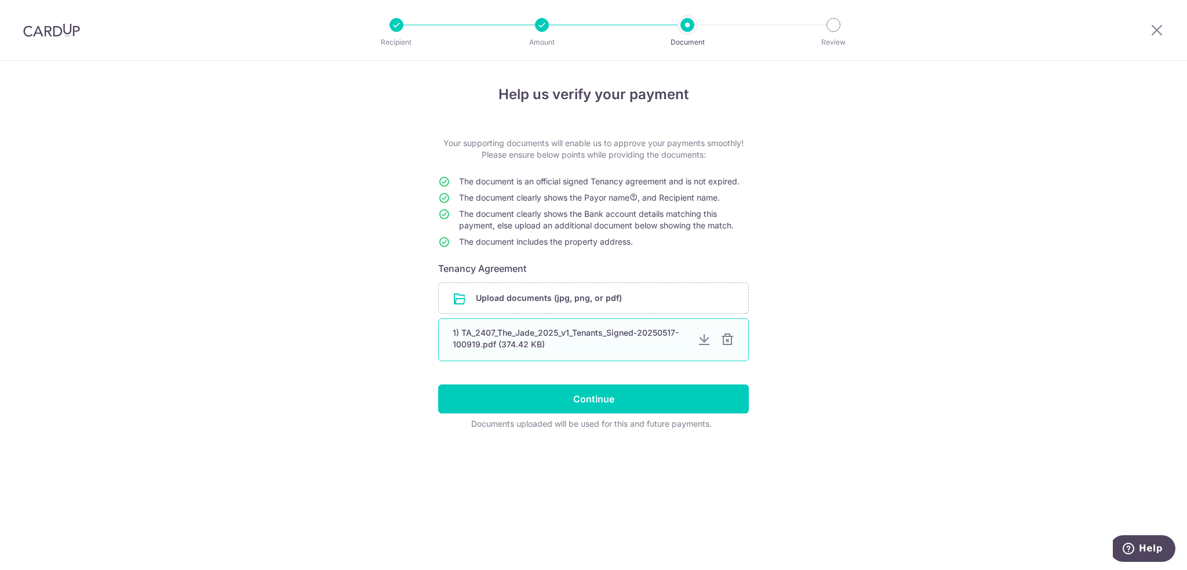
click at [519, 345] on div "1) TA_2407_The_Jade_2025_v1_Tenants_Signed-20250517-100919.pdf (374.42 KB)" at bounding box center [570, 338] width 235 height 23
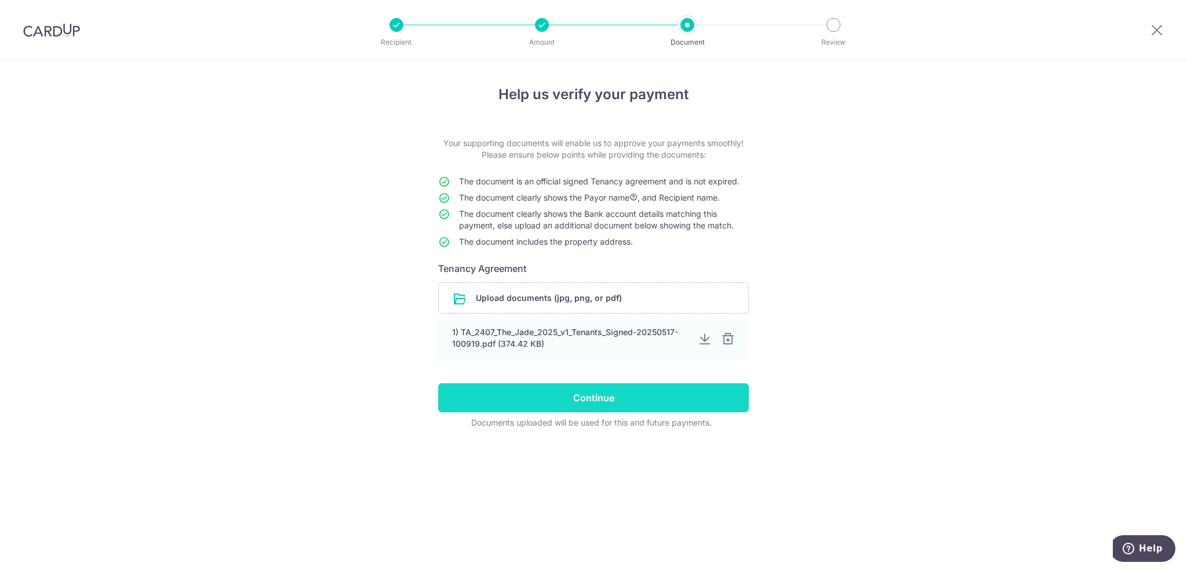
click at [513, 402] on input "Continue" at bounding box center [593, 397] width 311 height 29
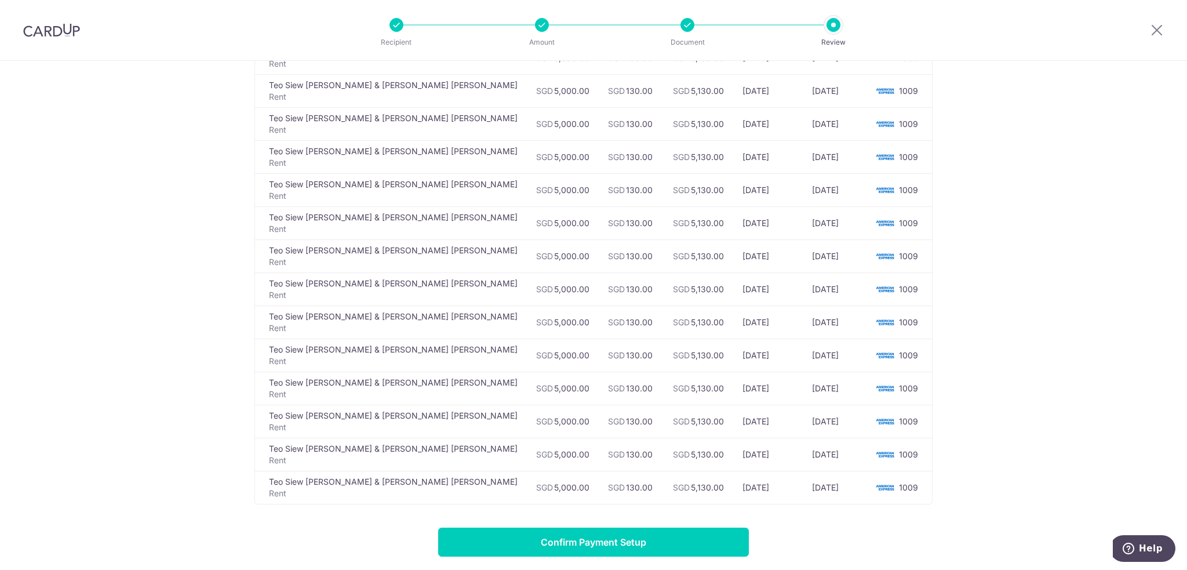
scroll to position [924, 0]
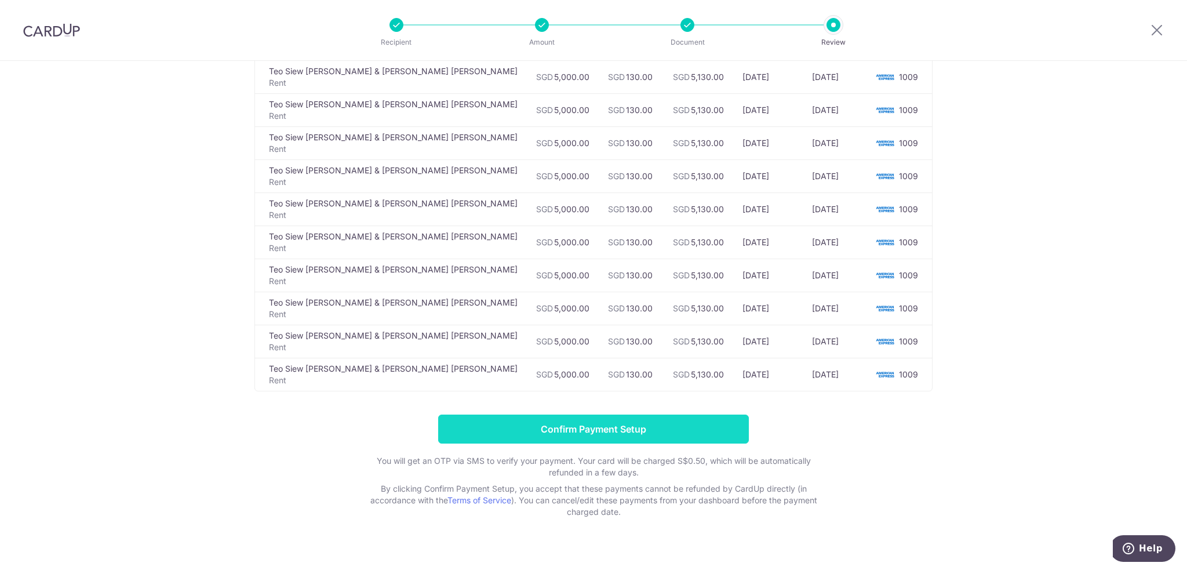
click at [679, 415] on input "Confirm Payment Setup" at bounding box center [593, 429] width 311 height 29
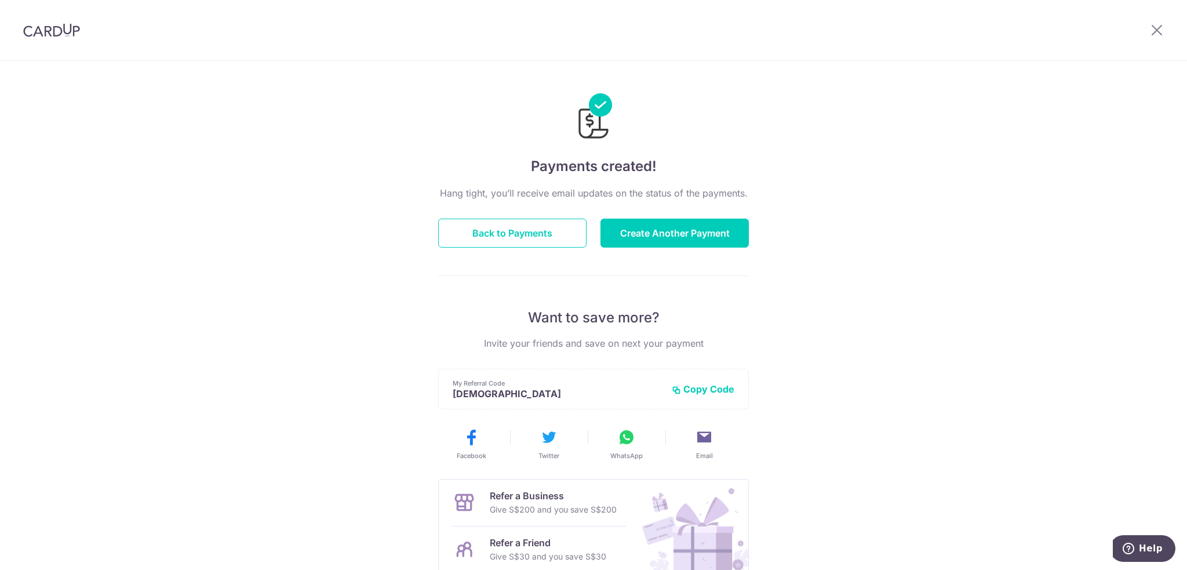
scroll to position [4811, 0]
click at [535, 236] on button "Back to Payments" at bounding box center [512, 233] width 148 height 29
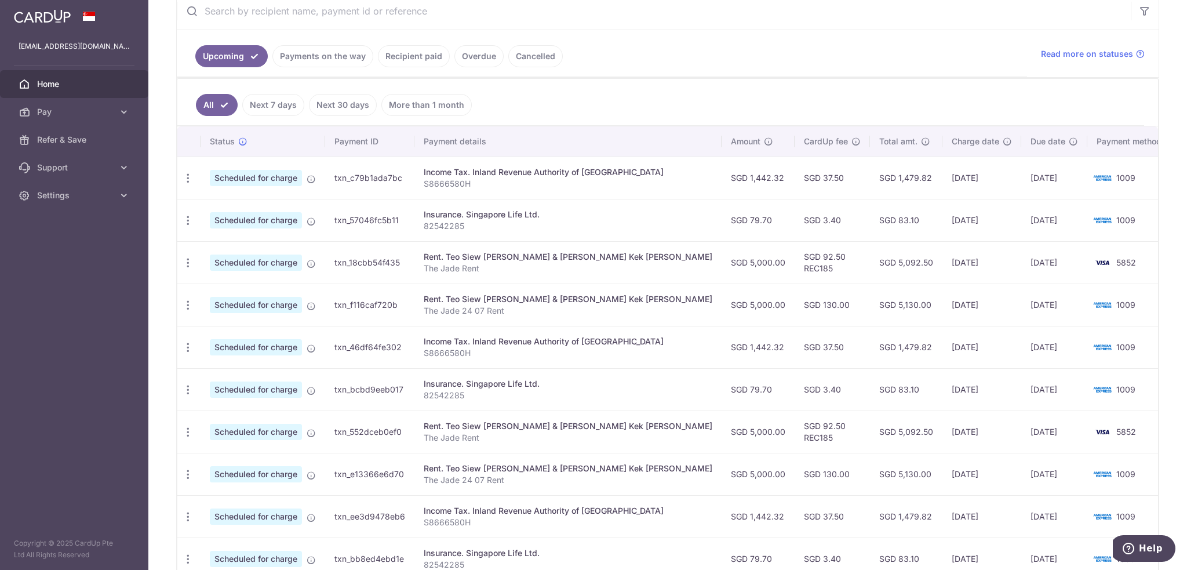
scroll to position [4811, 0]
click at [188, 259] on icon "button" at bounding box center [188, 263] width 12 height 12
click at [216, 316] on span "Cancel payment" at bounding box center [250, 323] width 78 height 14
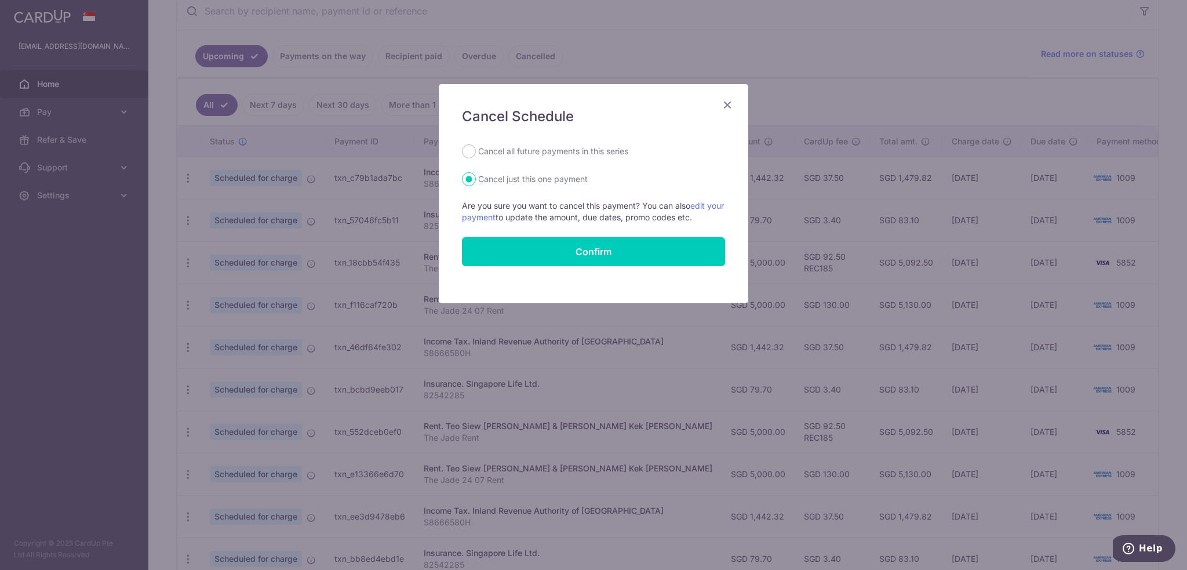
click at [578, 150] on label "Cancel all future payments in this series" at bounding box center [553, 151] width 150 height 14
click at [476, 150] on input "Cancel all future payments in this series" at bounding box center [469, 151] width 14 height 14
radio input "true"
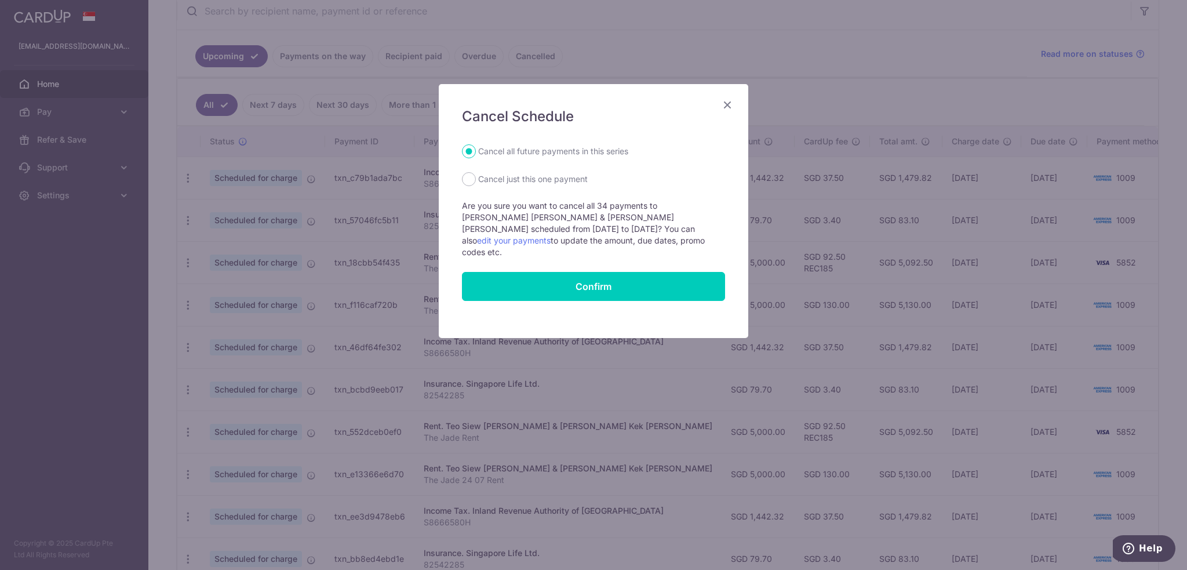
click at [595, 255] on form "Cancel all future payments in this series Cancel just this one payment Are you …" at bounding box center [593, 222] width 263 height 157
click at [594, 272] on button "Confirm" at bounding box center [593, 286] width 263 height 29
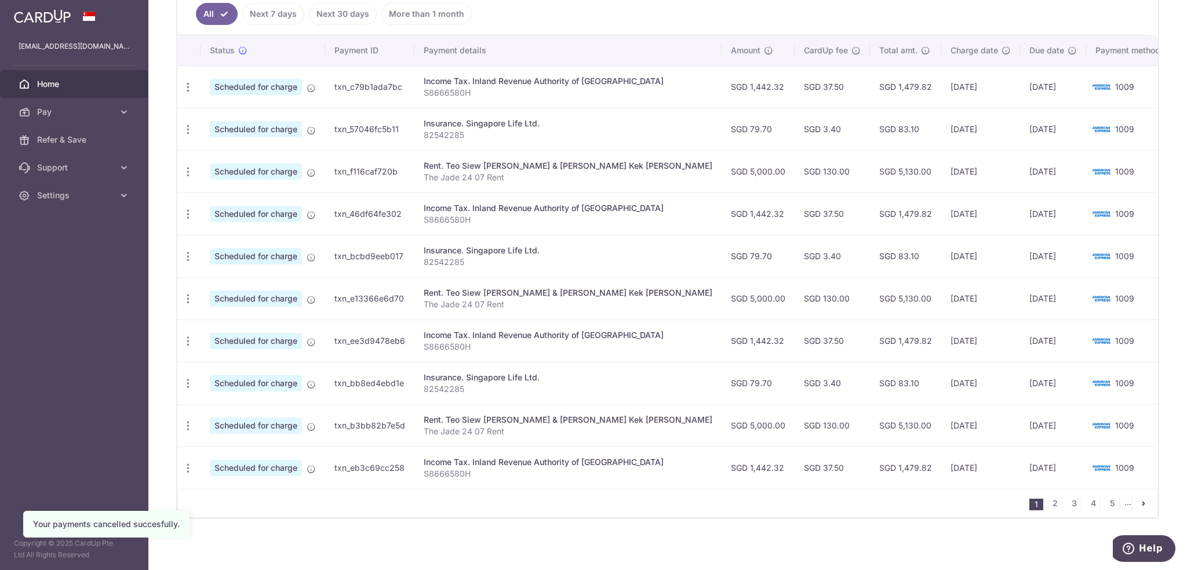
scroll to position [4811, 0]
click at [1054, 503] on link "2" at bounding box center [1055, 503] width 14 height 14
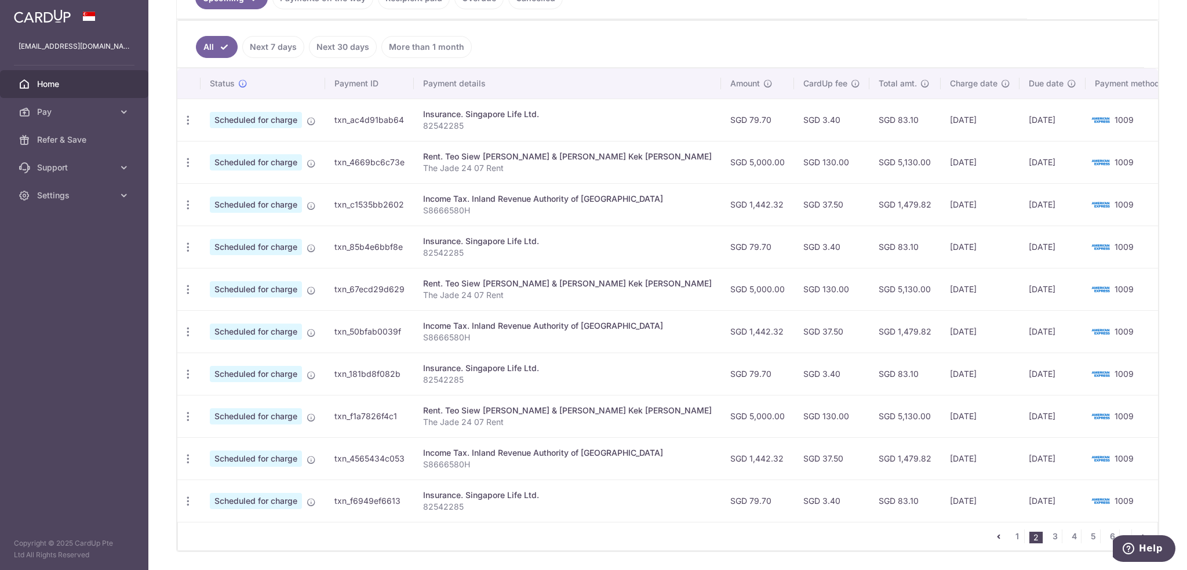
scroll to position [58, 0]
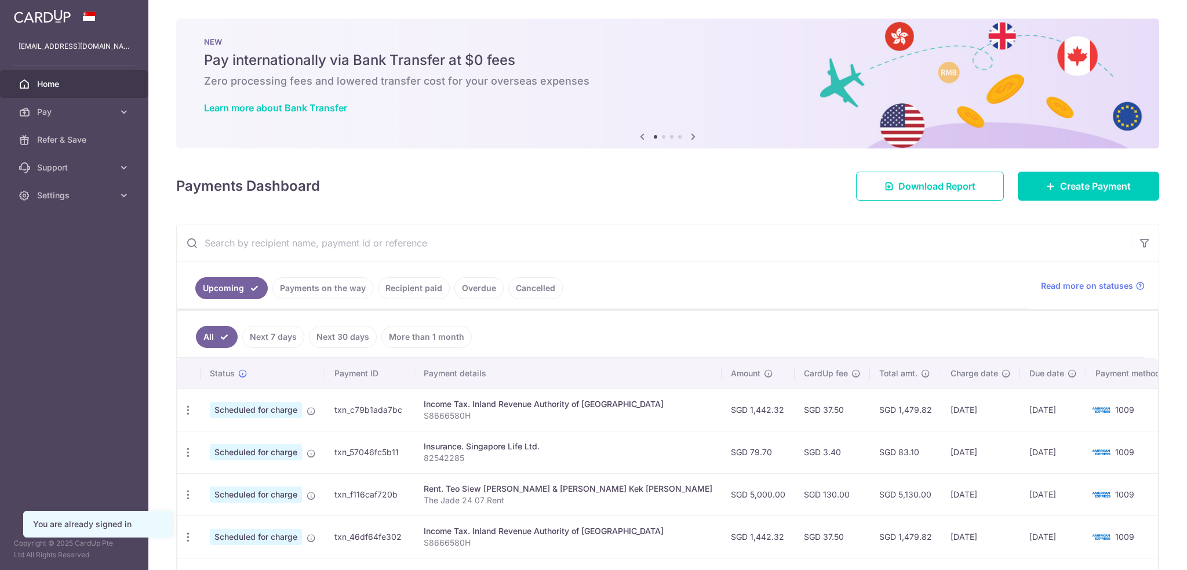
scroll to position [4811, 0]
click at [58, 340] on aside "fransiska.darjanto@outlook.com Home Pay Payments Recipients Cards Refer & Save …" at bounding box center [74, 285] width 148 height 570
click at [100, 185] on link "Settings" at bounding box center [74, 195] width 148 height 28
click at [50, 253] on span "Logout" at bounding box center [75, 251] width 77 height 12
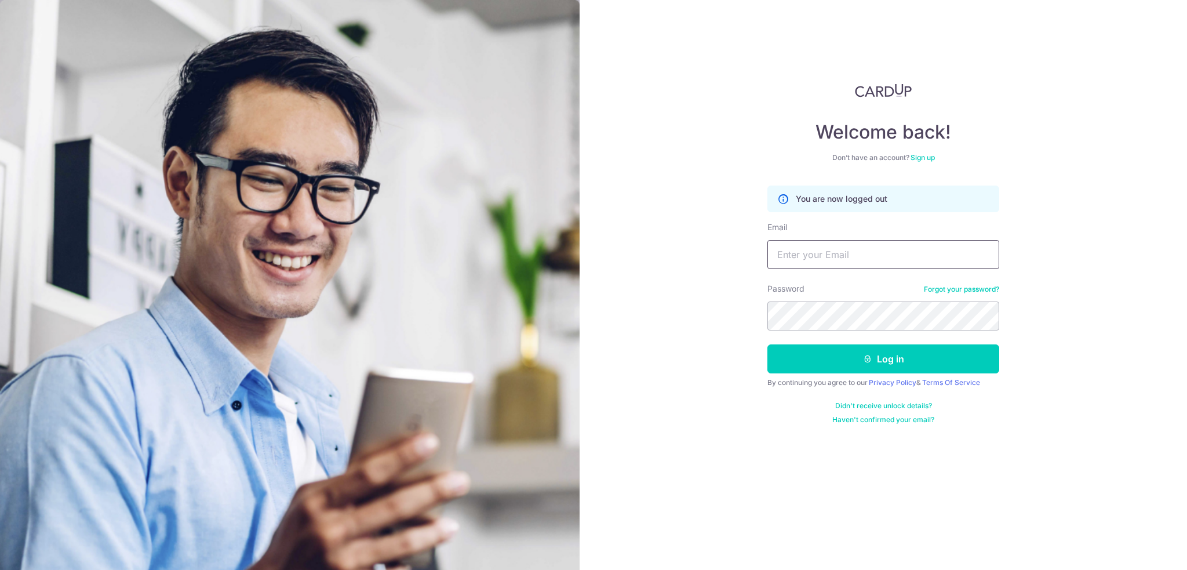
scroll to position [4811, 0]
click at [816, 249] on input "Email" at bounding box center [884, 254] width 232 height 29
type input "[EMAIL_ADDRESS][DOMAIN_NAME]"
click at [789, 366] on button "Log in" at bounding box center [884, 358] width 232 height 29
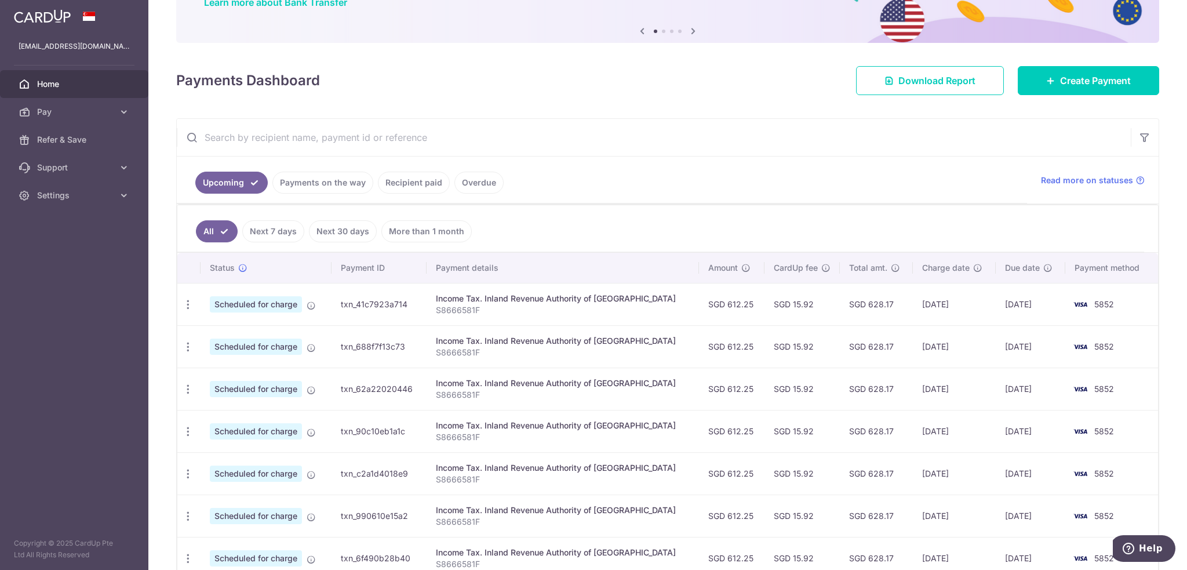
scroll to position [169, 0]
